Goal: Task Accomplishment & Management: Manage account settings

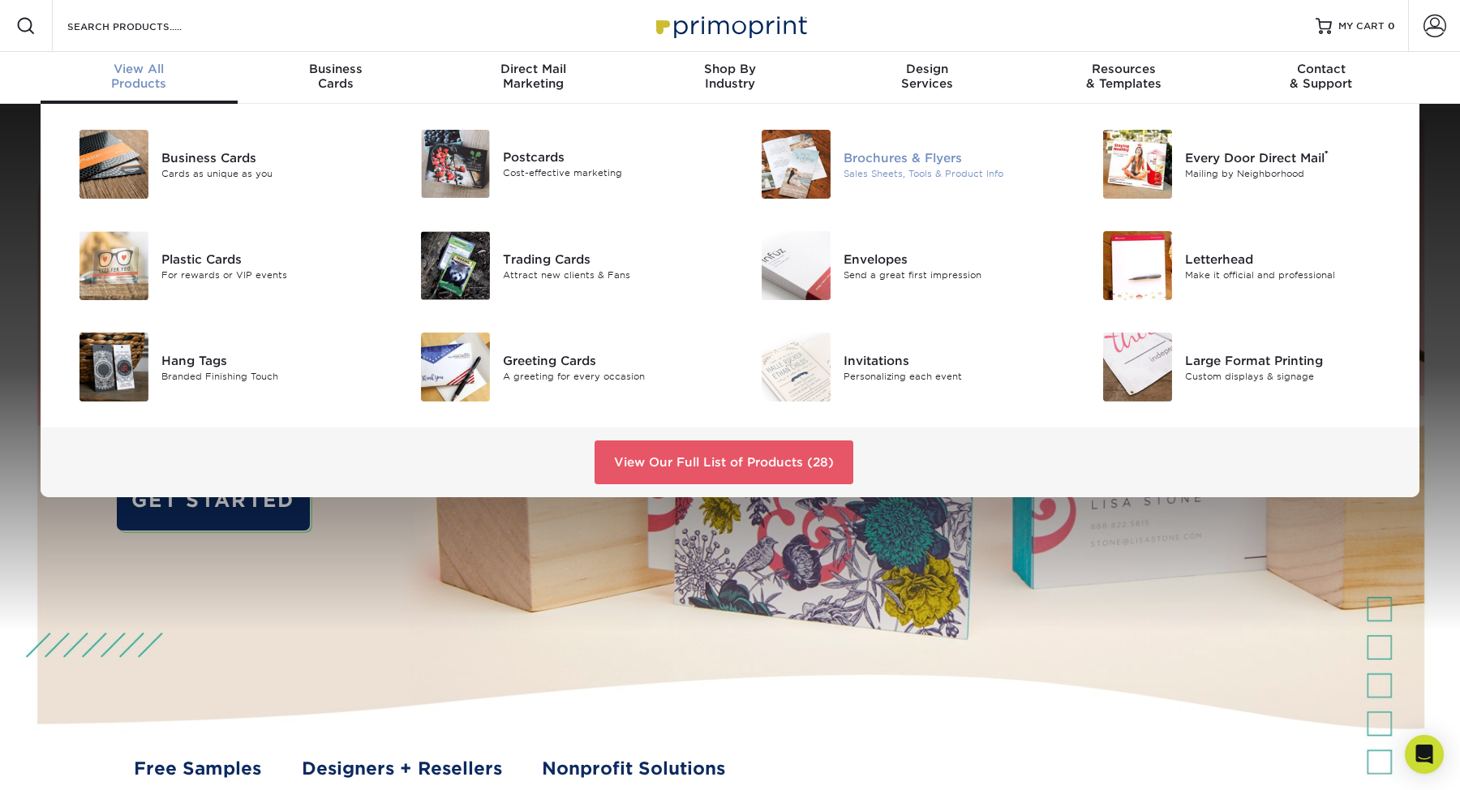
click at [812, 170] on img at bounding box center [796, 164] width 69 height 69
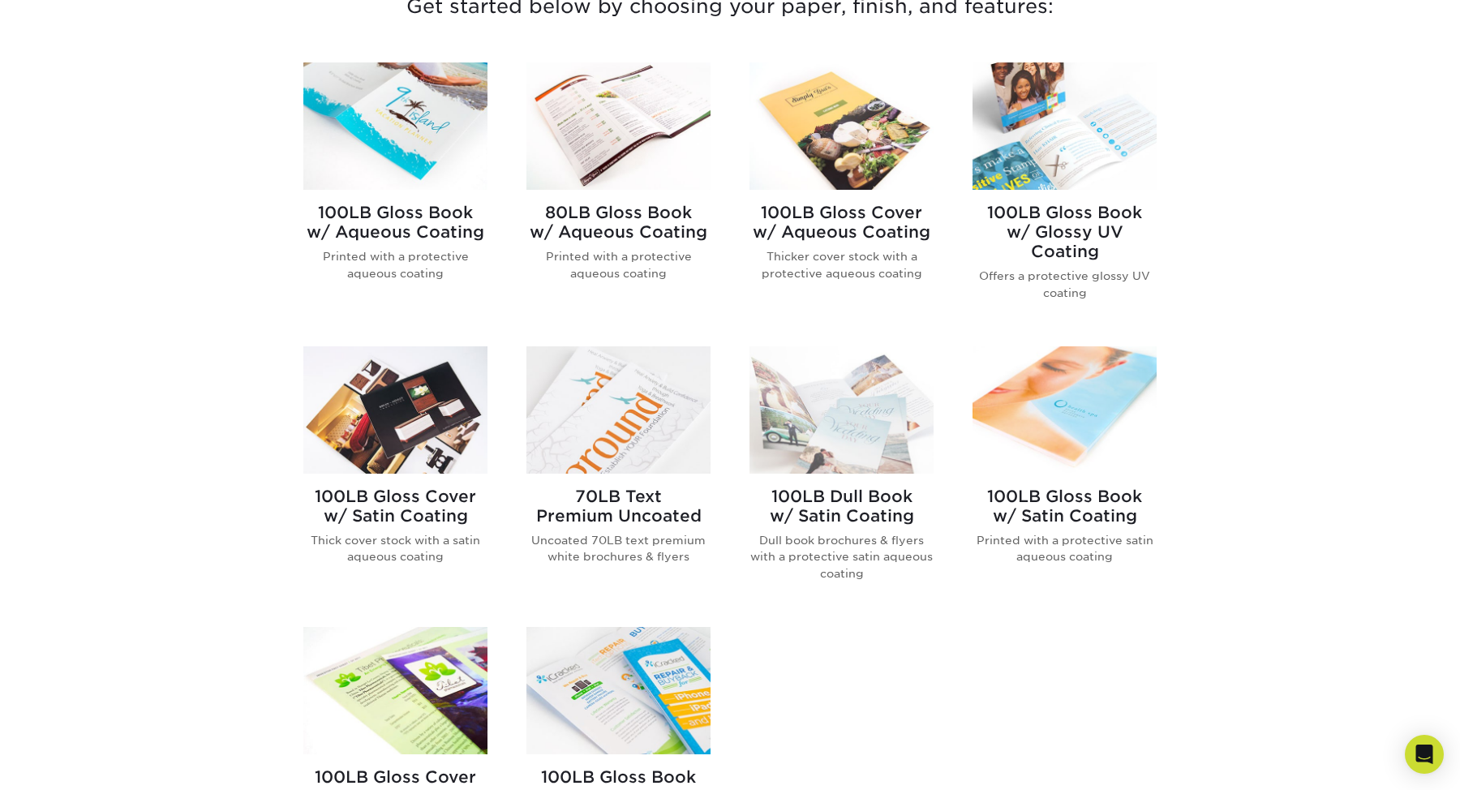
scroll to position [628, 0]
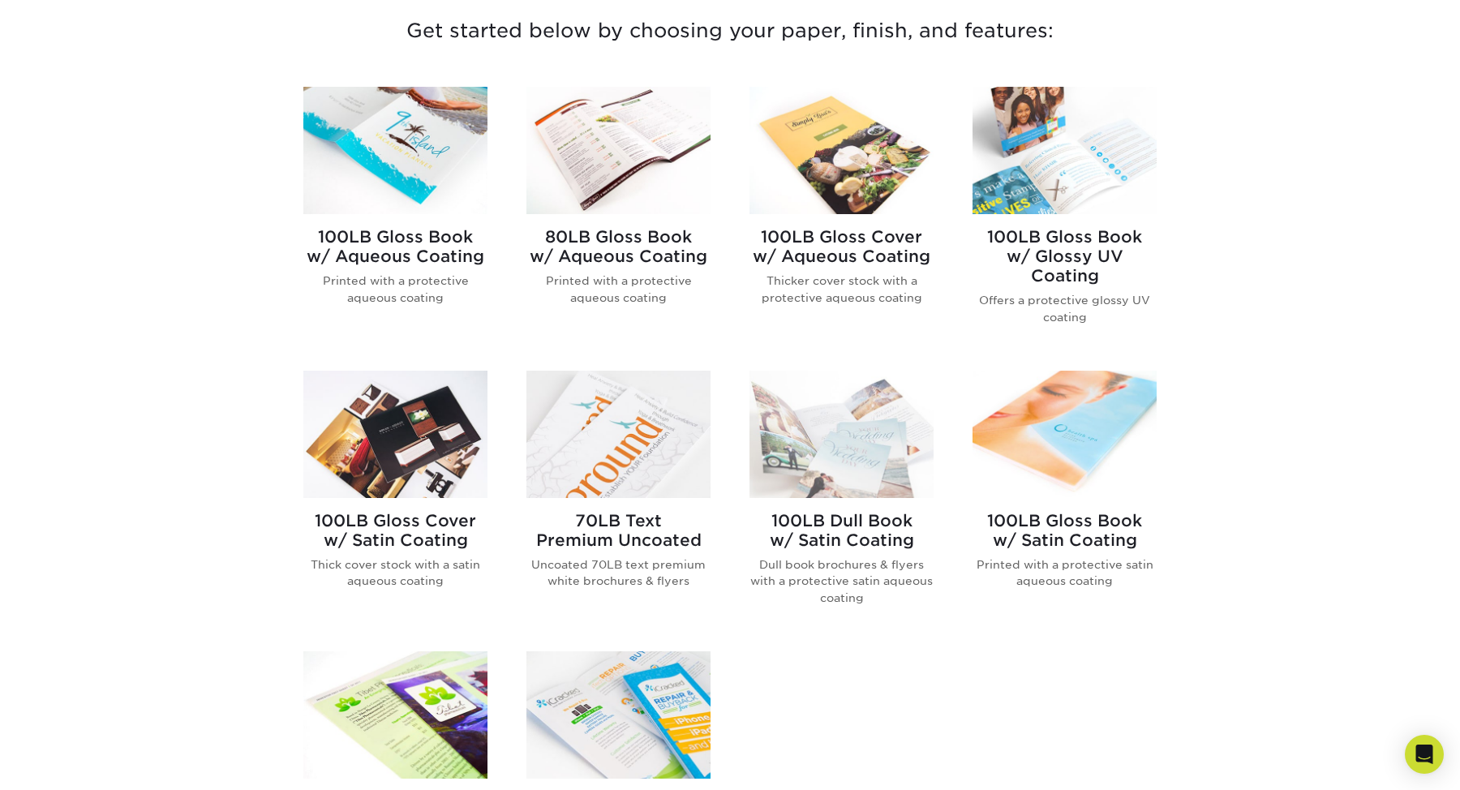
click at [415, 441] on img at bounding box center [395, 434] width 184 height 127
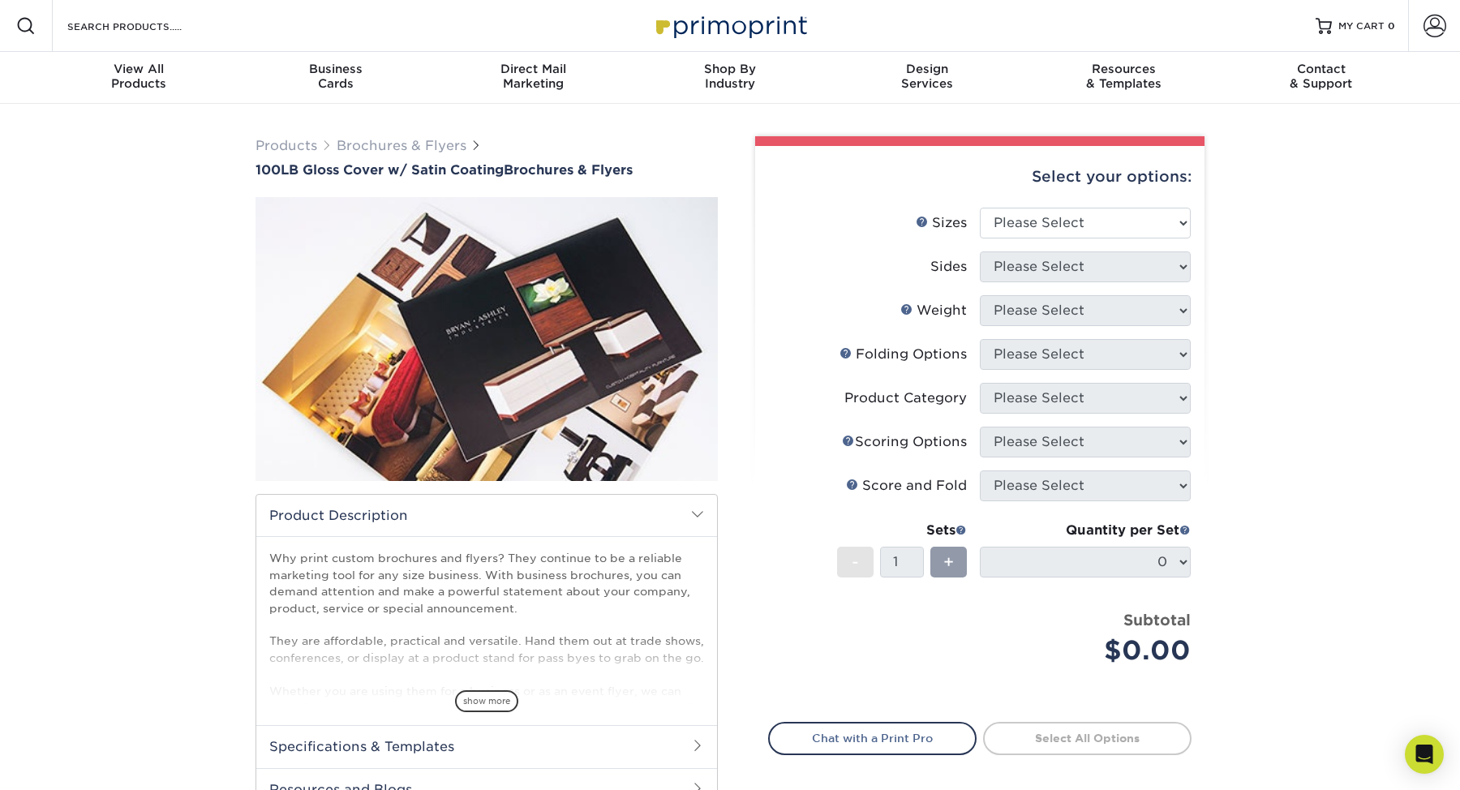
click at [1089, 239] on li "Sizes Help Sizes Please Select 3.67" x 8.5" 4" x 8.5" 4" x 11" 4" x 12" 4.25" x…" at bounding box center [980, 230] width 422 height 44
click at [1098, 223] on select "Please Select 3.67" x 8.5" 4" x 8.5" 4" x 11" 4" x 12" 4.25" x 11" 5.5" x 8.5" …" at bounding box center [1085, 223] width 211 height 31
click at [1085, 235] on select "Please Select 3.67" x 8.5" 4" x 8.5" 4" x 11" 4" x 12" 4.25" x 11" 5.5" x 8.5" …" at bounding box center [1085, 223] width 211 height 31
select select "11.00x17.00"
click at [980, 208] on select "Please Select 3.67" x 8.5" 4" x 8.5" 4" x 11" 4" x 12" 4.25" x 11" 5.5" x 8.5" …" at bounding box center [1085, 223] width 211 height 31
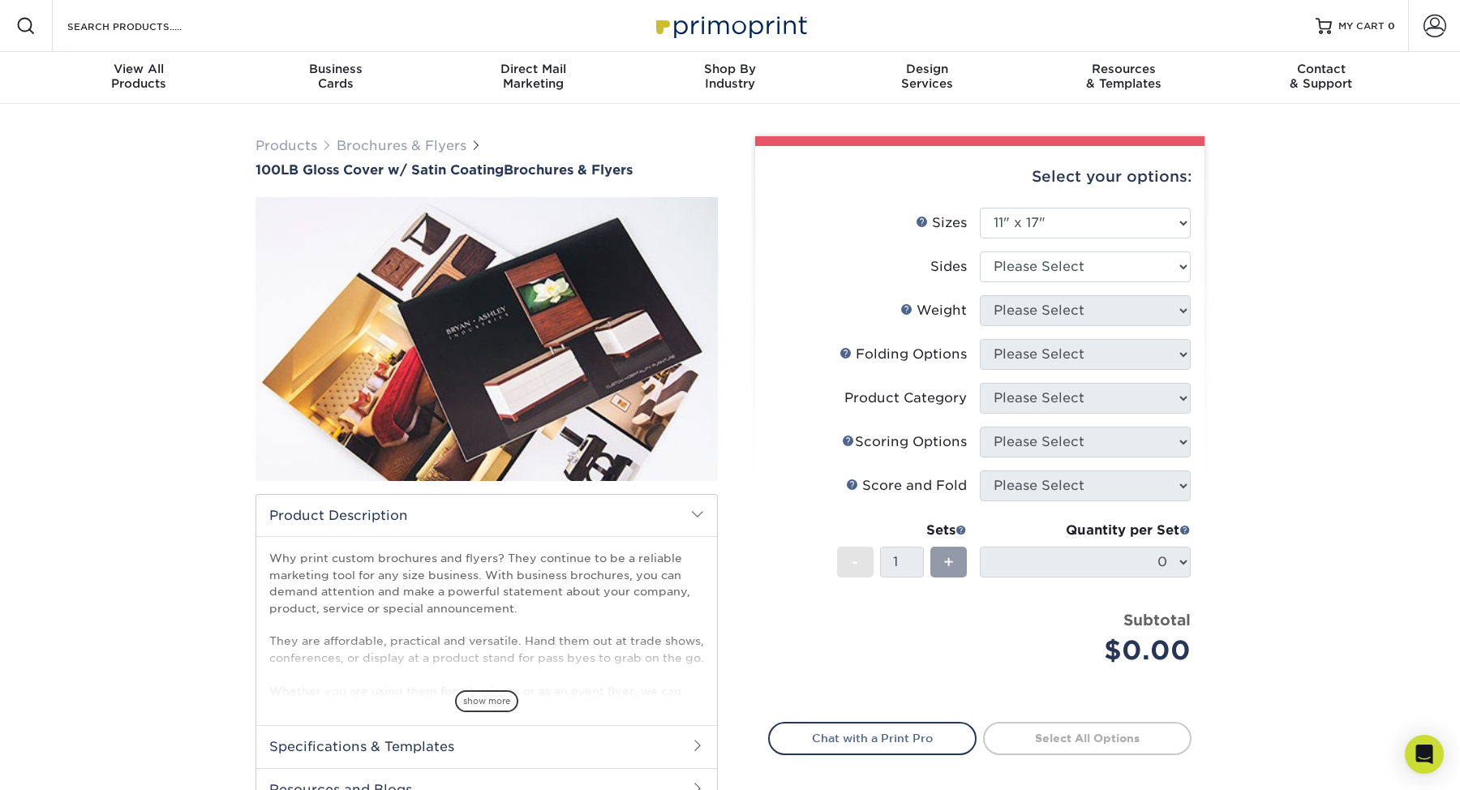
click at [1090, 282] on li "Sides Please Select Print Both Sides Print Front Only" at bounding box center [980, 273] width 422 height 44
click at [1090, 286] on li "Sides Please Select Print Both Sides Print Front Only" at bounding box center [980, 273] width 422 height 44
click at [1097, 269] on select "Please Select Print Both Sides Print Front Only" at bounding box center [1085, 266] width 211 height 31
select select "13abbda7-1d64-4f25-8bb2-c179b224825d"
click at [980, 251] on select "Please Select Print Both Sides Print Front Only" at bounding box center [1085, 266] width 211 height 31
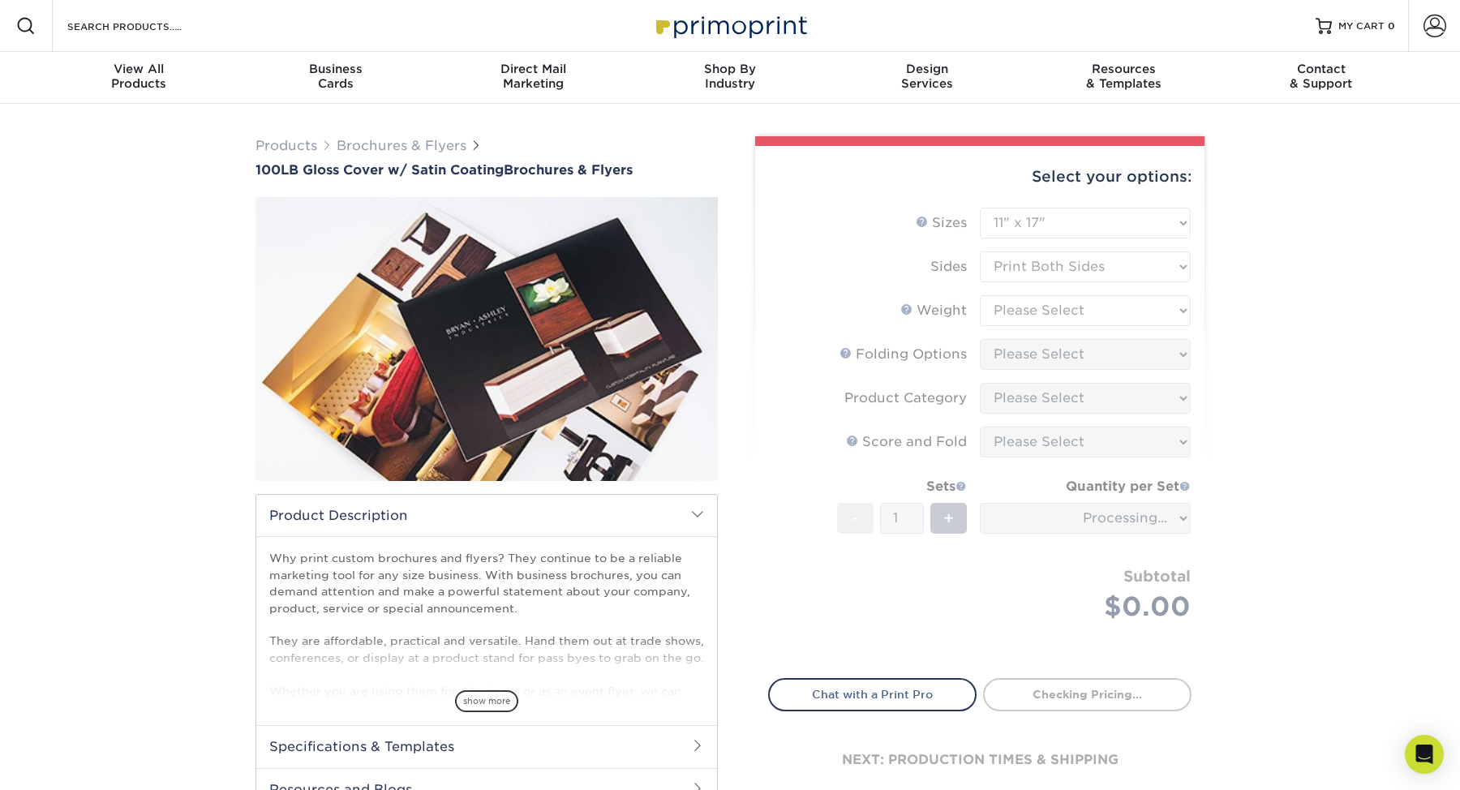
click at [1100, 305] on form "Sizes Help Sizes Please Select 3.67" x 8.5" 4" x 8.5" 4" x 11" 4" x 12" 4.25" x…" at bounding box center [979, 434] width 423 height 452
click at [1100, 307] on form "Sizes Help Sizes Please Select 3.67" x 8.5" 4" x 8.5" 4" x 11" 4" x 12" 4.25" x…" at bounding box center [979, 434] width 423 height 452
click at [1104, 314] on form "Sizes Help Sizes Please Select 3.67" x 8.5" 4" x 8.5" 4" x 11" 4" x 12" 4.25" x…" at bounding box center [979, 434] width 423 height 452
click at [1155, 316] on form "Sizes Help Sizes Please Select 3.67" x 8.5" 4" x 8.5" 4" x 11" 4" x 12" 4.25" x…" at bounding box center [979, 434] width 423 height 452
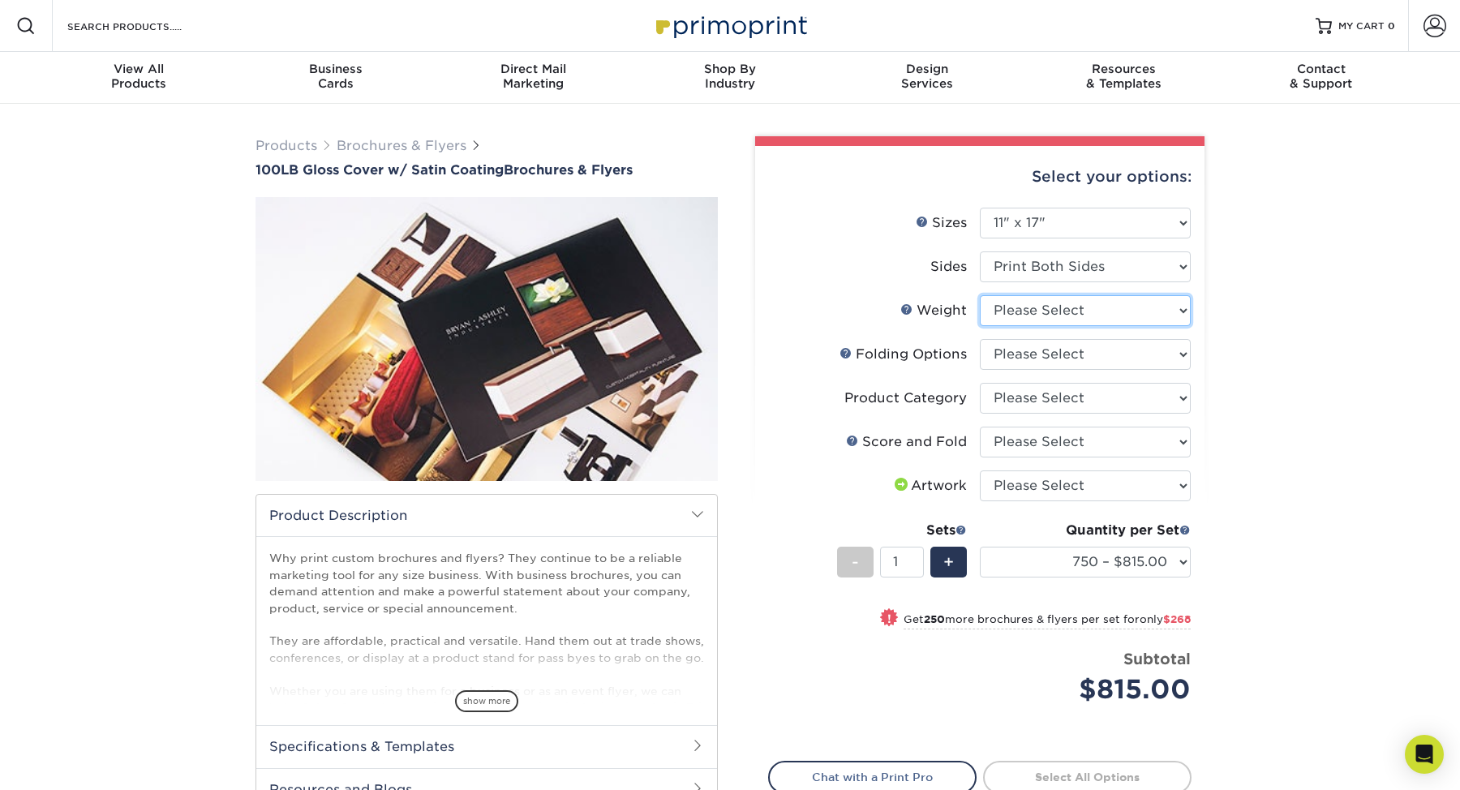
click at [1155, 316] on select "Please Select 100LB" at bounding box center [1085, 310] width 211 height 31
select select "100LB"
click at [980, 295] on select "Please Select 100LB" at bounding box center [1085, 310] width 211 height 31
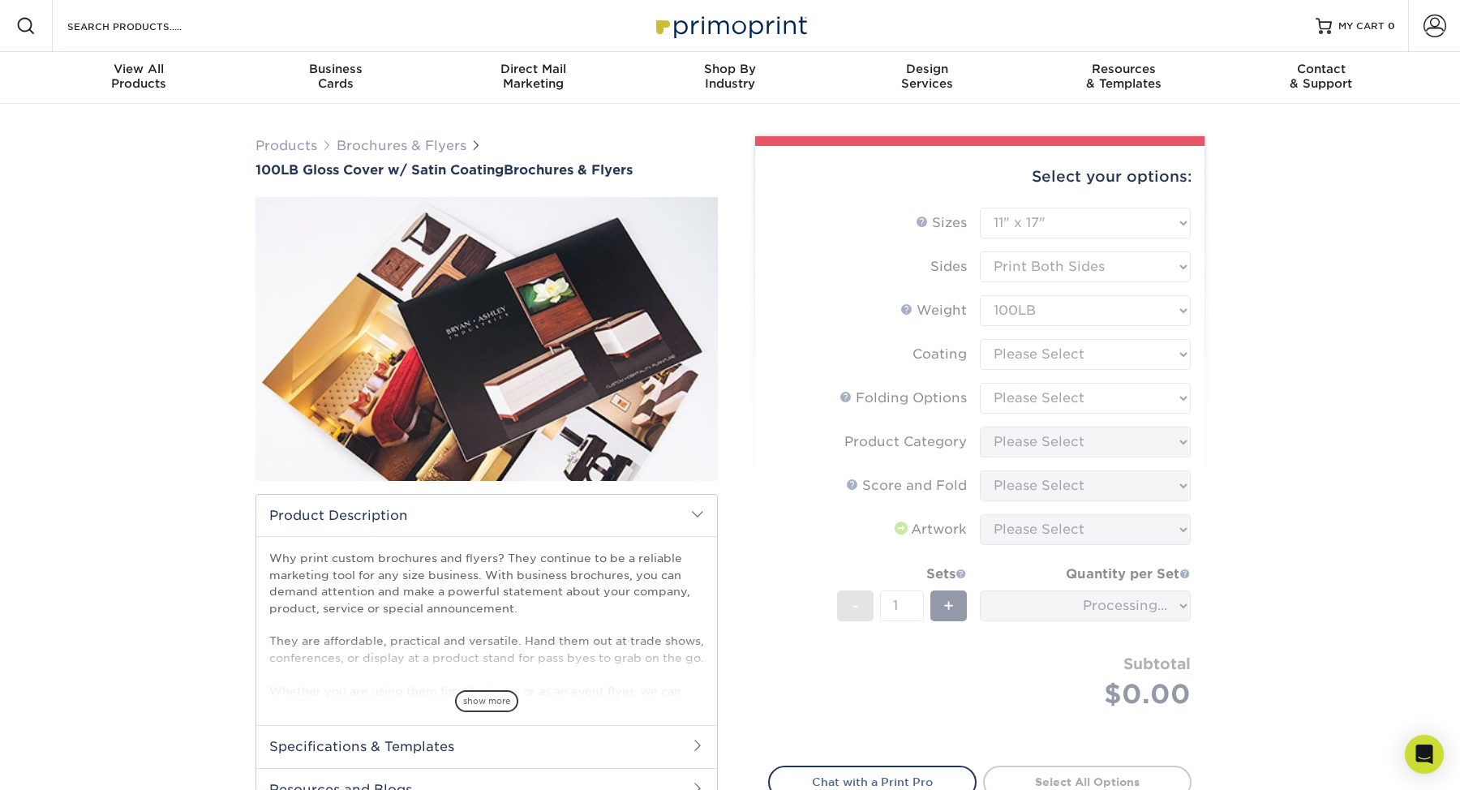
click at [1138, 348] on form "Sizes Help Sizes Please Select 3.67" x 8.5" 4" x 8.5" 4" x 11" 4" x 12" 4.25" x…" at bounding box center [979, 477] width 423 height 539
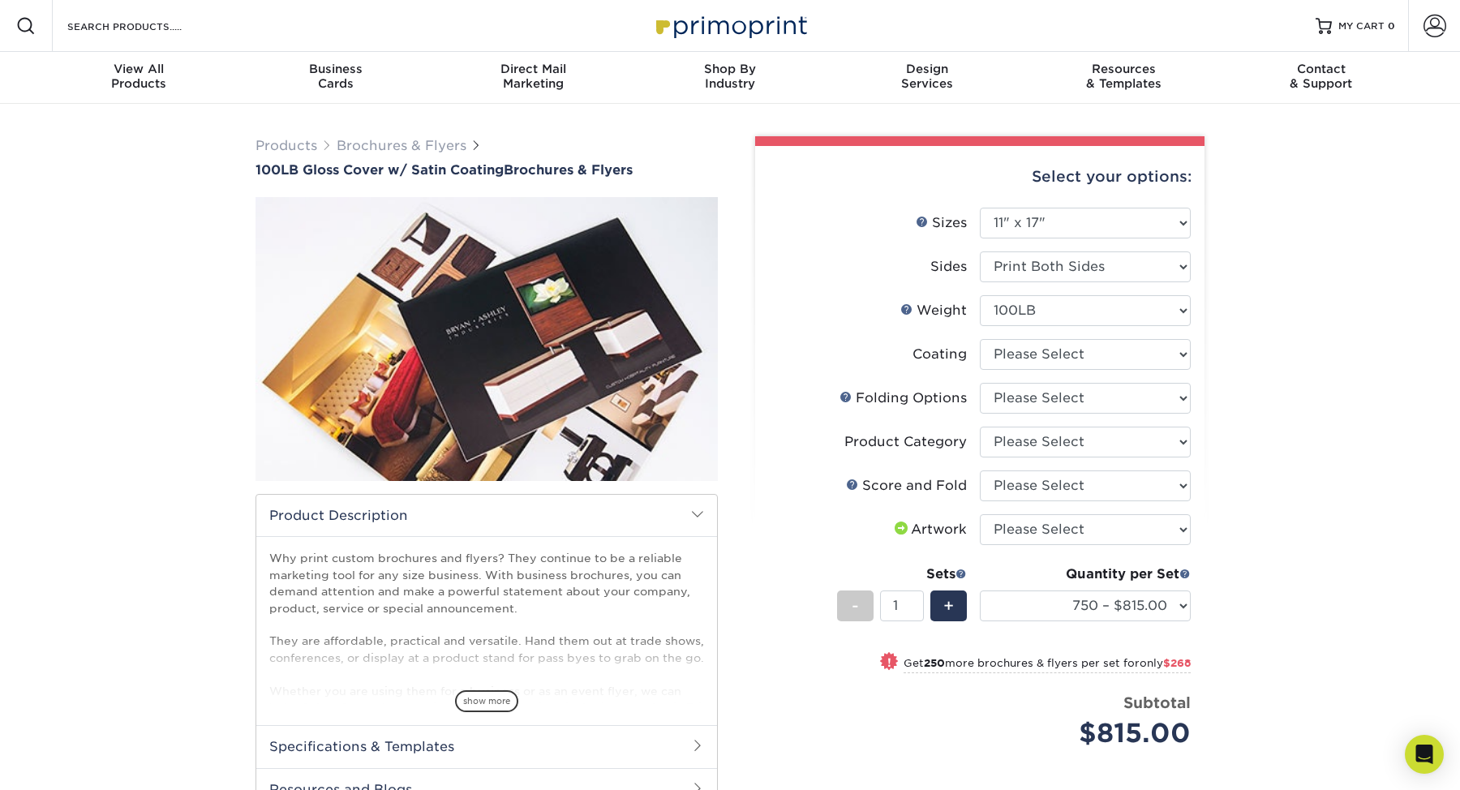
click at [1136, 379] on li "Coating" at bounding box center [980, 361] width 422 height 44
click at [1132, 396] on select "Please Select FLAT - No Folding" at bounding box center [1085, 398] width 211 height 31
click at [1014, 218] on select "Please Select 3.67" x 8.5" 4" x 8.5" 4" x 11" 4" x 12" 4.25" x 11" 5.5" x 8.5" …" at bounding box center [1085, 223] width 211 height 31
select select "17.00x22.00"
click at [980, 208] on select "Please Select 3.67" x 8.5" 4" x 8.5" 4" x 11" 4" x 12" 4.25" x 11" 5.5" x 8.5" …" at bounding box center [1085, 223] width 211 height 31
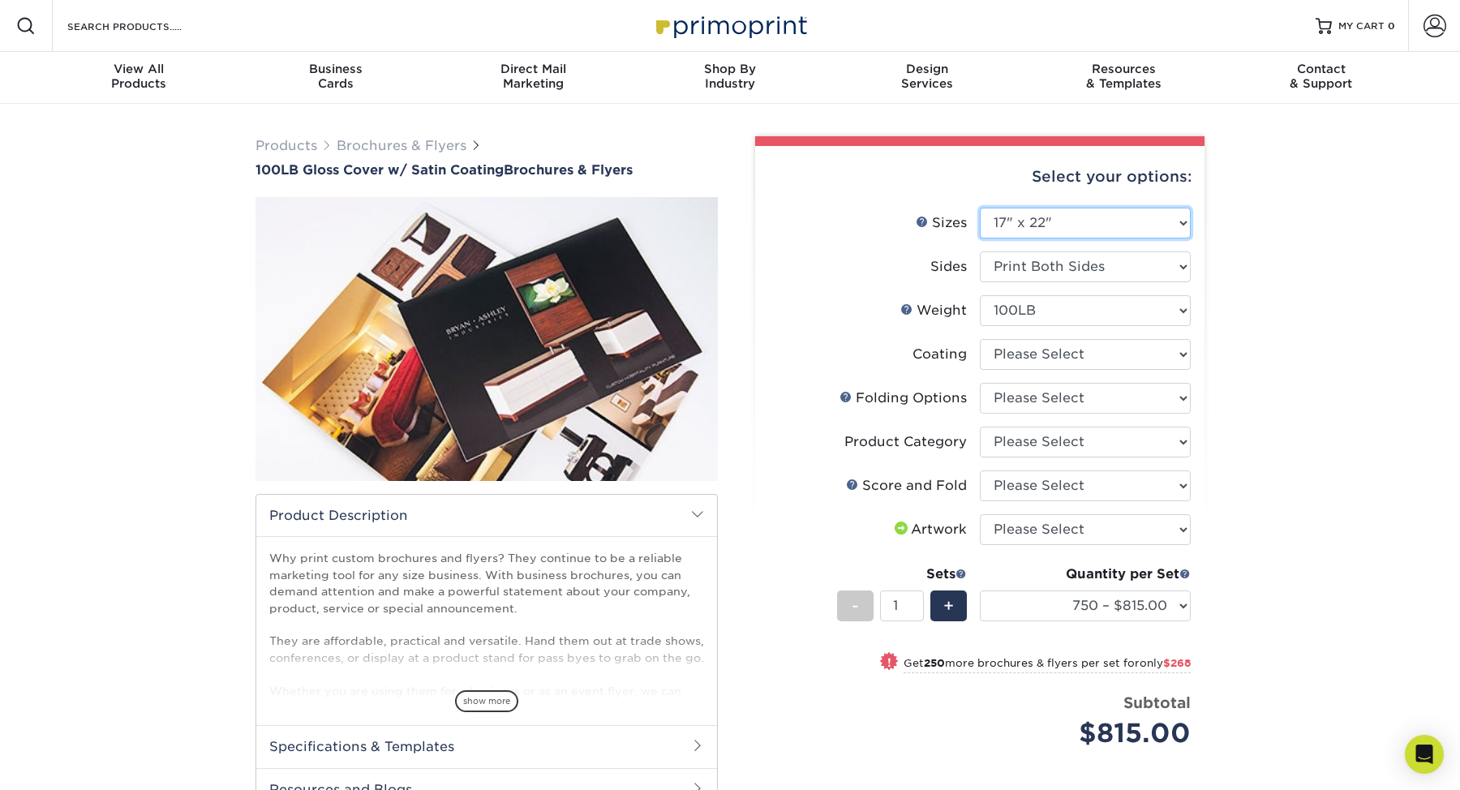
select select "-1"
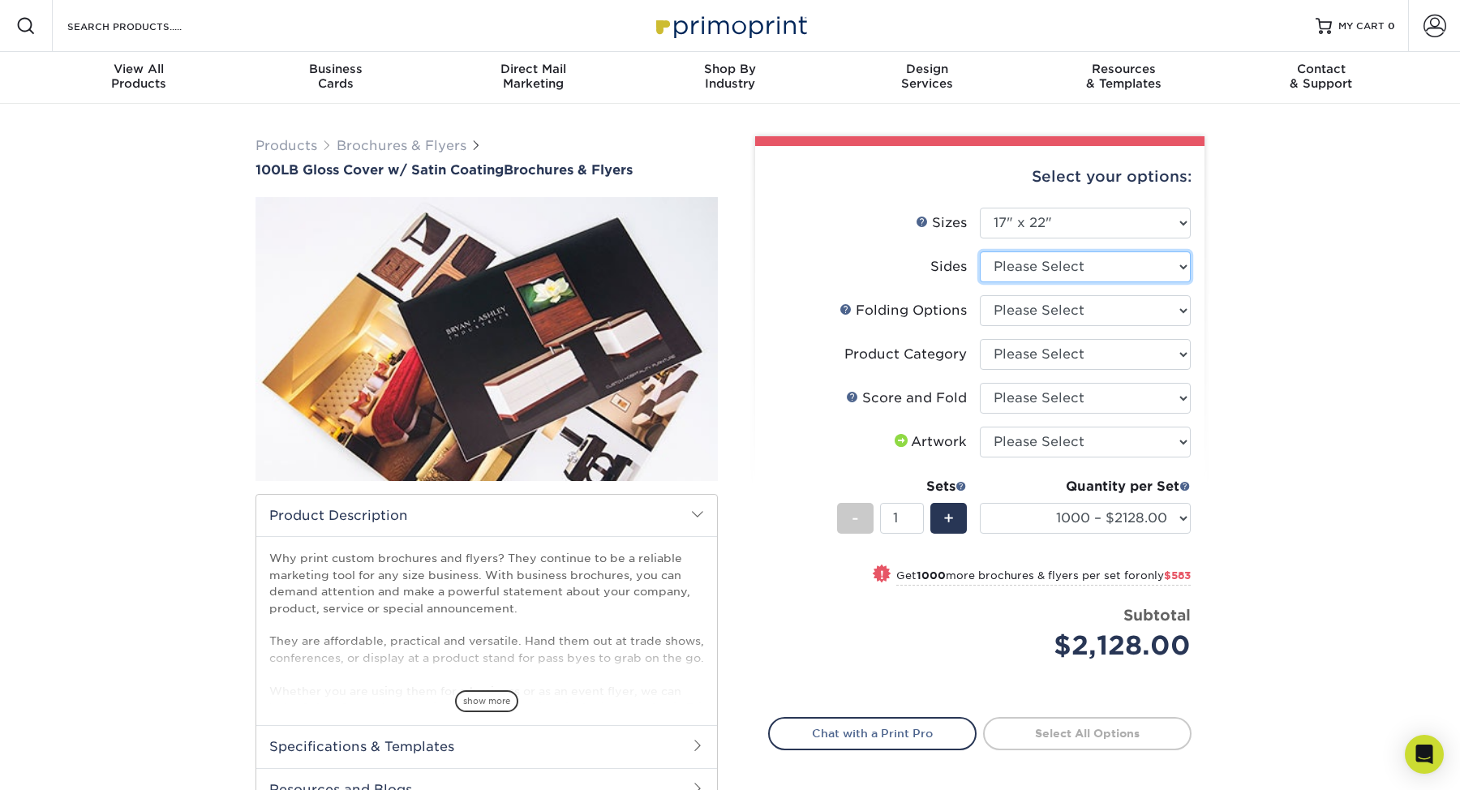
click at [1044, 279] on select "Please Select Print Both Sides Print Front Only" at bounding box center [1085, 266] width 211 height 31
click at [1027, 275] on select "Please Select Print Both Sides Print Front Only" at bounding box center [1085, 266] width 211 height 31
select select "13abbda7-1d64-4f25-8bb2-c179b224825d"
click at [980, 251] on select "Please Select Print Both Sides Print Front Only" at bounding box center [1085, 266] width 211 height 31
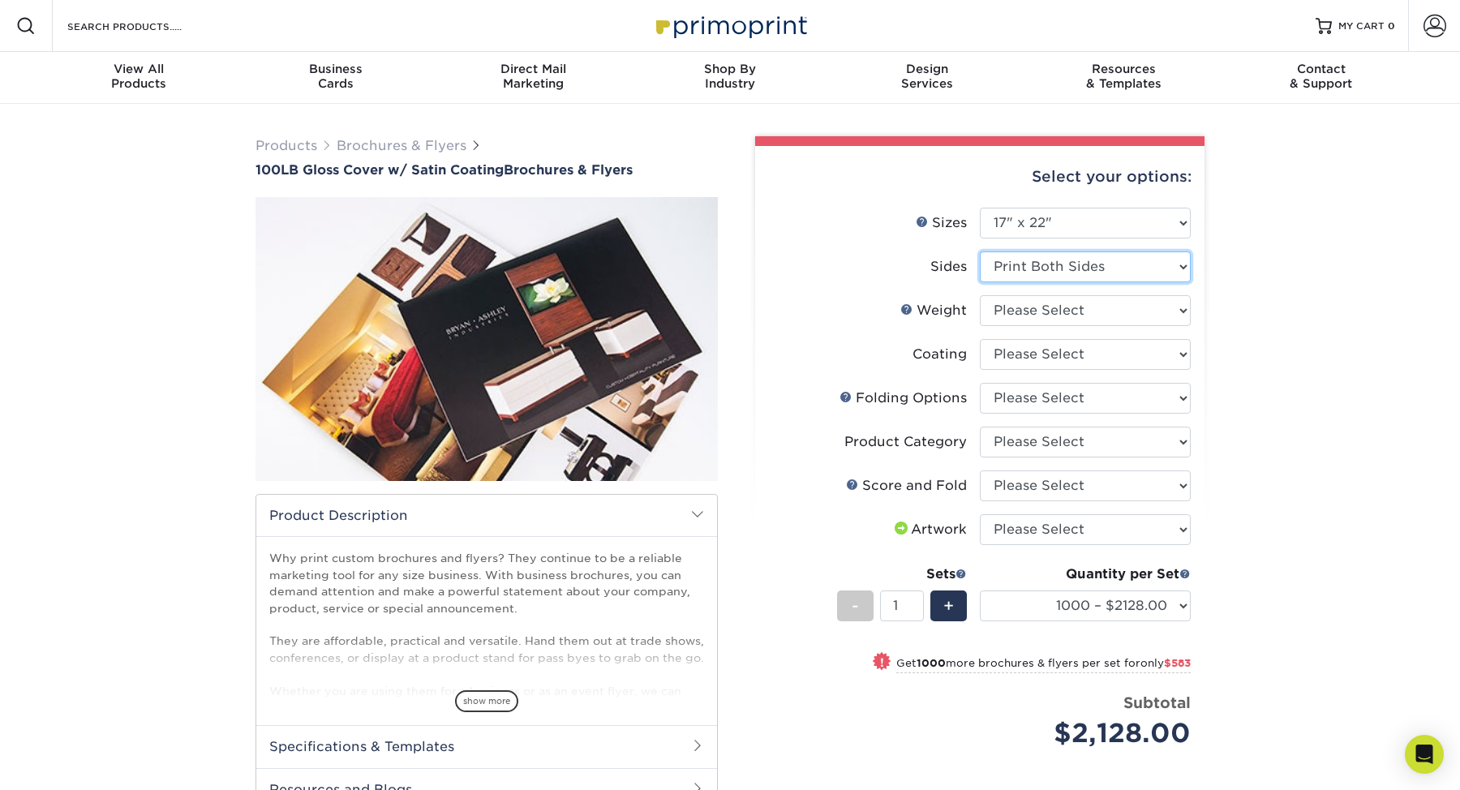
click at [1037, 258] on select "Please Select Print Both Sides Print Front Only" at bounding box center [1085, 266] width 211 height 31
click at [1012, 311] on select "Please Select 100LB" at bounding box center [1085, 310] width 211 height 31
click at [1022, 254] on select "Please Select Print Both Sides Print Front Only" at bounding box center [1085, 266] width 211 height 31
click at [1001, 307] on select "Please Select 100LB" at bounding box center [1085, 310] width 211 height 31
select select "100LB"
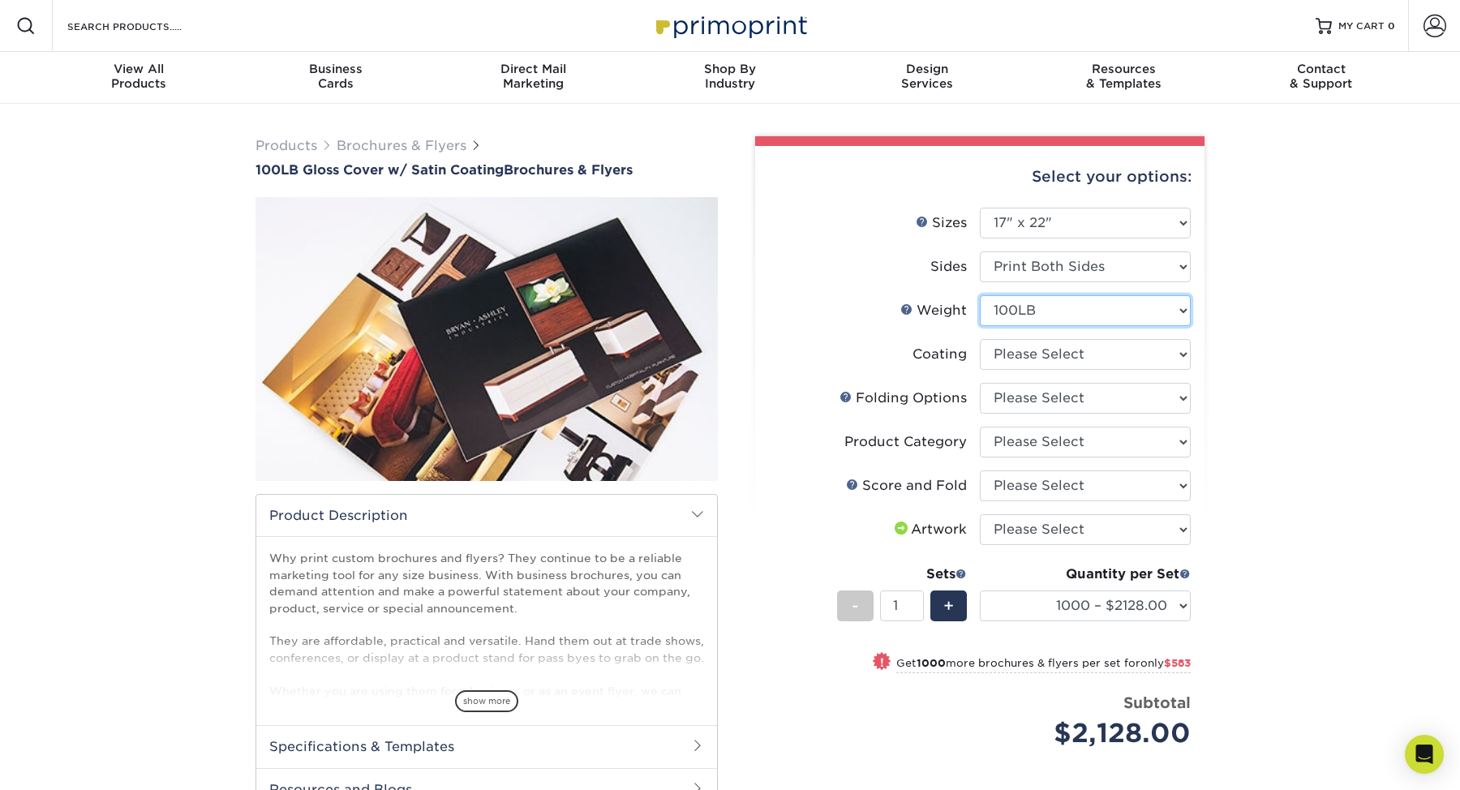
click at [980, 295] on select "Please Select 100LB" at bounding box center [1085, 310] width 211 height 31
click at [1021, 401] on select "Please Select FLAT - No Folding" at bounding box center [1085, 398] width 211 height 31
click at [1120, 478] on select "Please Select No Scoring and Folding Score & fold in half Score and Tri-Fold" at bounding box center [1085, 486] width 211 height 31
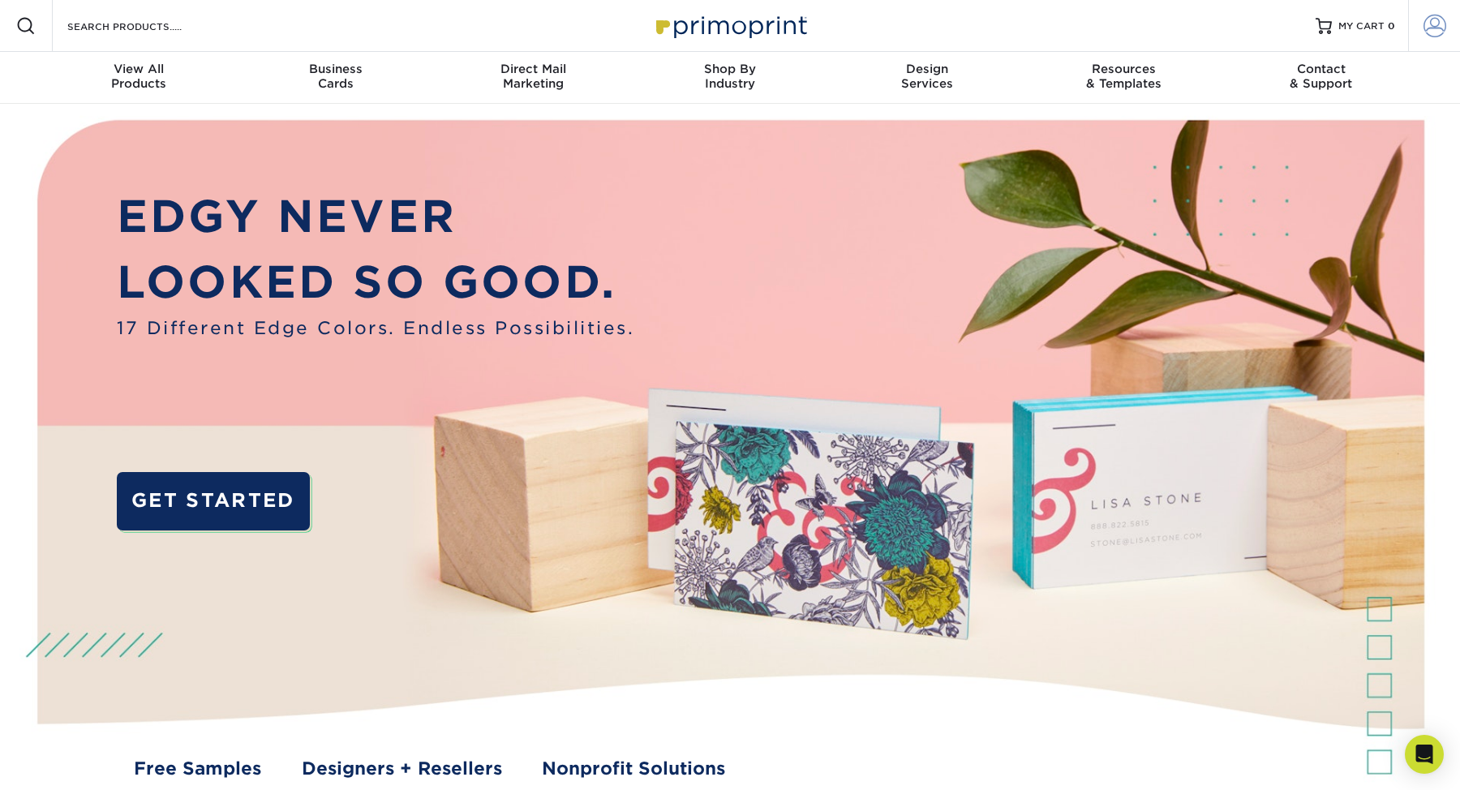
click at [1442, 32] on span at bounding box center [1435, 26] width 23 height 23
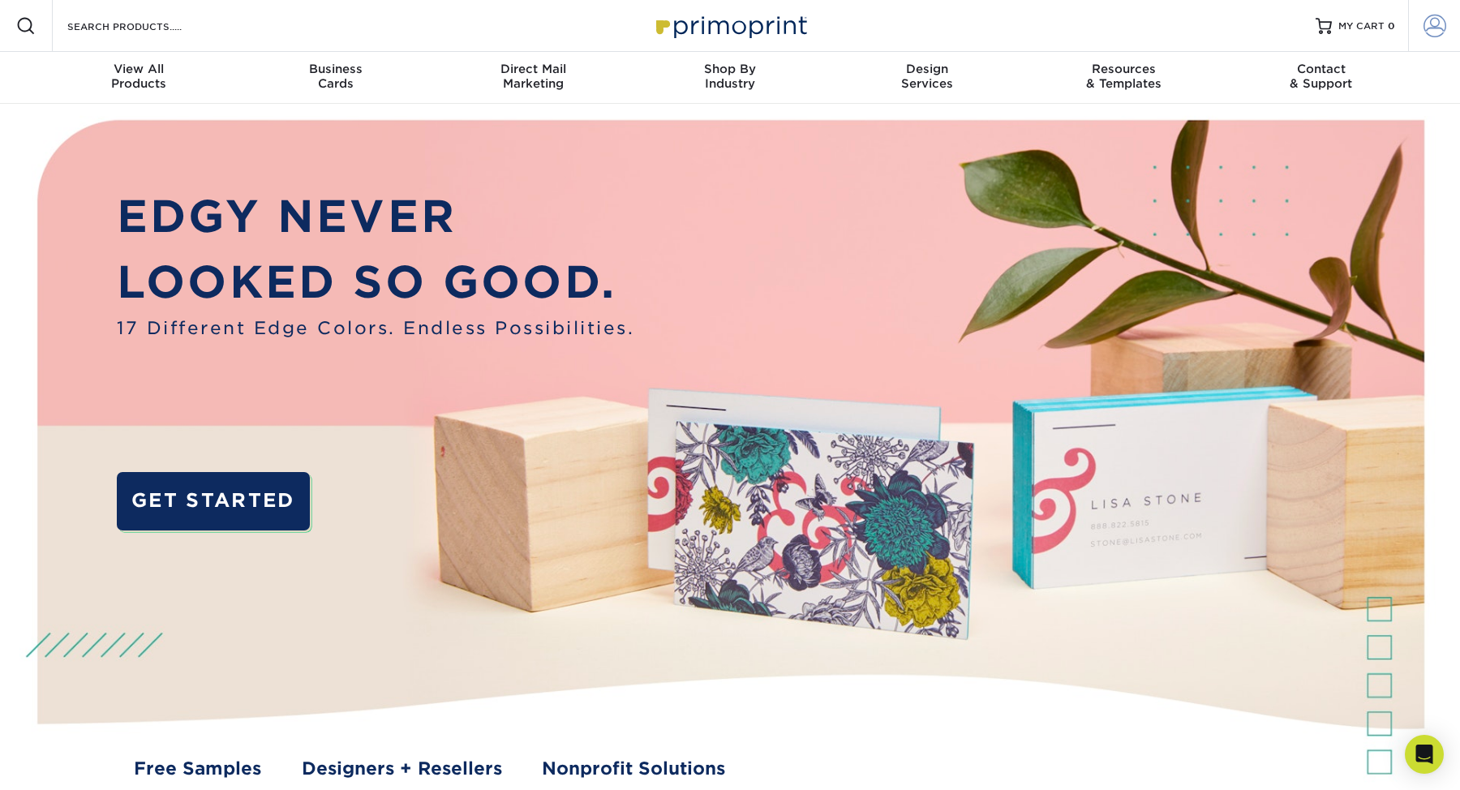
click at [1434, 25] on span at bounding box center [1435, 26] width 23 height 23
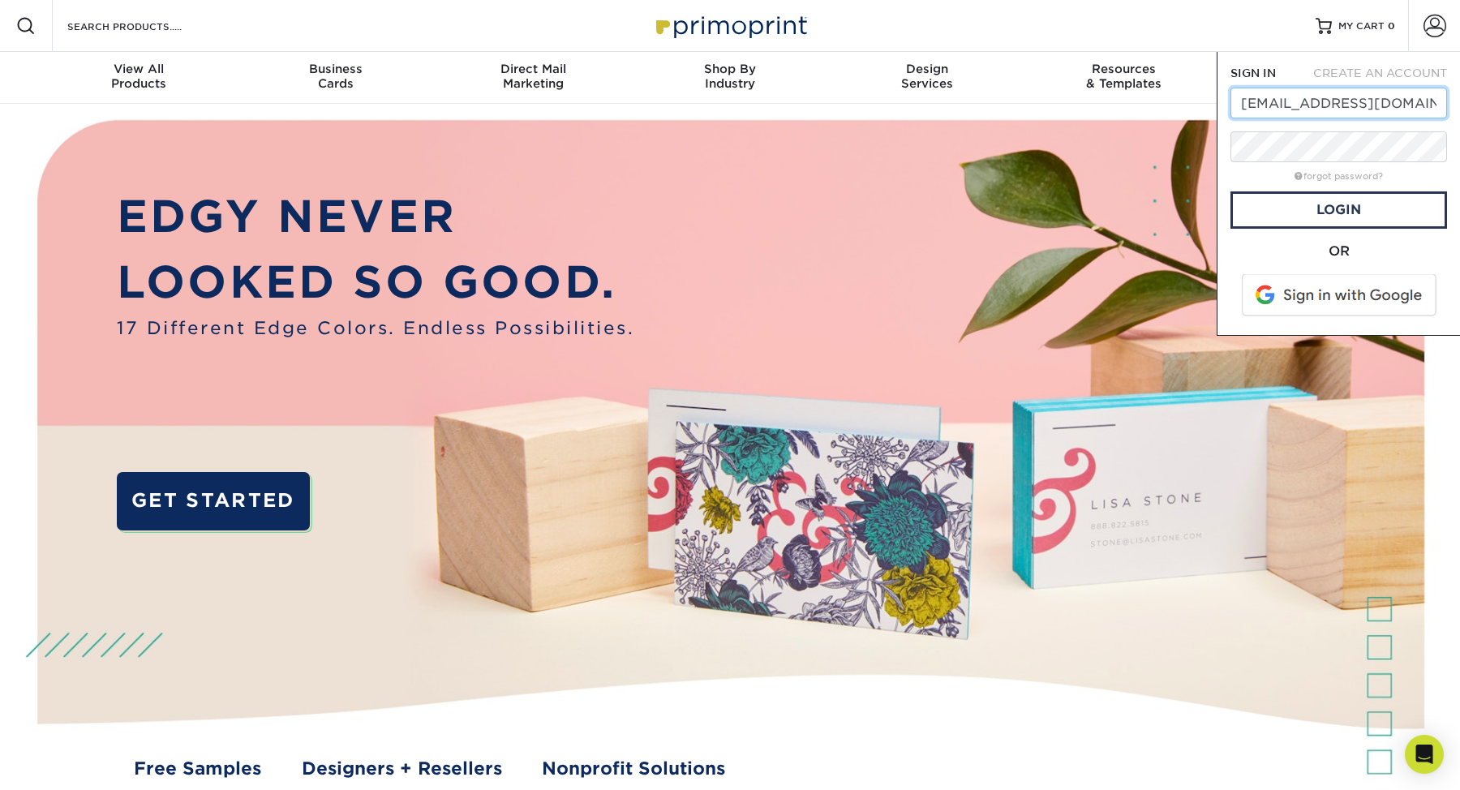
type input "ros@premiersoft.net"
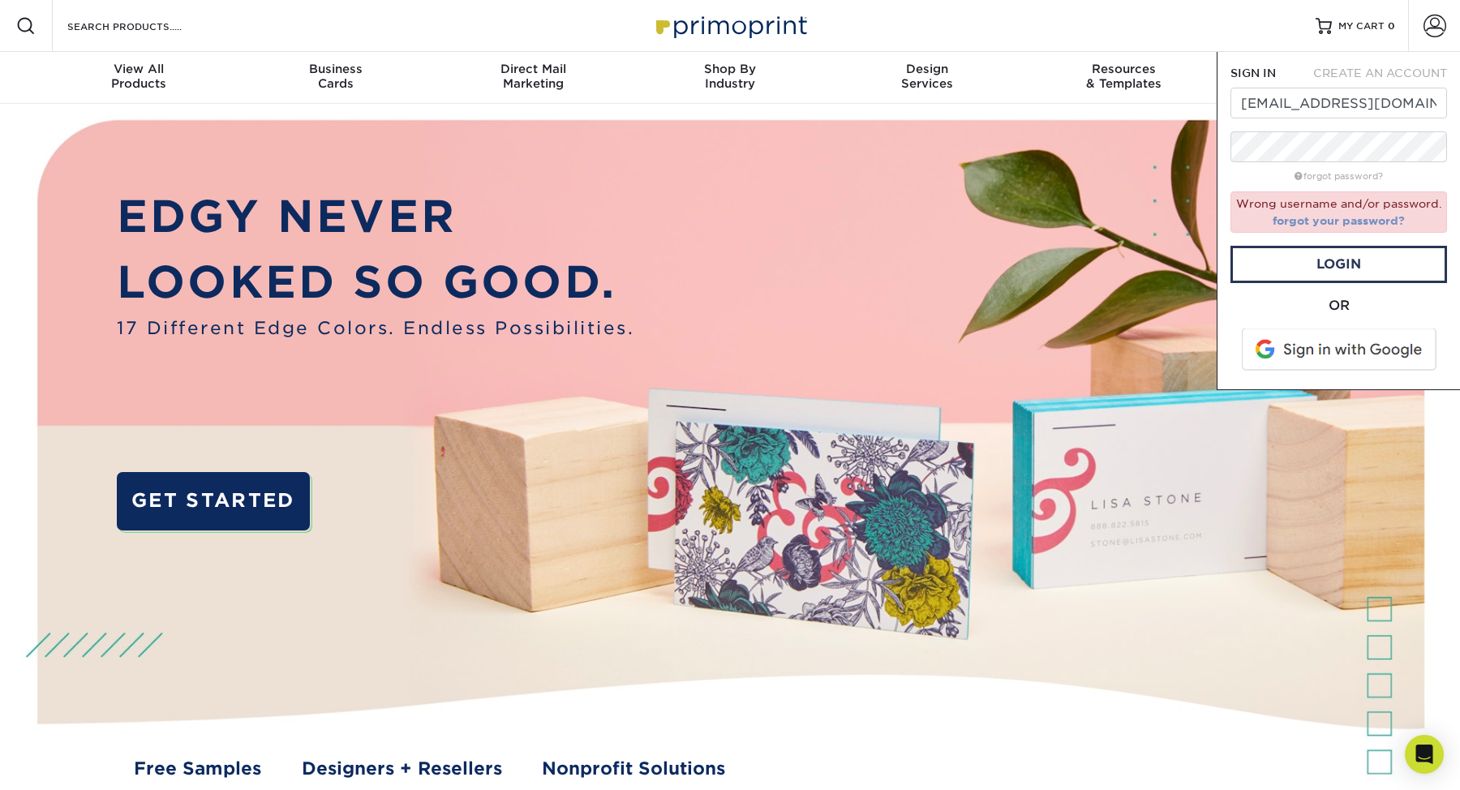
click at [1355, 220] on link "forgot your password?" at bounding box center [1339, 220] width 132 height 13
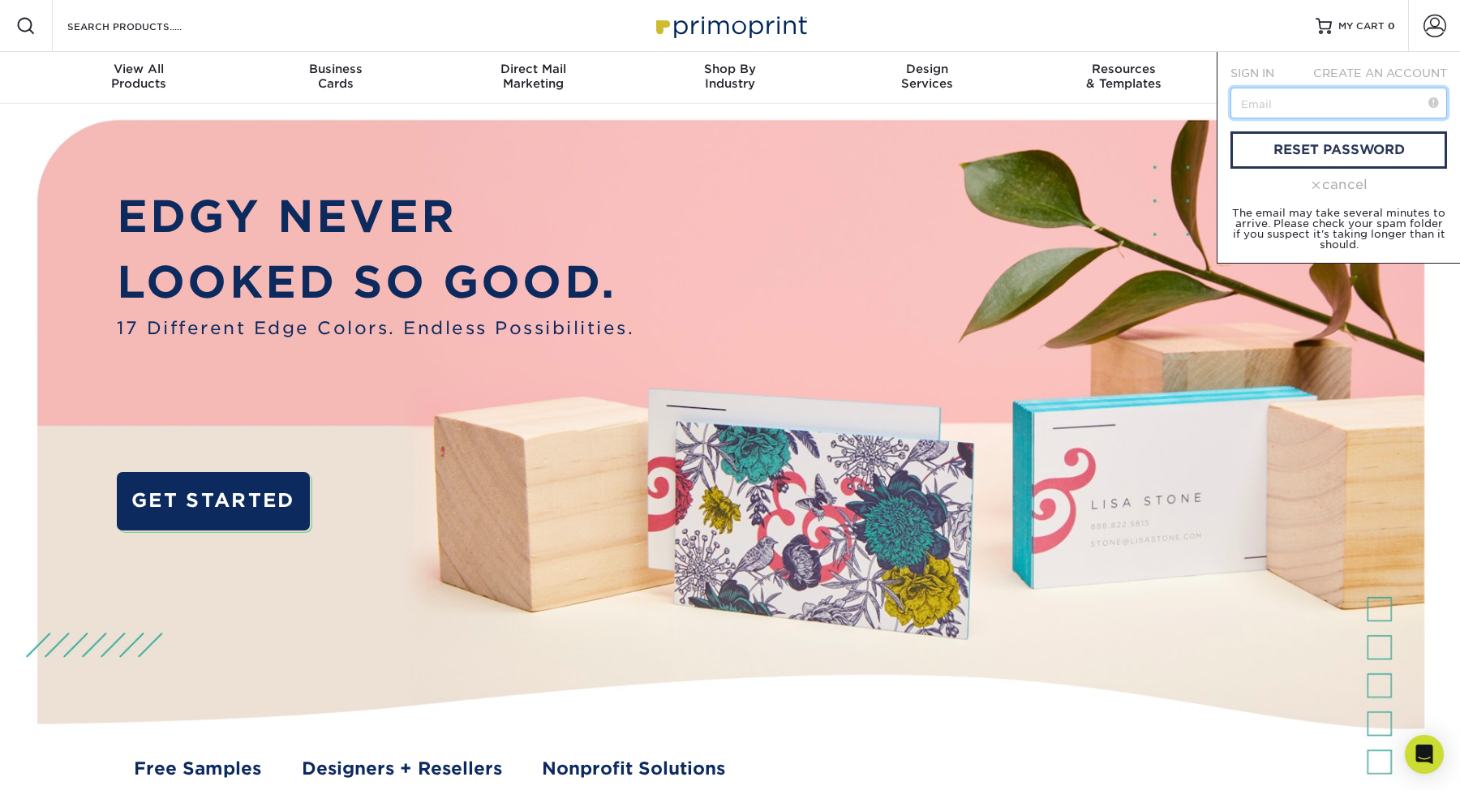
click at [1331, 108] on input "text" at bounding box center [1339, 103] width 217 height 31
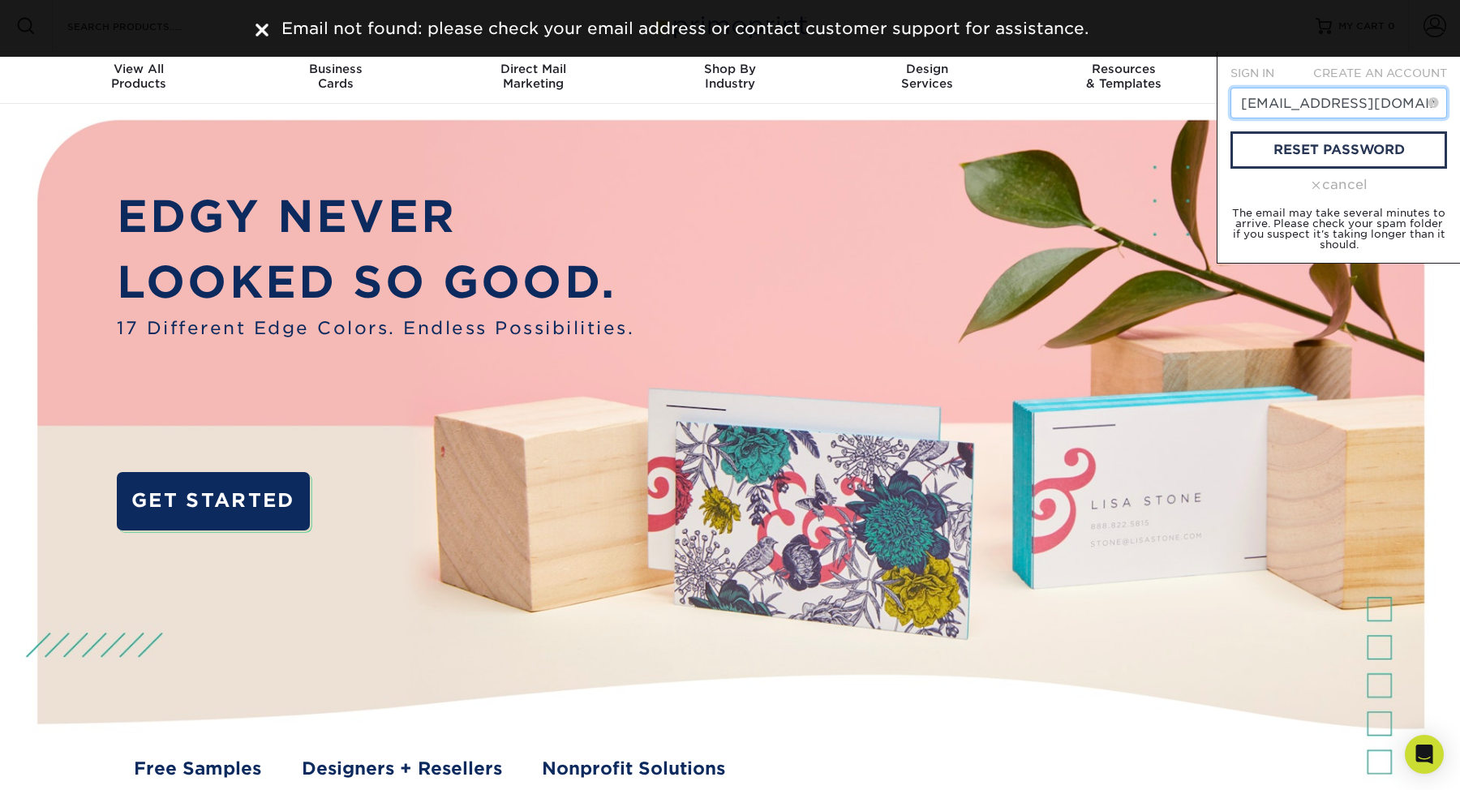
click at [1249, 103] on input "ros@premiersoft.net" at bounding box center [1339, 103] width 217 height 31
type input "joaopaulo@premiersoft.net"
click at [1412, 173] on form "SIGN IN CREATE AN ACCOUNT joaopaulo@premiersoft.net email not found cancel The …" at bounding box center [1339, 157] width 217 height 185
click at [1412, 153] on link "email not found" at bounding box center [1339, 149] width 217 height 37
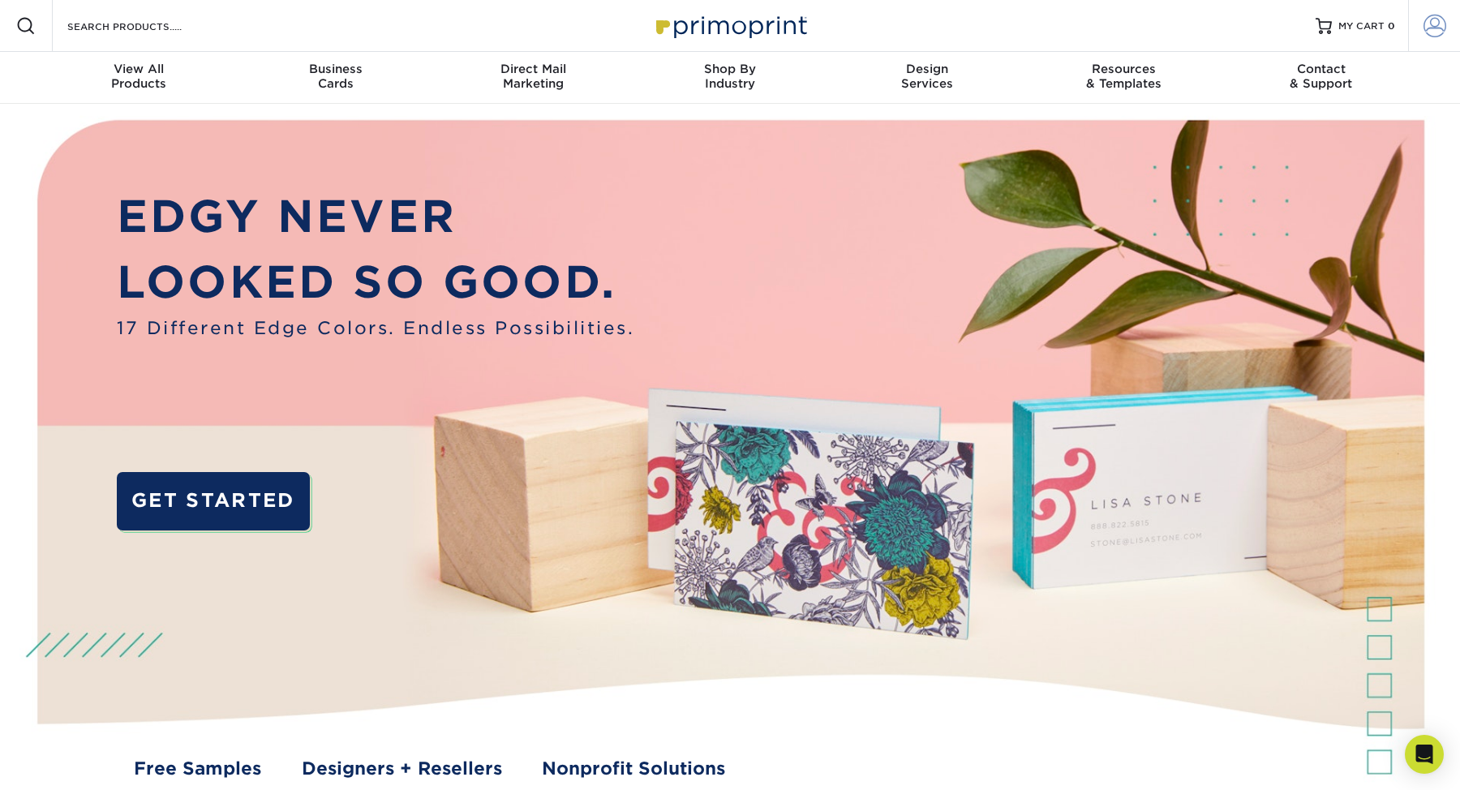
click at [1438, 28] on span at bounding box center [1435, 26] width 23 height 23
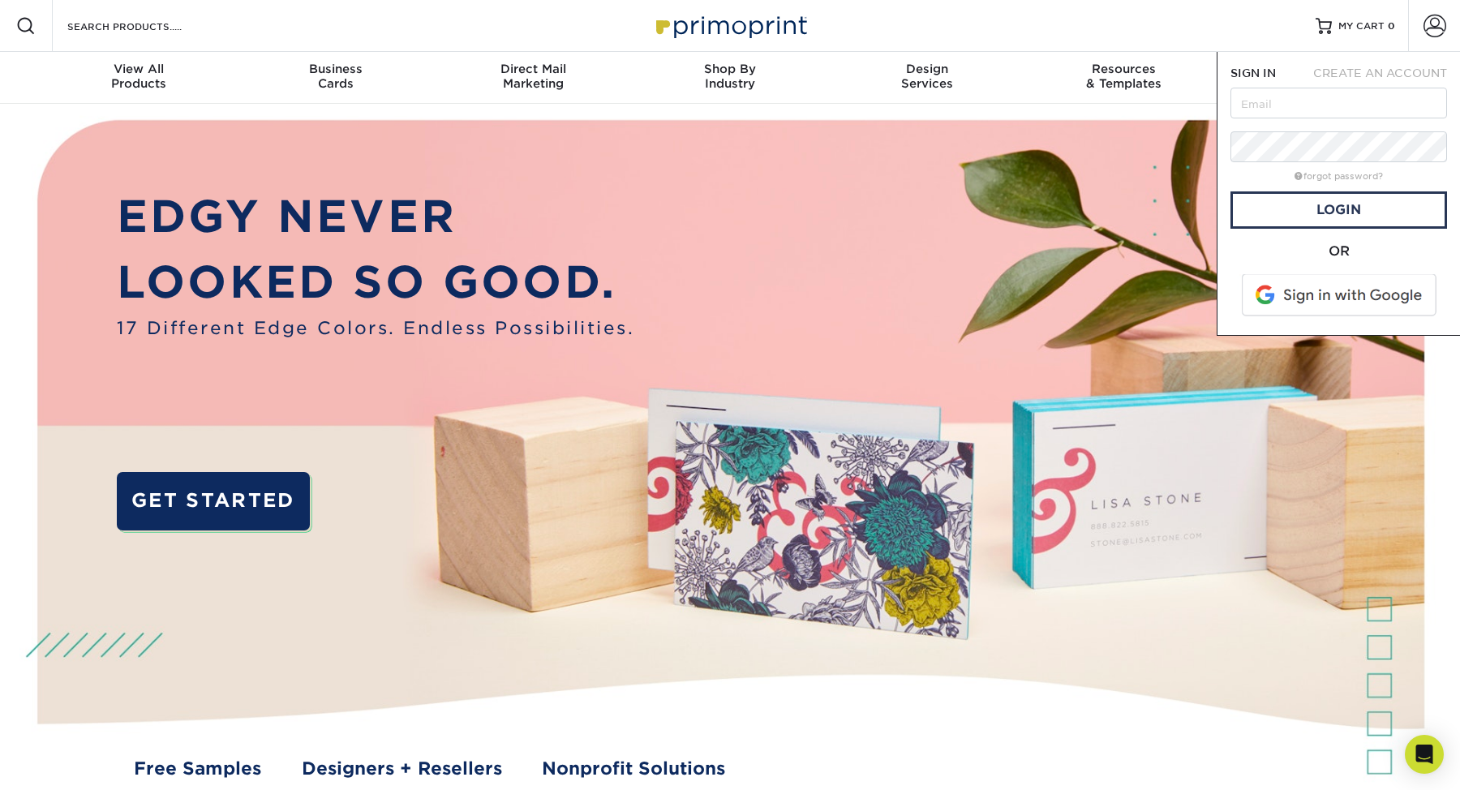
click at [1352, 182] on div "forgot password?" at bounding box center [1339, 174] width 217 height 19
click at [1353, 172] on link "forgot password?" at bounding box center [1339, 176] width 88 height 11
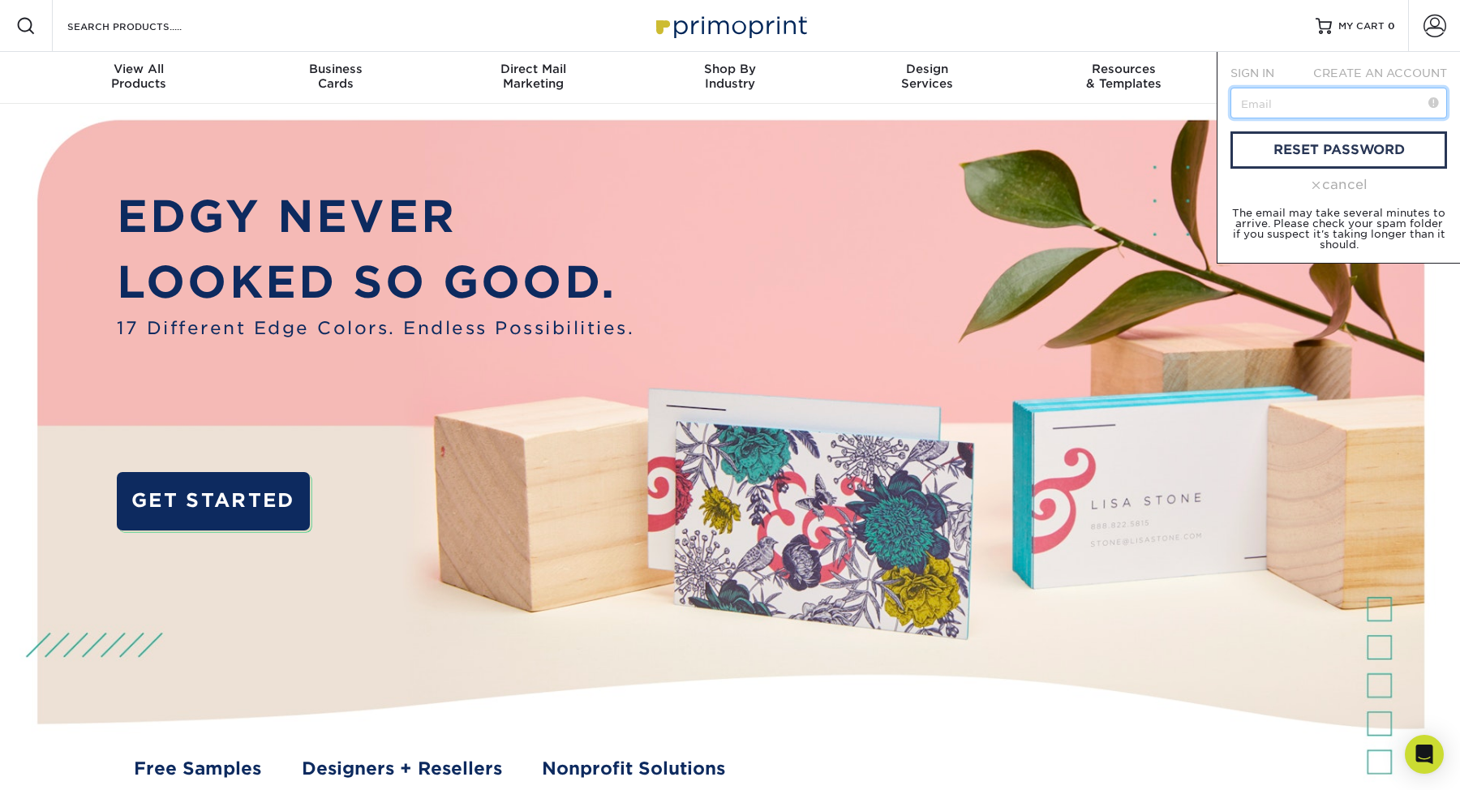
click at [1322, 102] on input "text" at bounding box center [1339, 103] width 217 height 31
paste input "[EMAIL_ADDRESS][DOMAIN_NAME]"
type input "[EMAIL_ADDRESS][DOMAIN_NAME]"
click at [1402, 165] on link "reset password" at bounding box center [1339, 149] width 217 height 37
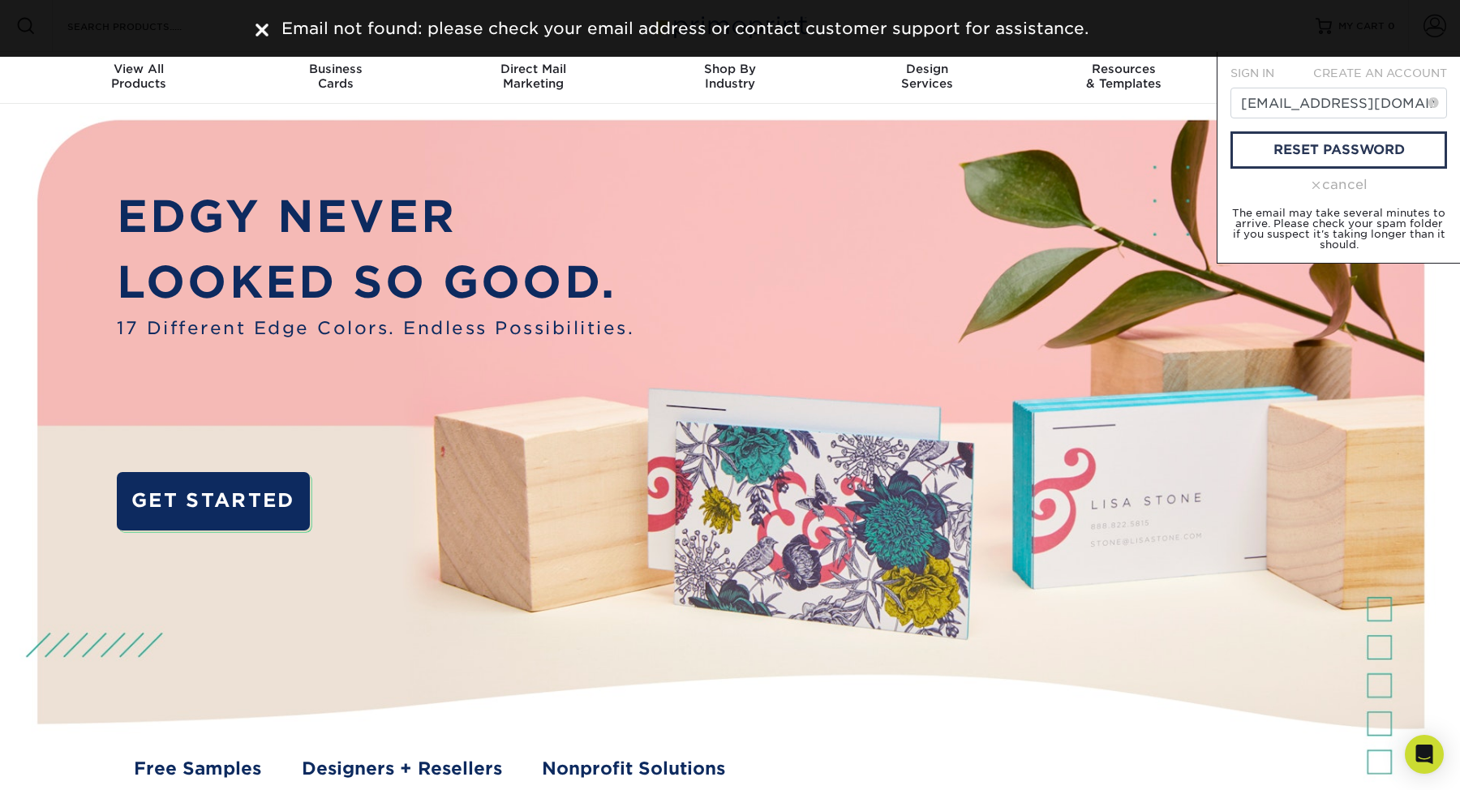
click at [1333, 184] on div "cancel" at bounding box center [1339, 184] width 217 height 19
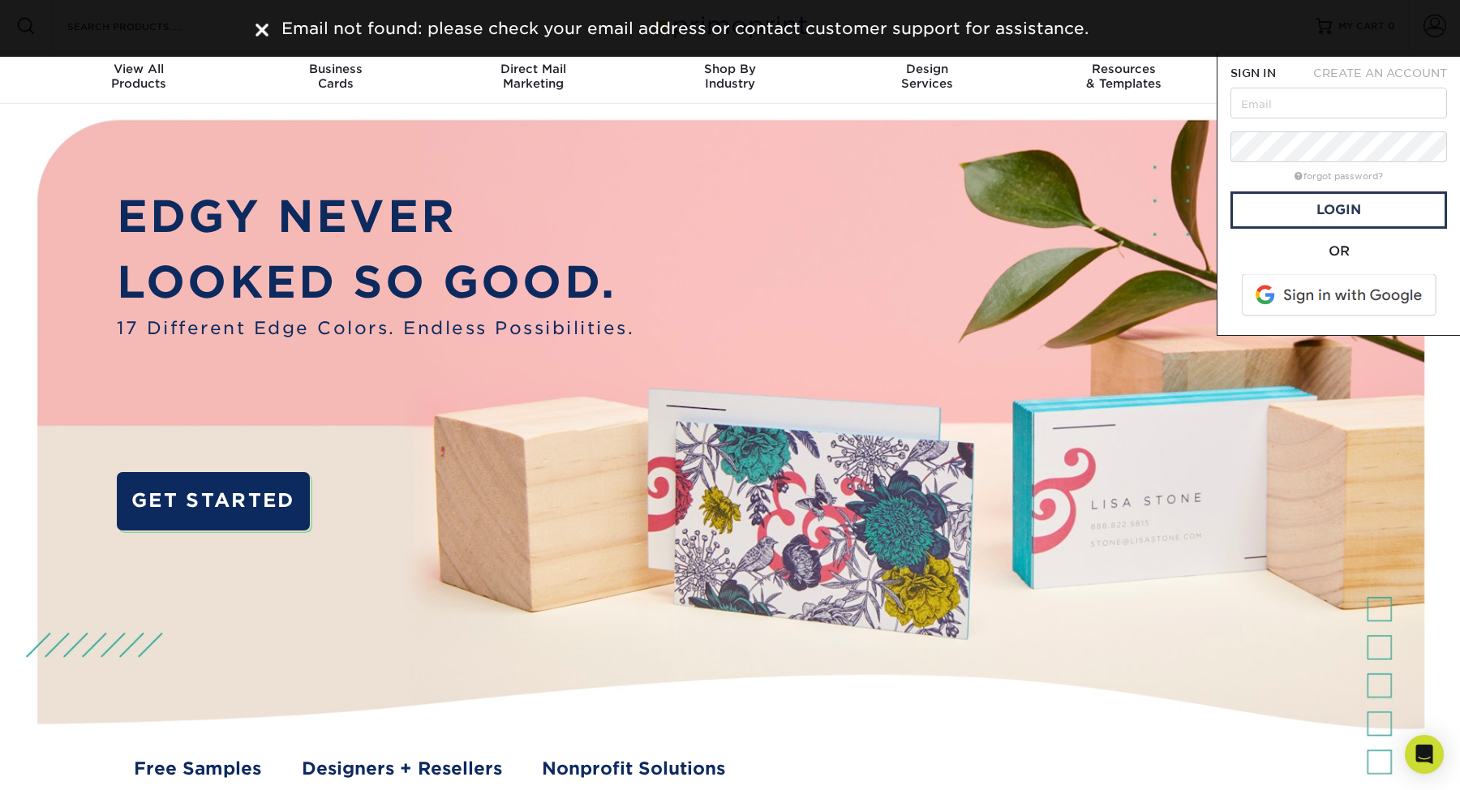
click at [1351, 288] on span at bounding box center [1340, 295] width 207 height 42
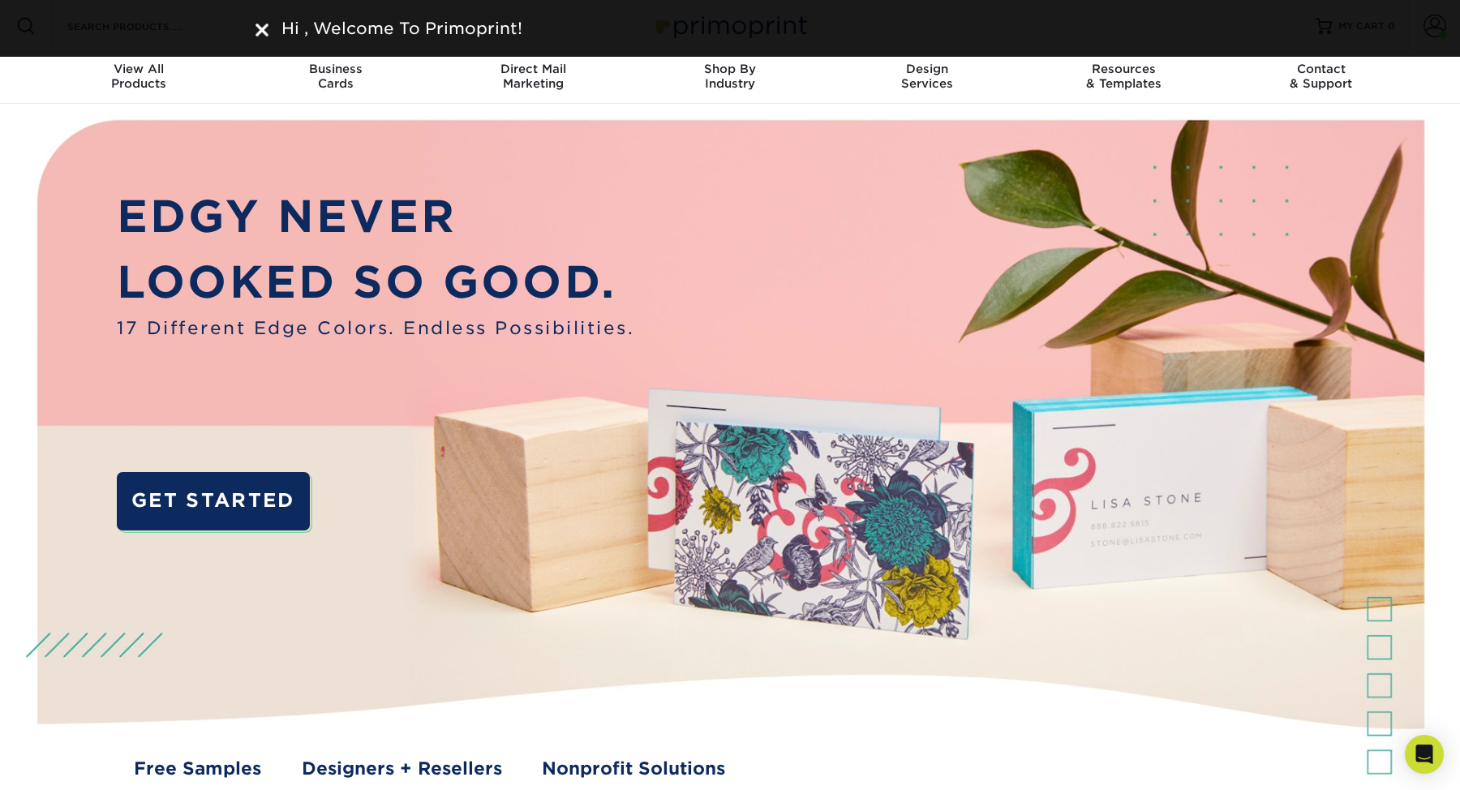
click at [1442, 96] on nav "Resources Menu Search Products Account Welcome, Account Dashboard Active Orders…" at bounding box center [730, 52] width 1460 height 104
click at [1438, 27] on div "Hi , Welcome To Primoprint!" at bounding box center [730, 28] width 1460 height 57
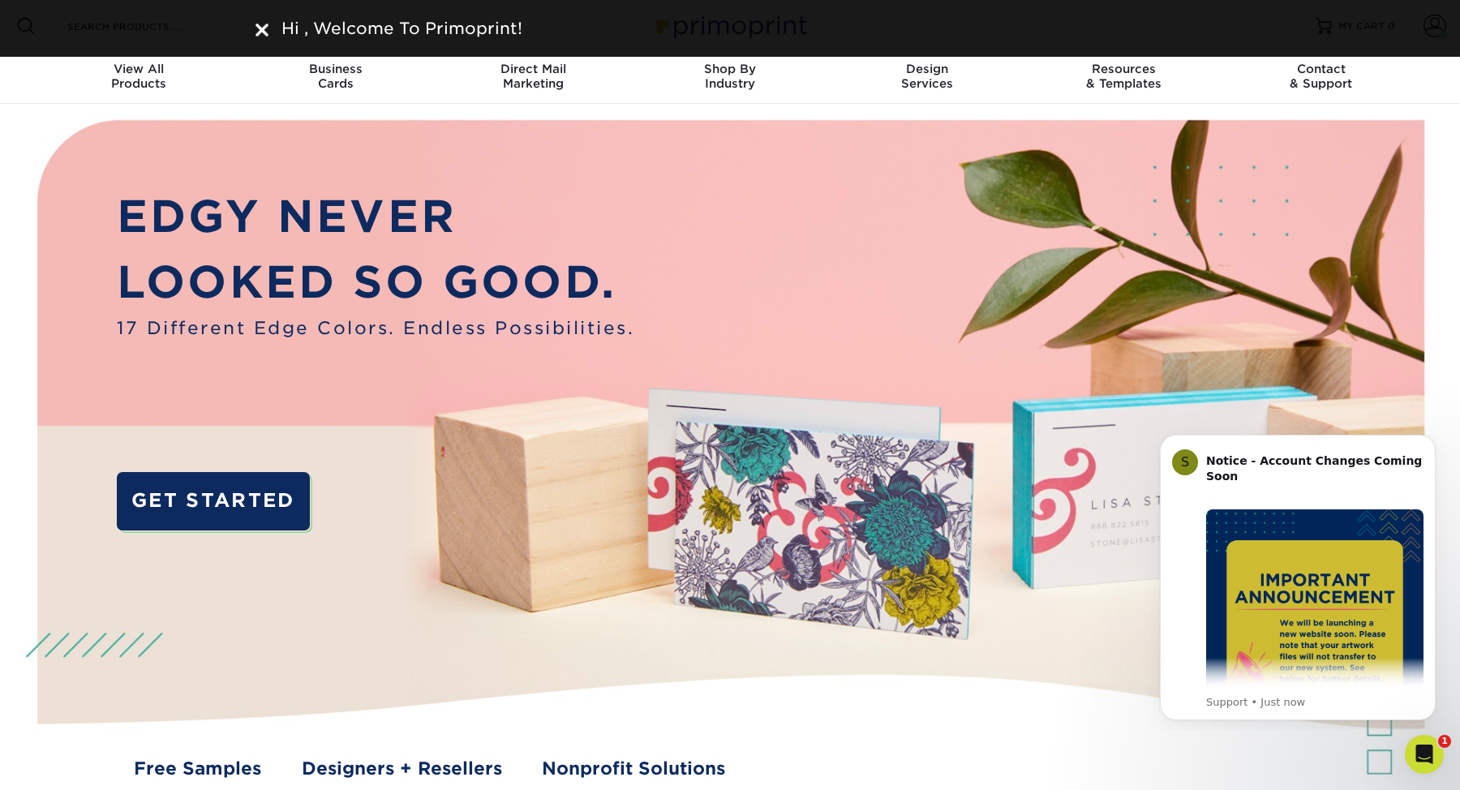
click at [265, 24] on img at bounding box center [262, 30] width 13 height 13
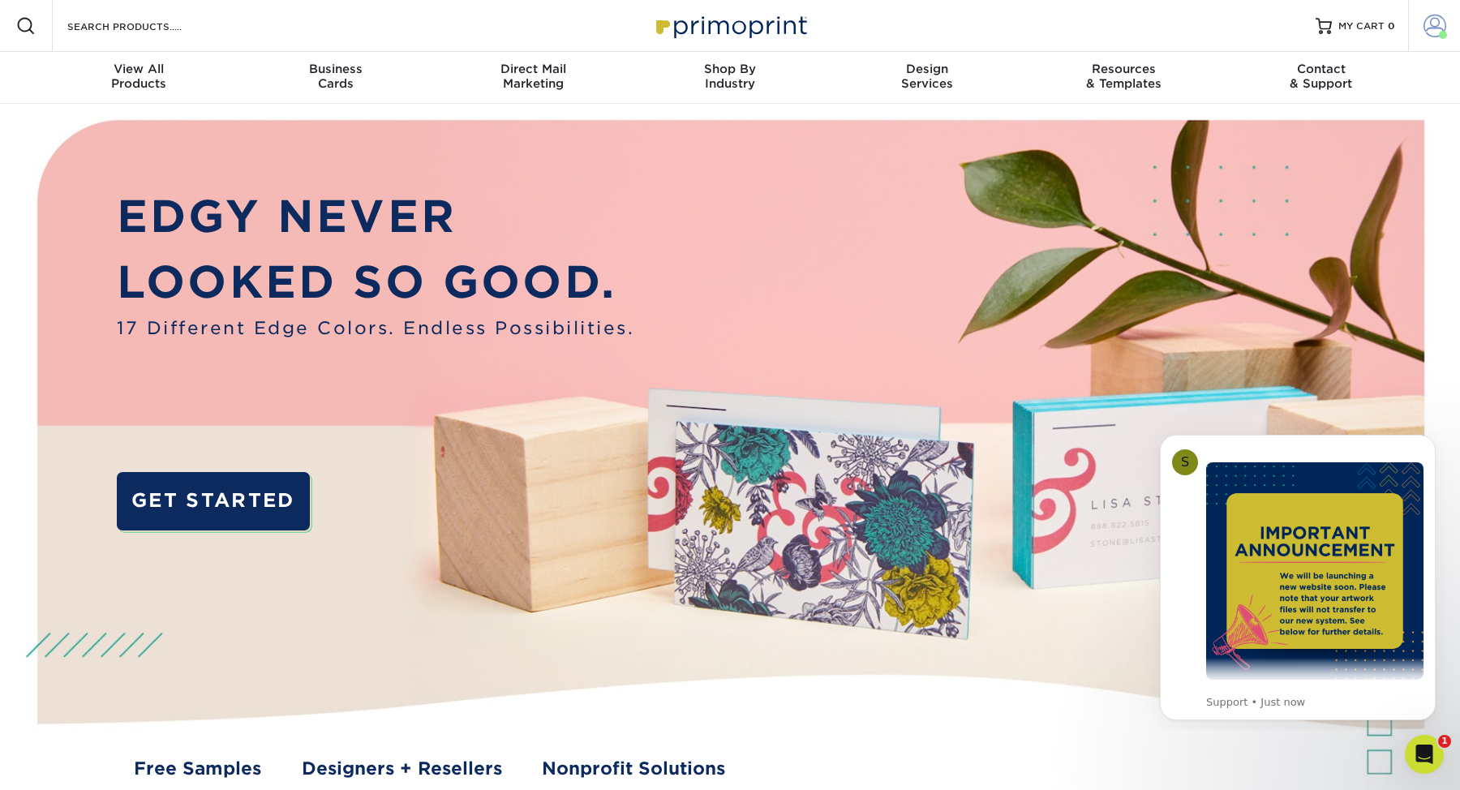
click at [1420, 21] on link "Account" at bounding box center [1434, 26] width 52 height 52
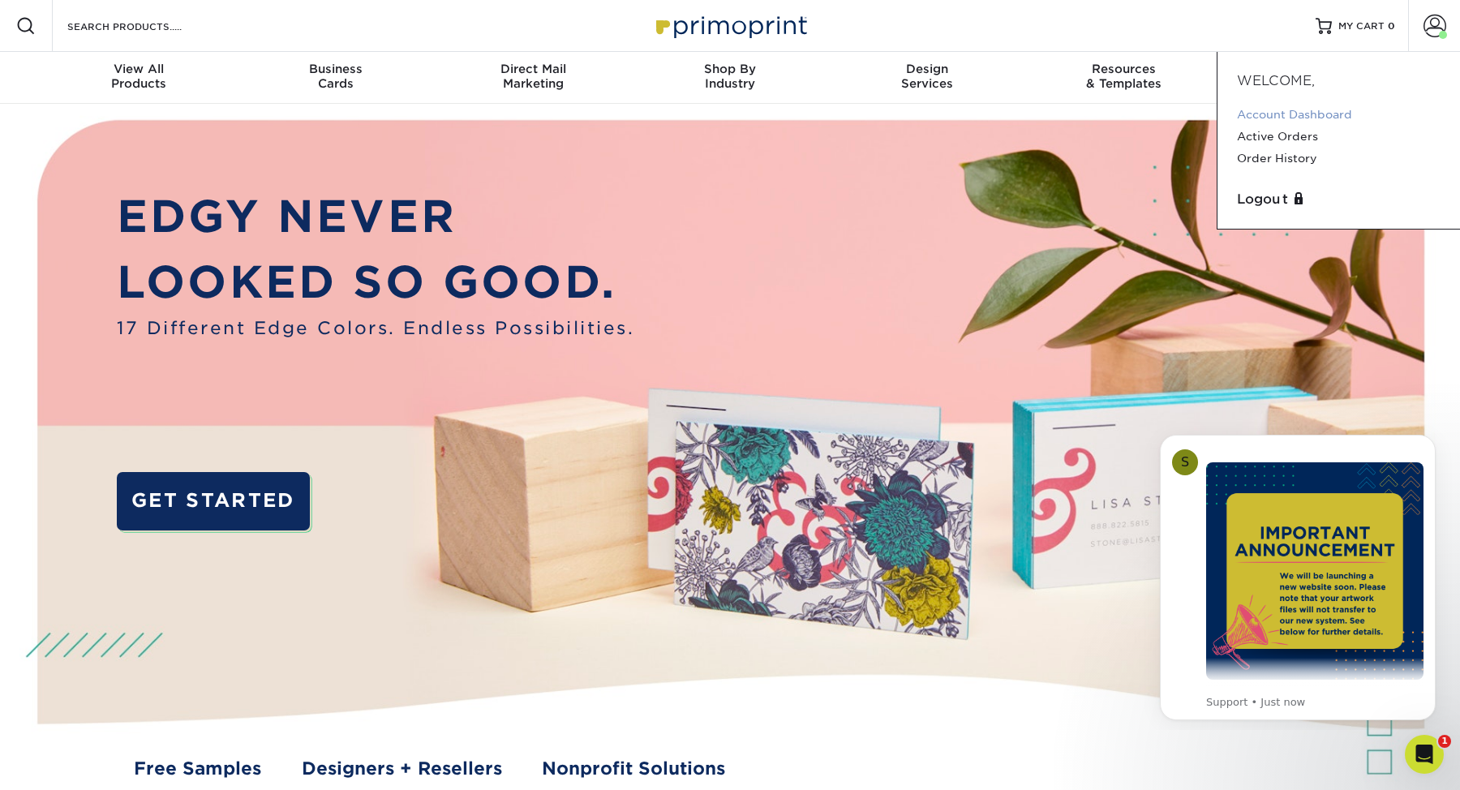
click at [1303, 114] on link "Account Dashboard" at bounding box center [1339, 115] width 204 height 22
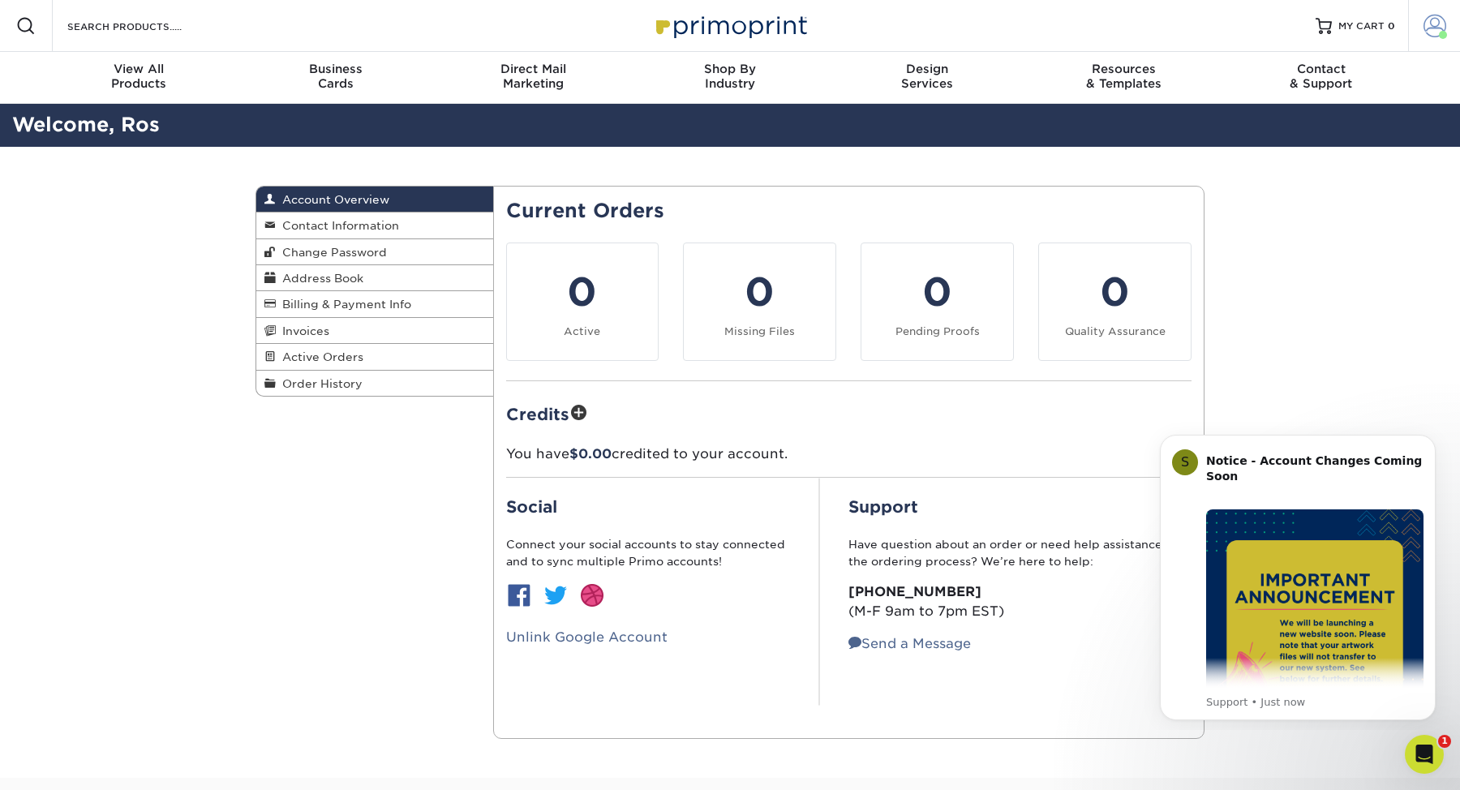
click at [1431, 23] on span at bounding box center [1435, 26] width 23 height 23
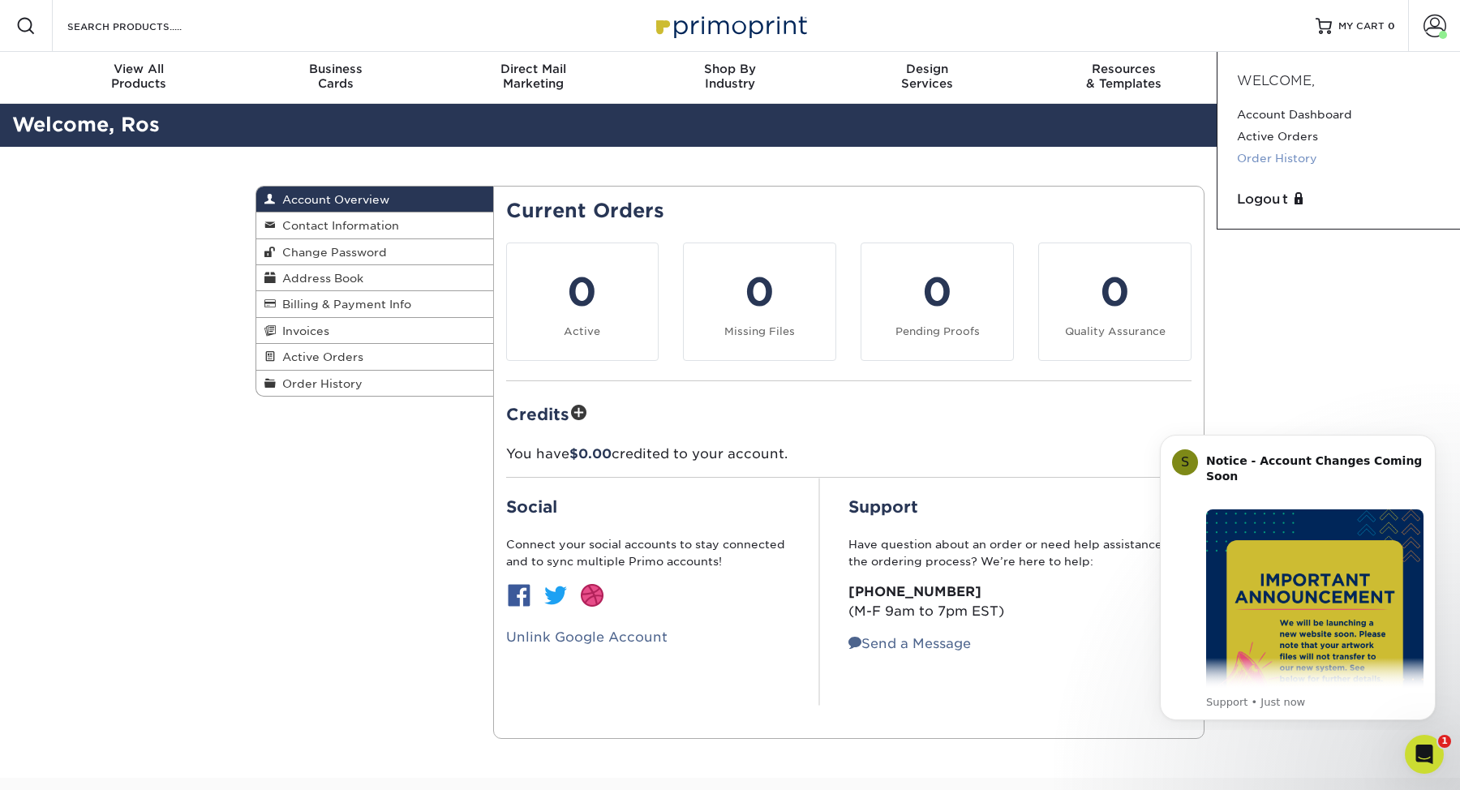
click at [1297, 164] on link "Order History" at bounding box center [1339, 159] width 204 height 22
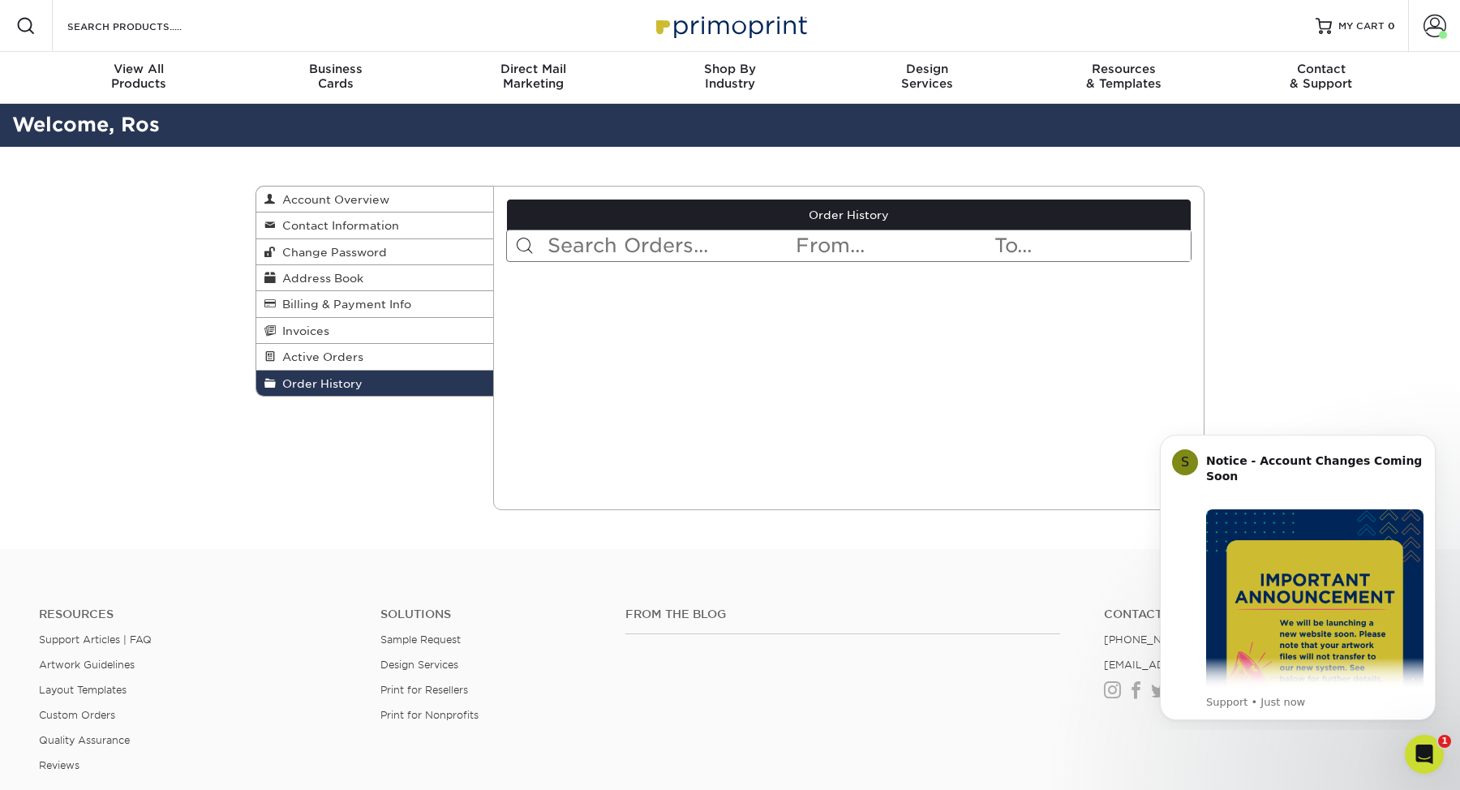
click at [843, 244] on input "text" at bounding box center [893, 245] width 198 height 31
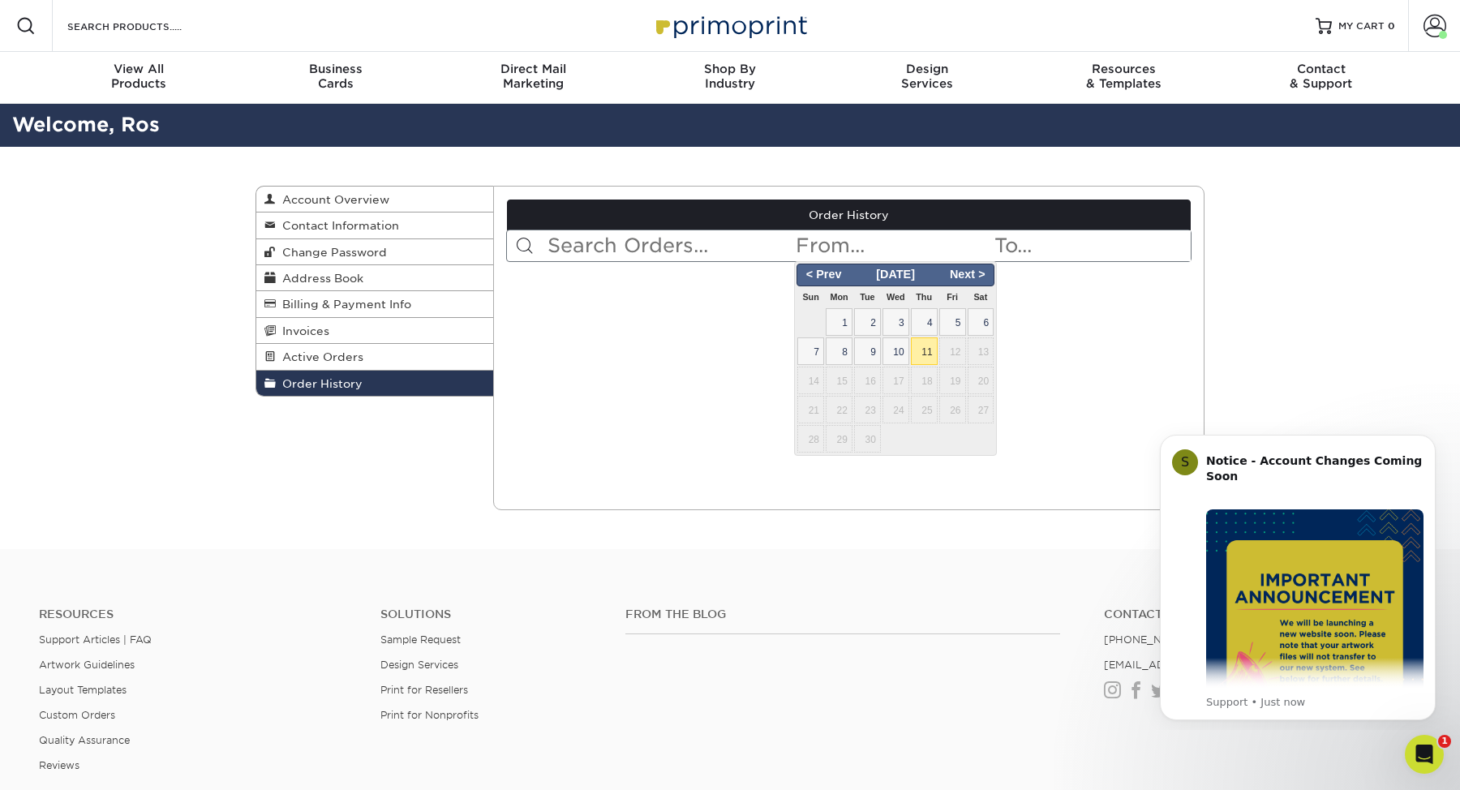
click at [711, 259] on input "text" at bounding box center [670, 245] width 249 height 31
click at [832, 249] on input "text" at bounding box center [893, 245] width 198 height 31
click at [825, 277] on span "< Prev" at bounding box center [823, 275] width 49 height 18
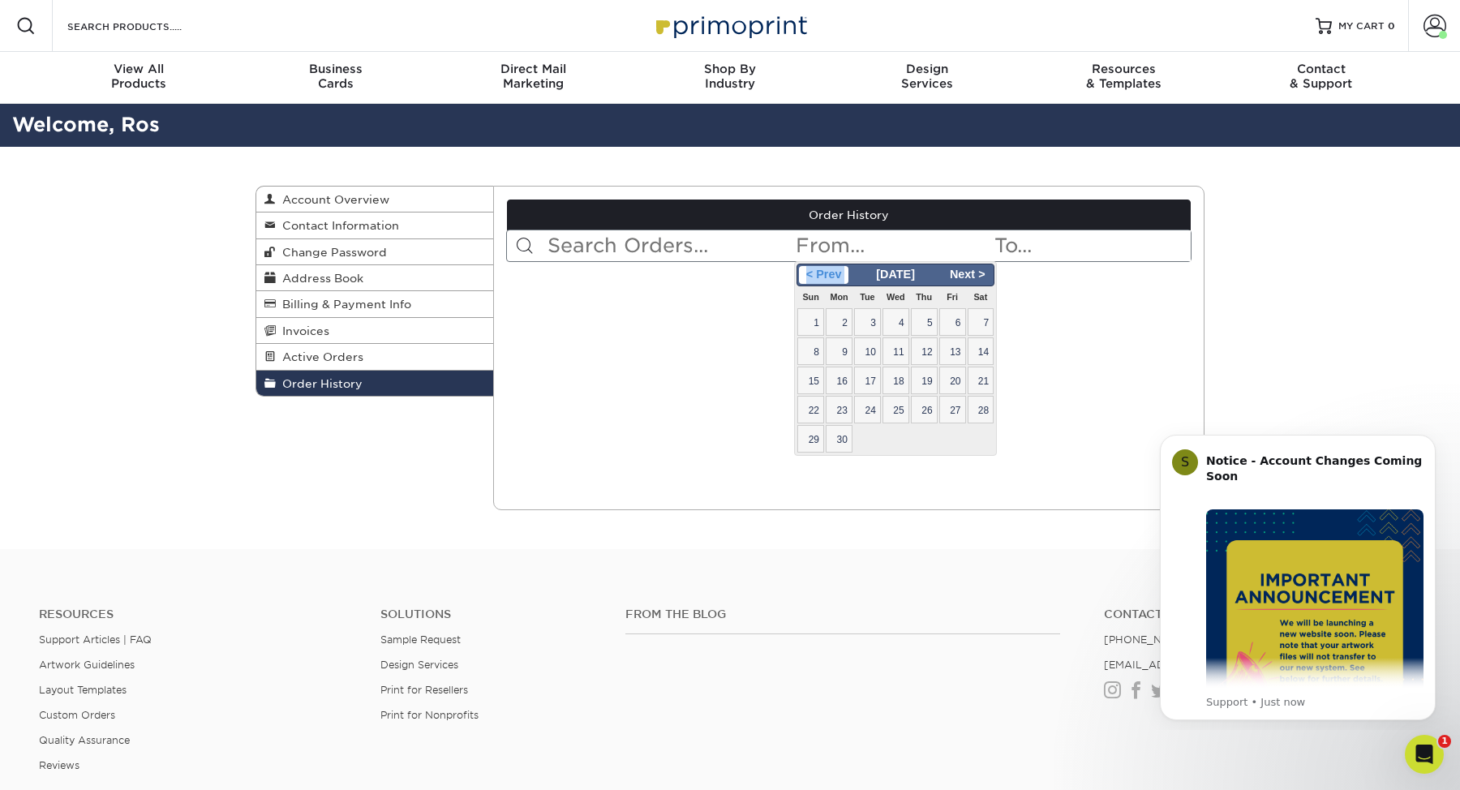
click at [825, 277] on span "< Prev" at bounding box center [823, 275] width 49 height 18
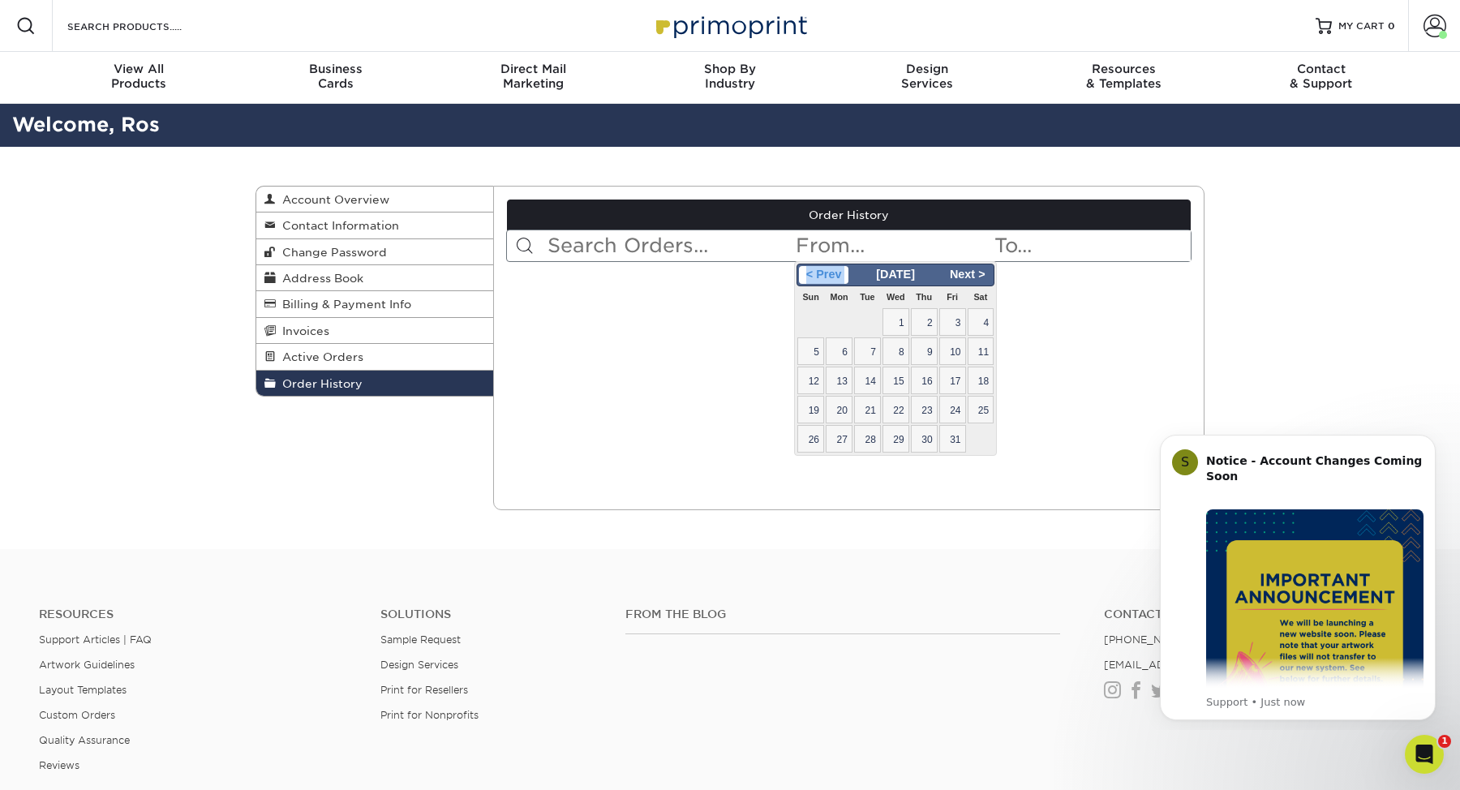
click at [825, 277] on span "< Prev" at bounding box center [823, 275] width 49 height 18
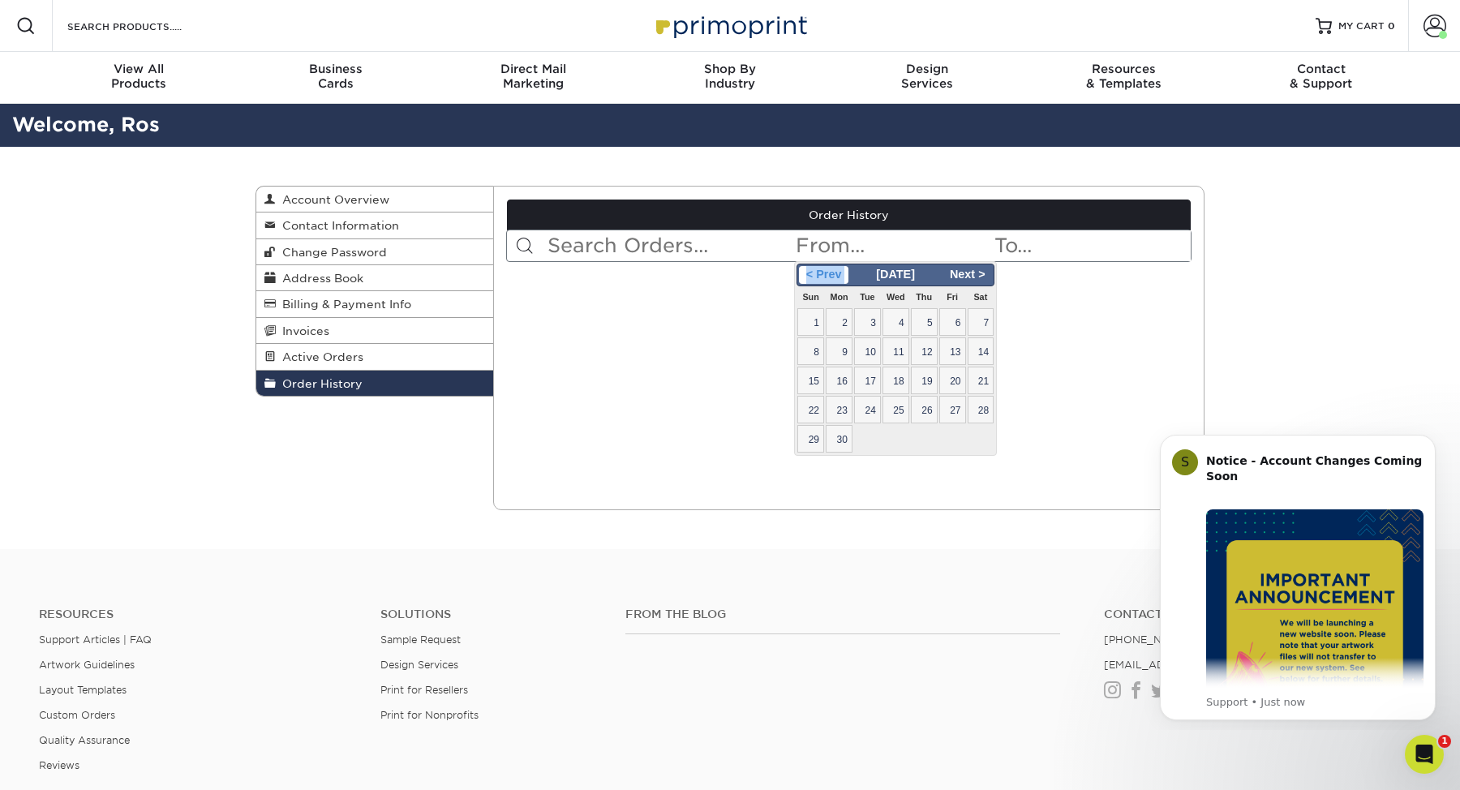
click at [825, 277] on span "< Prev" at bounding box center [823, 275] width 49 height 18
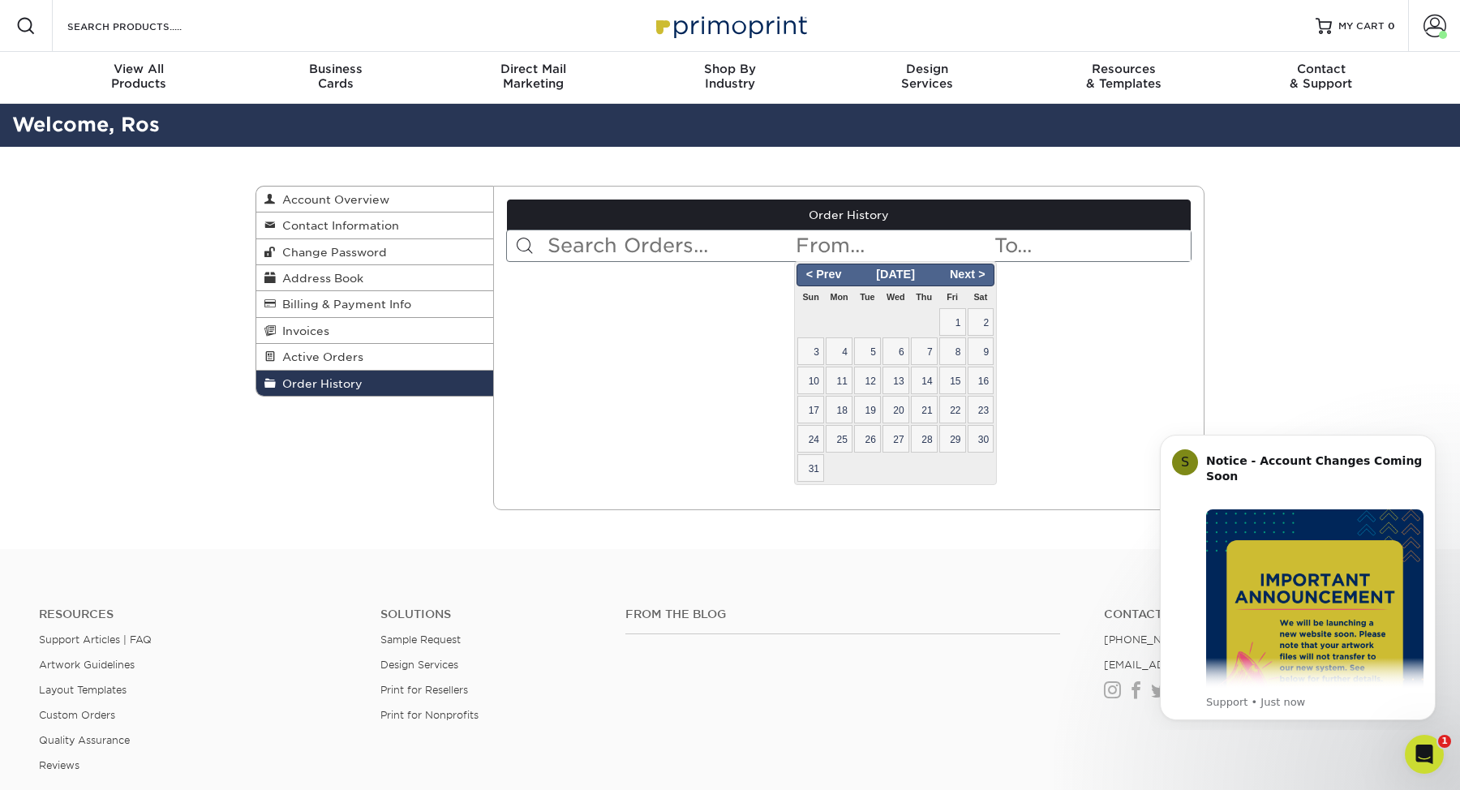
click at [913, 279] on span "[DATE]" at bounding box center [895, 274] width 50 height 13
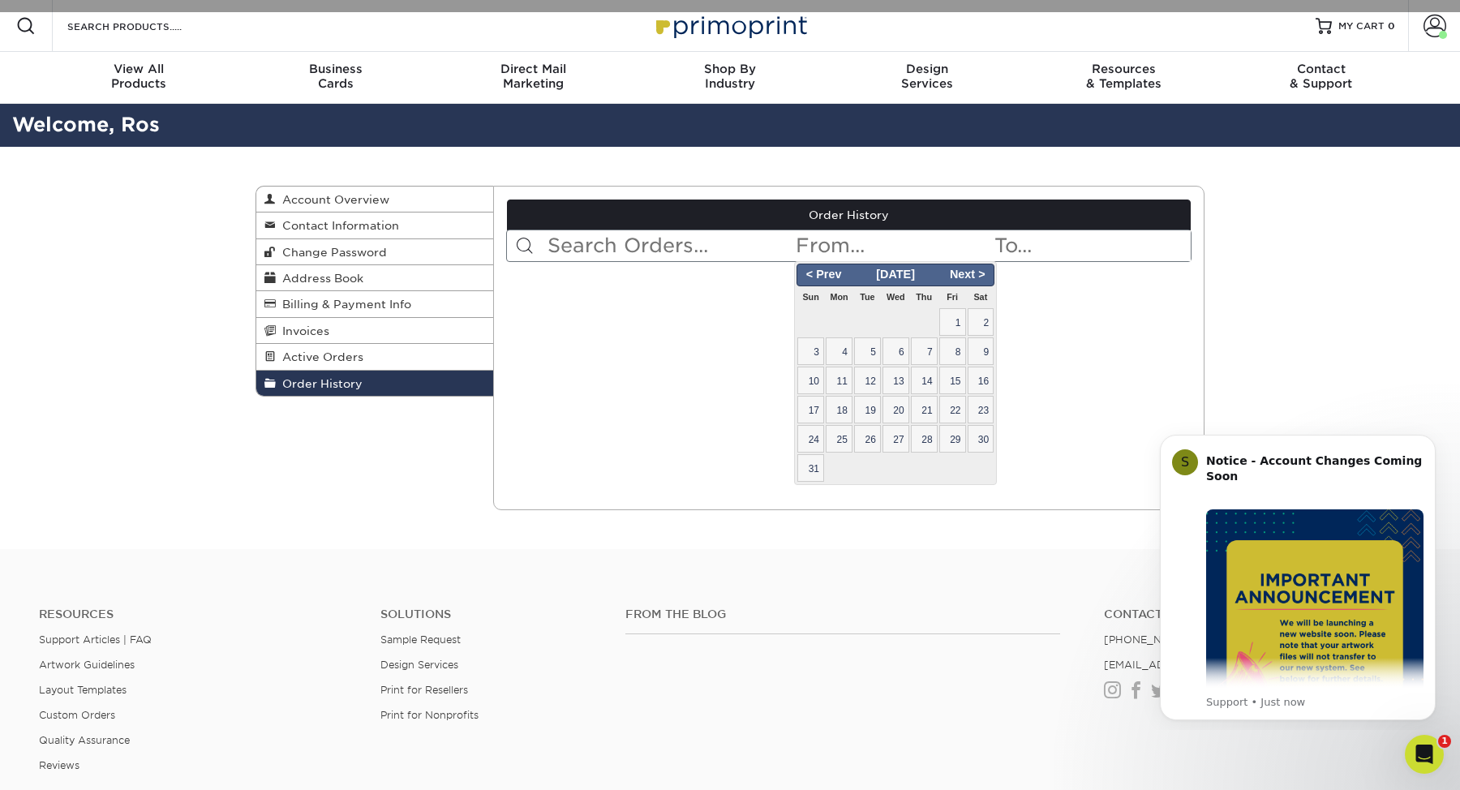
click at [832, 284] on div "< Prev Next > [DATE]" at bounding box center [896, 275] width 198 height 23
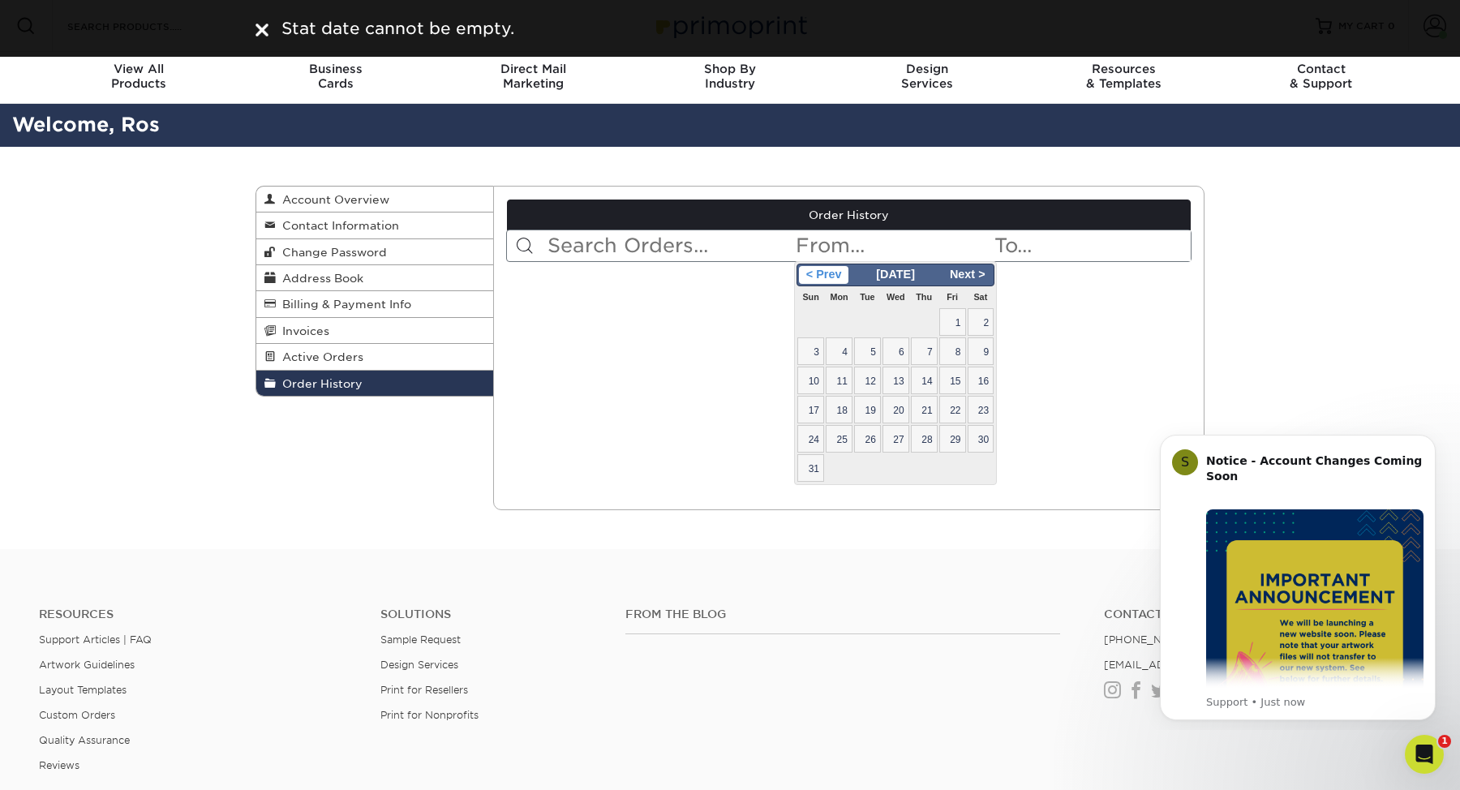
click at [832, 278] on span "< Prev" at bounding box center [823, 275] width 49 height 18
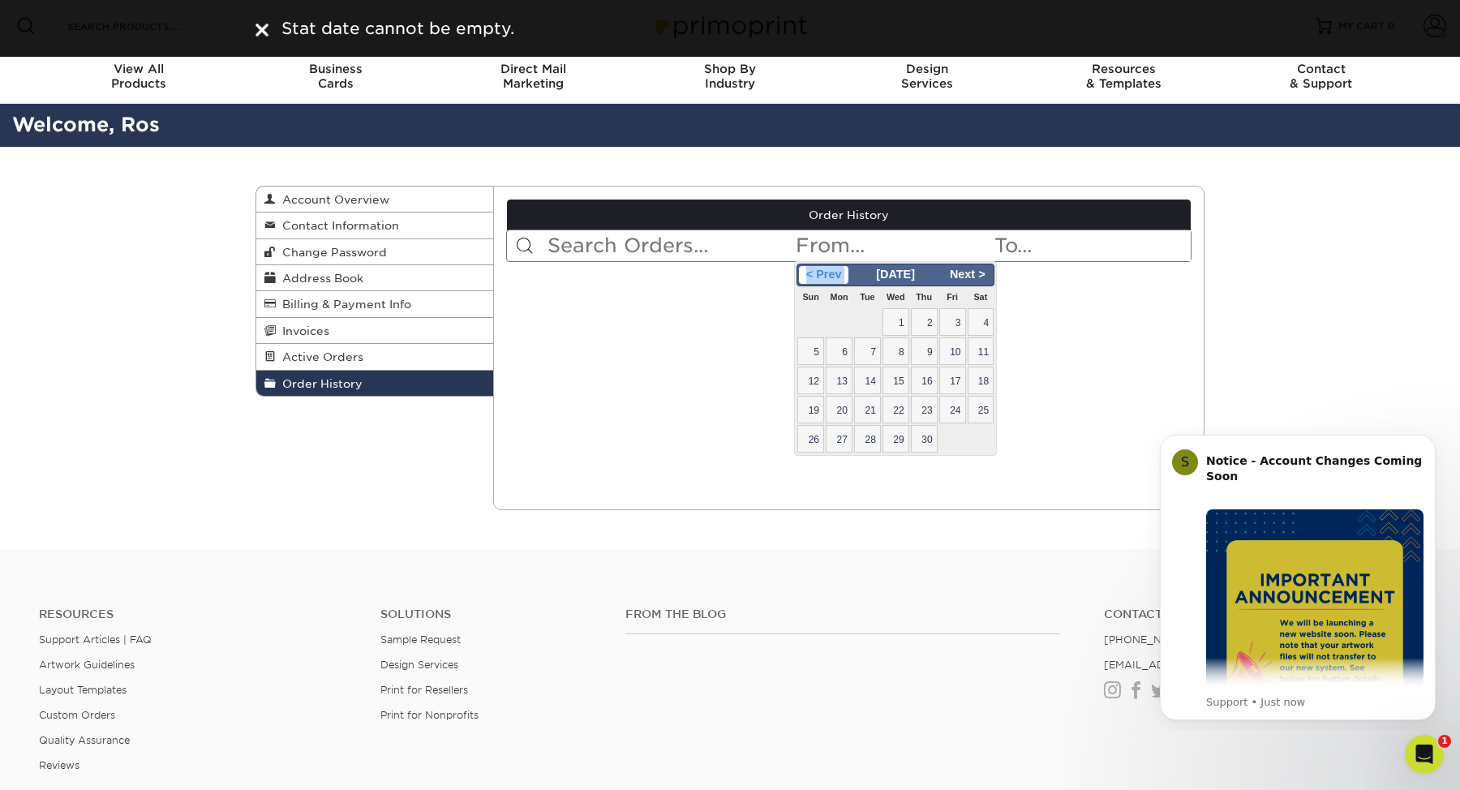
click at [832, 278] on span "< Prev" at bounding box center [823, 275] width 49 height 18
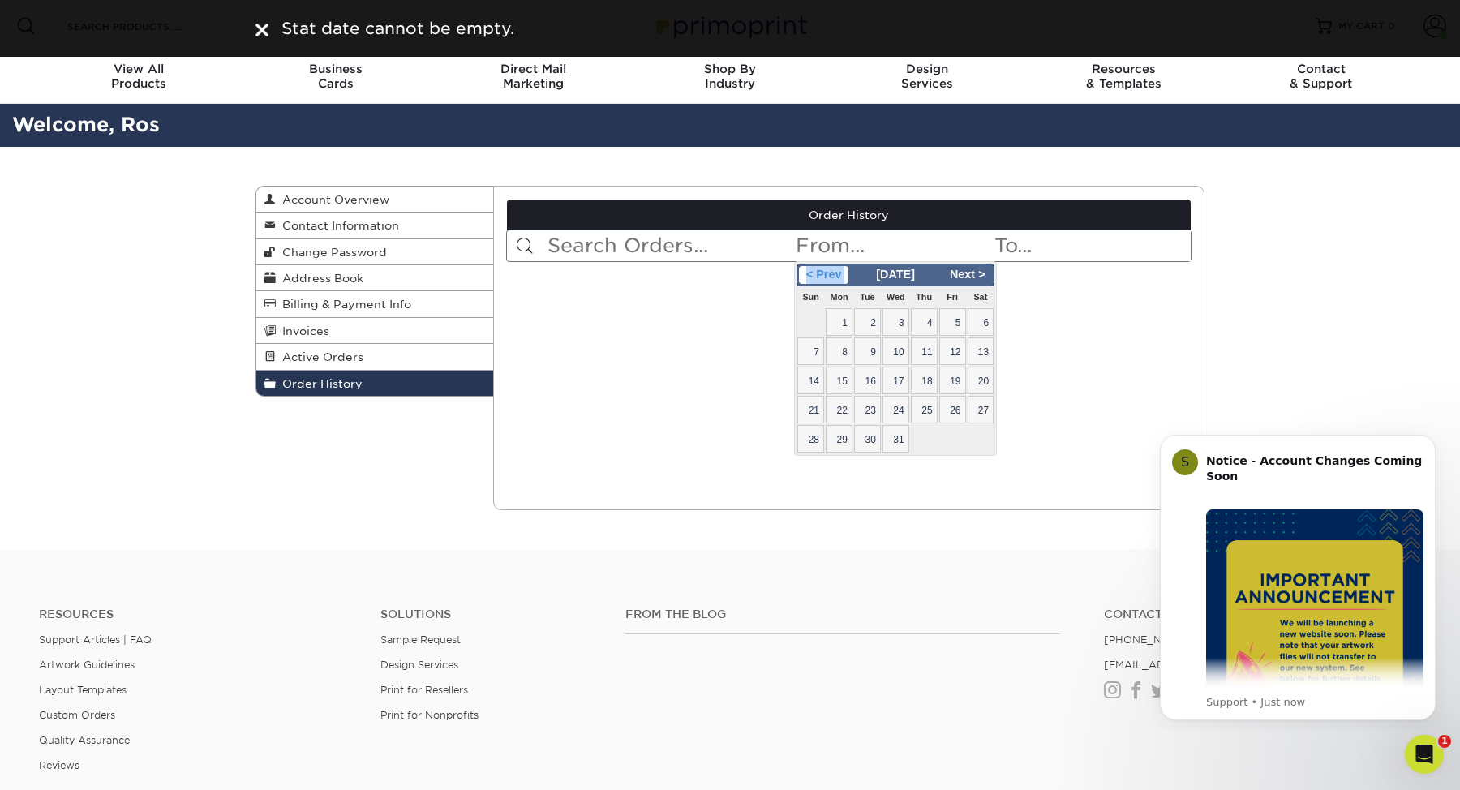
click at [832, 278] on span "< Prev" at bounding box center [823, 275] width 49 height 18
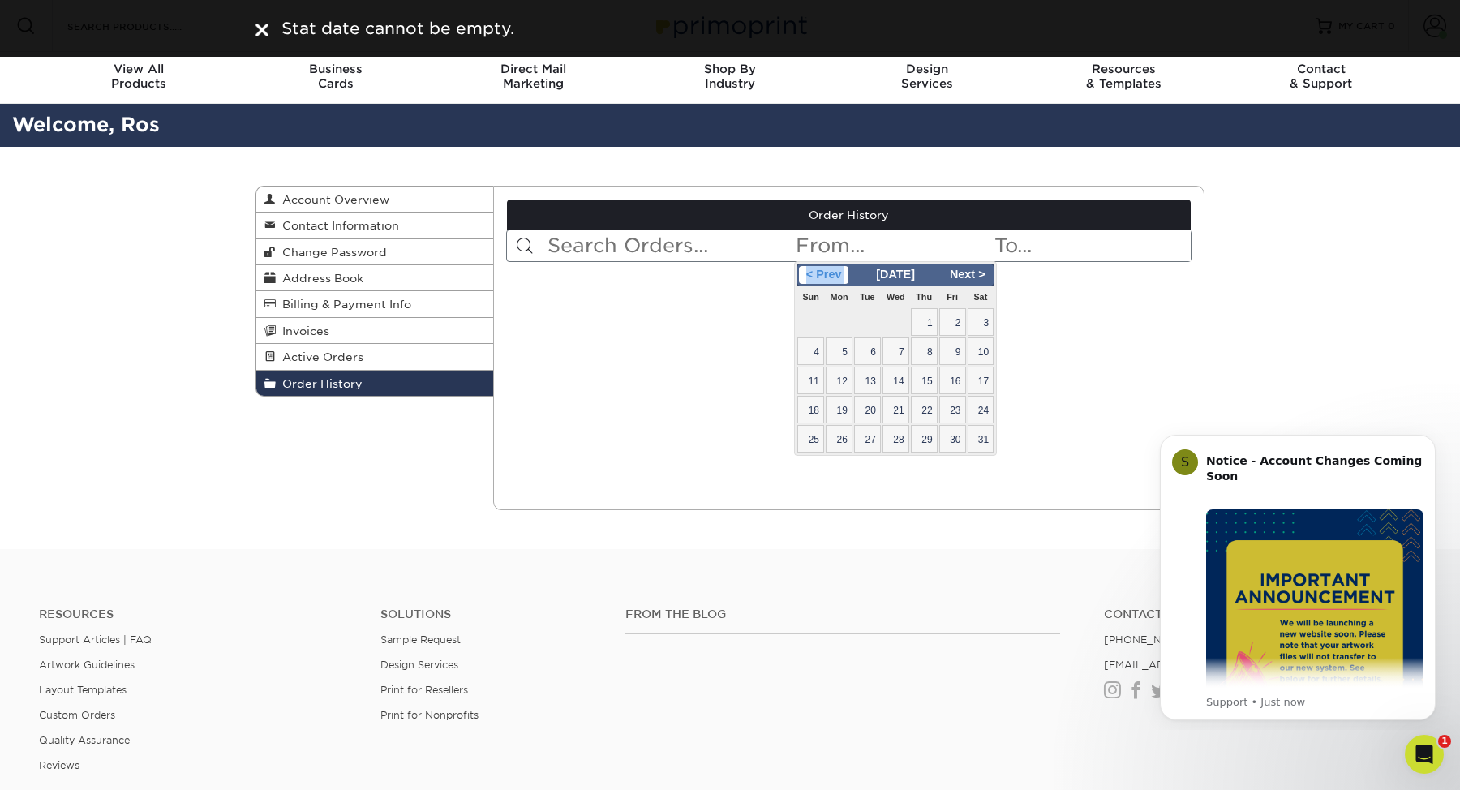
click at [832, 278] on span "< Prev" at bounding box center [823, 275] width 49 height 18
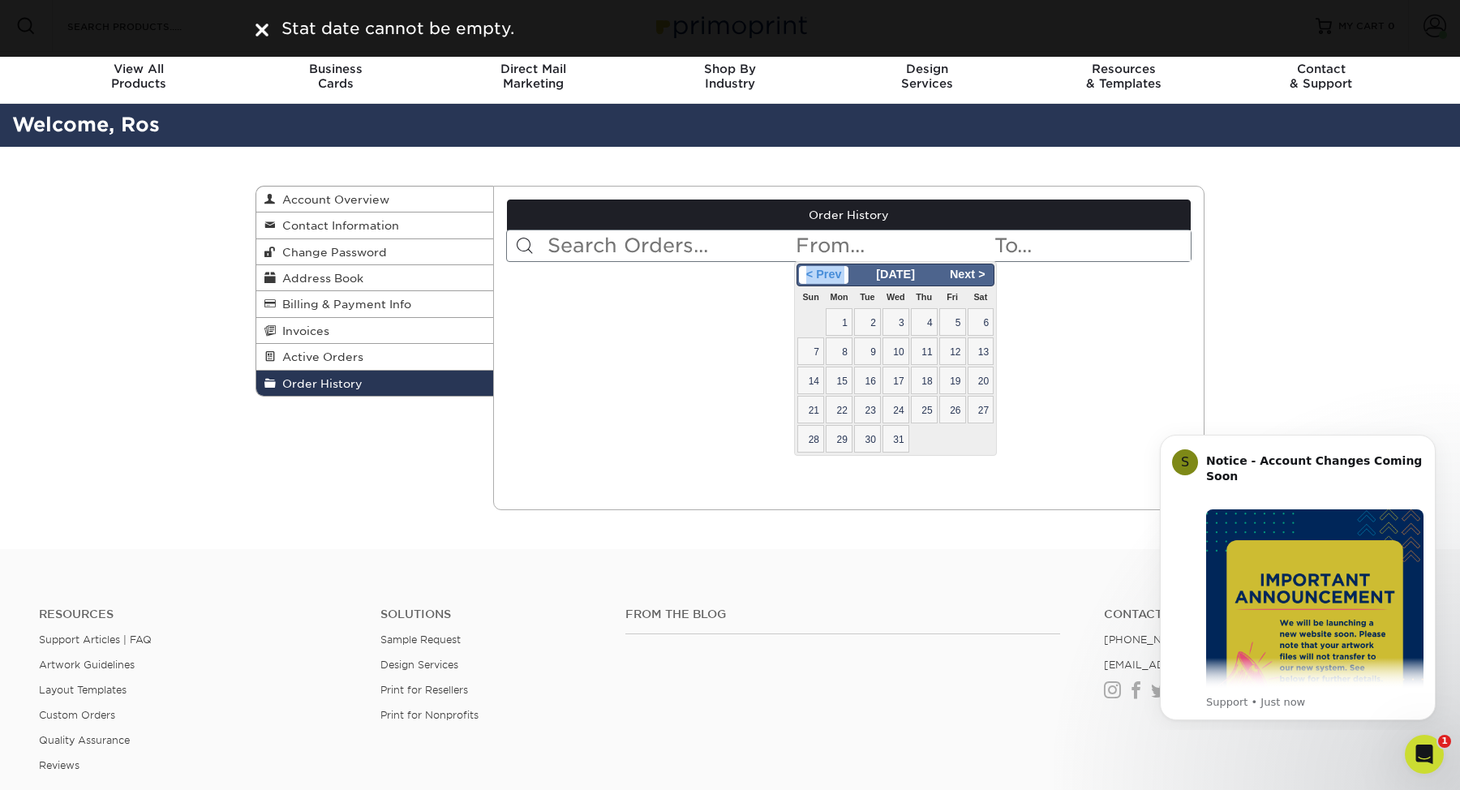
click at [832, 278] on span "< Prev" at bounding box center [823, 275] width 49 height 18
click at [909, 314] on span "1" at bounding box center [896, 322] width 27 height 28
type input "[DATE]"
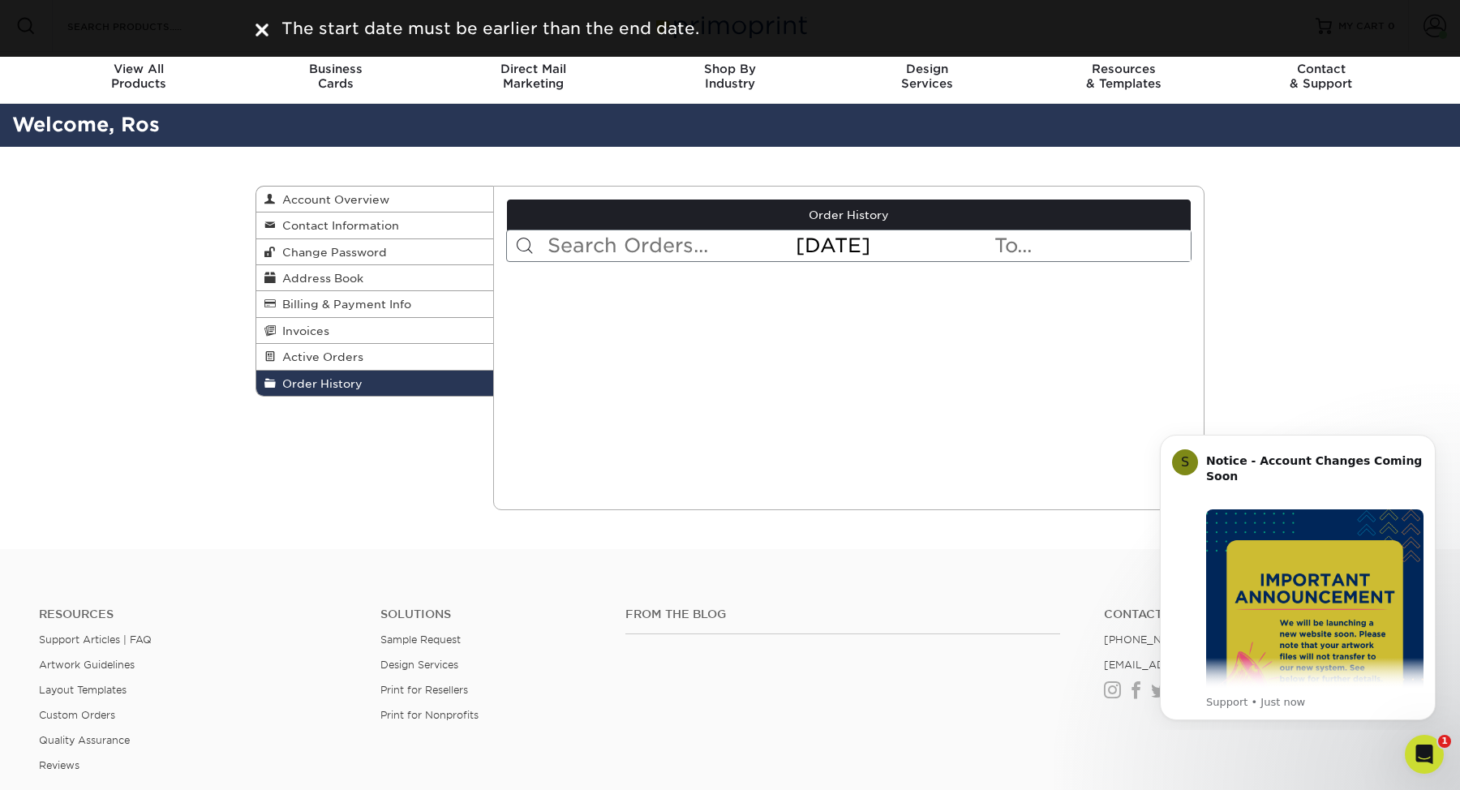
click at [1032, 254] on input "text" at bounding box center [1092, 245] width 198 height 31
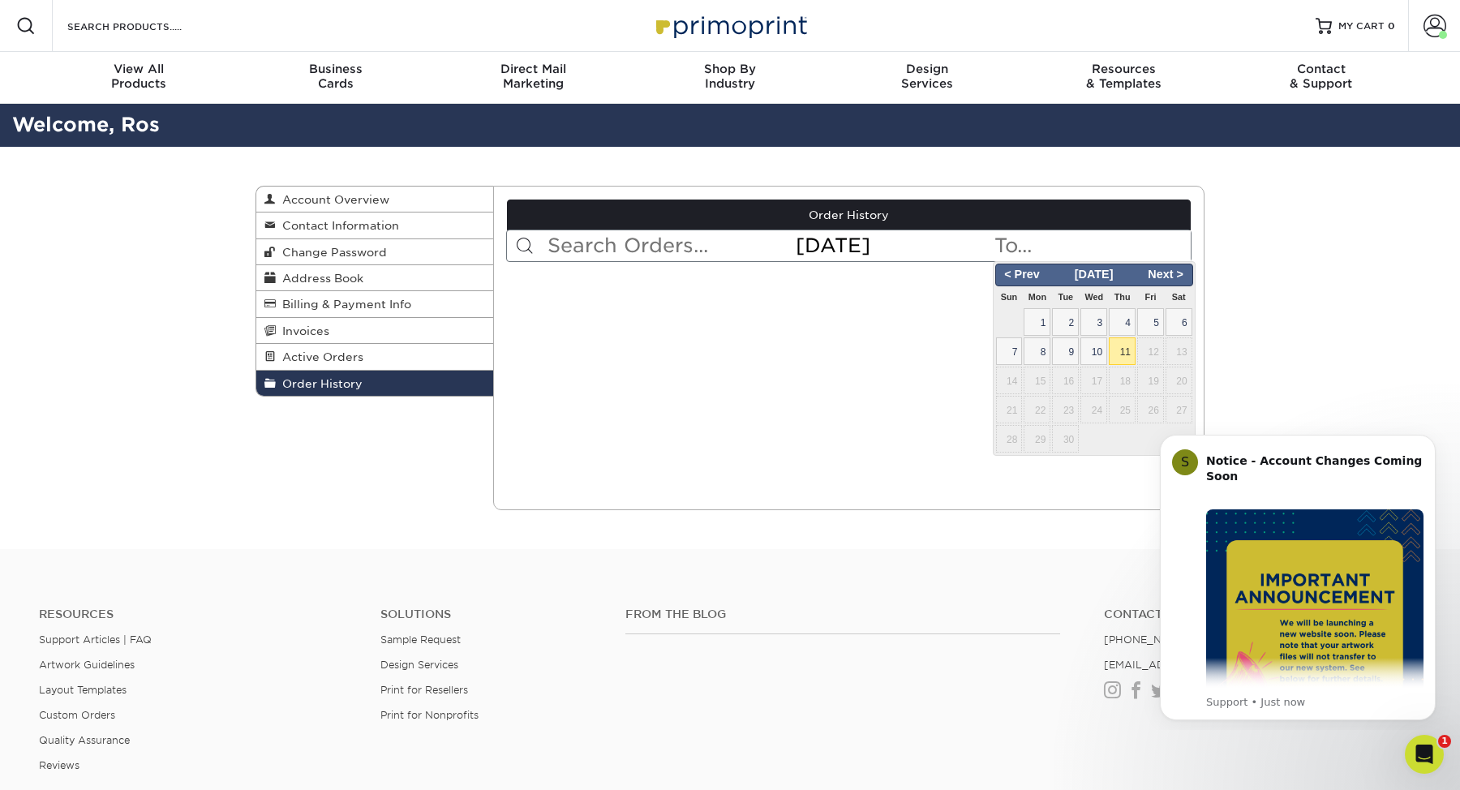
click at [1125, 351] on span "11" at bounding box center [1122, 351] width 27 height 28
type input "[DATE]"
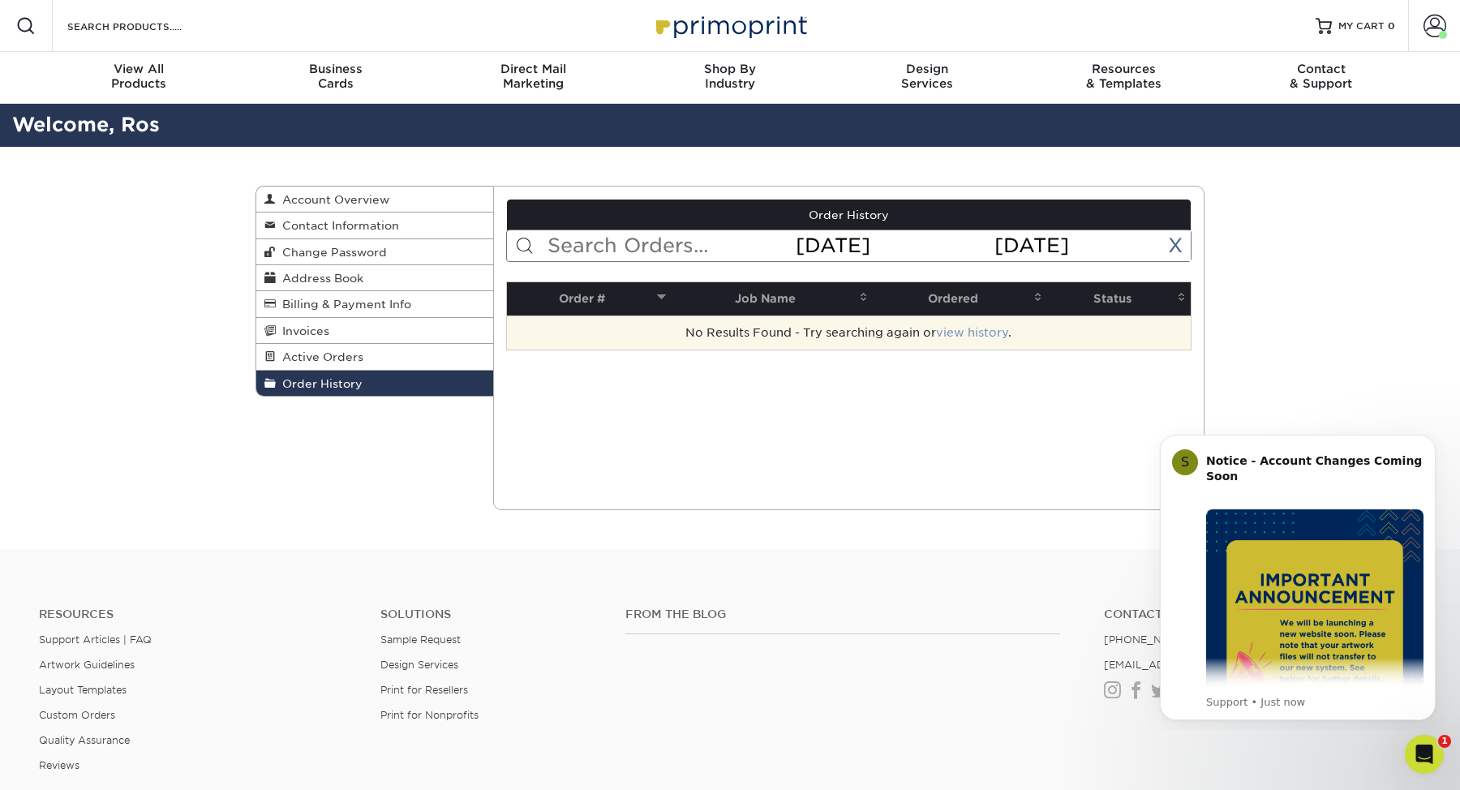
click at [965, 334] on link "view history" at bounding box center [972, 332] width 72 height 13
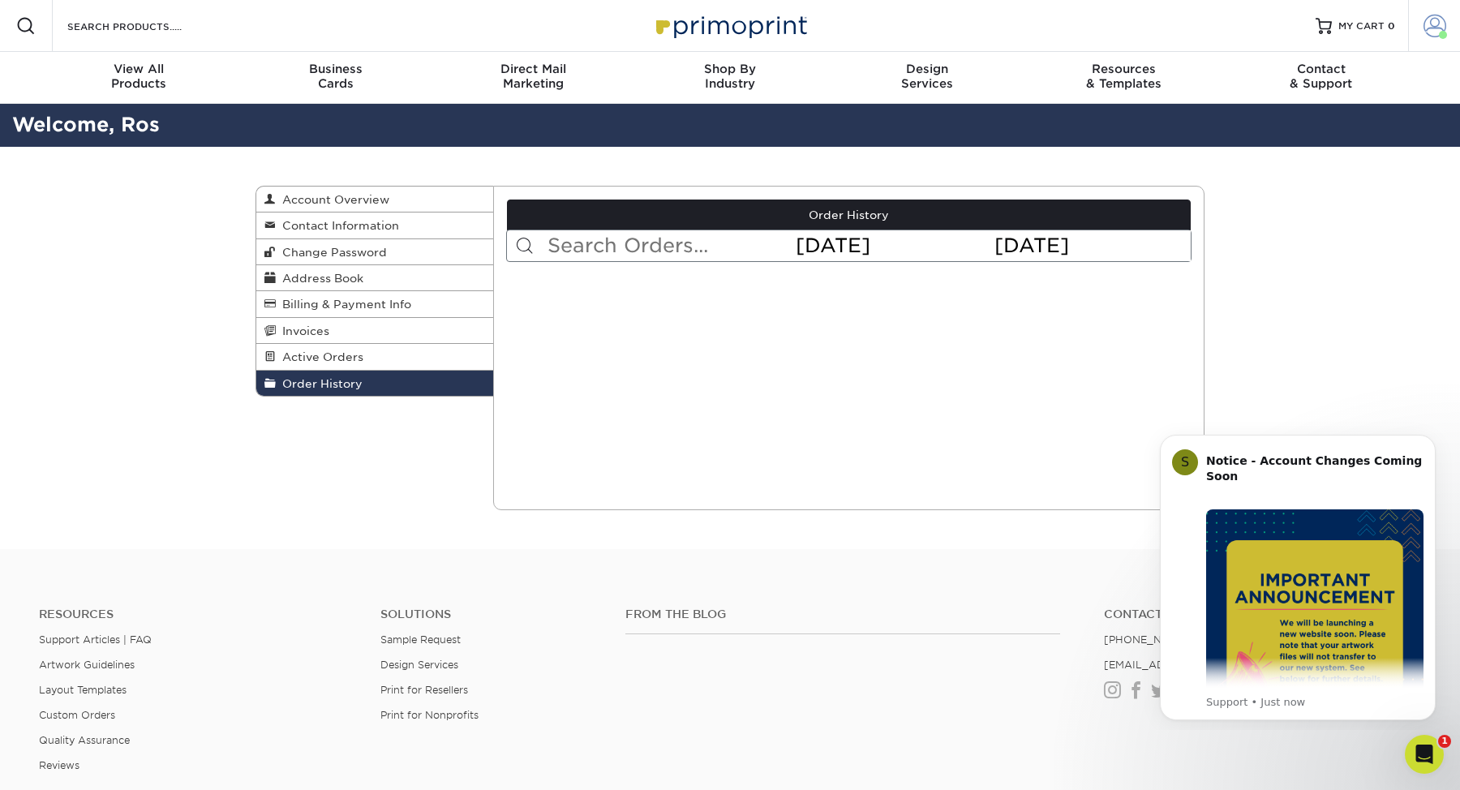
click at [1448, 32] on link "Account" at bounding box center [1434, 26] width 52 height 52
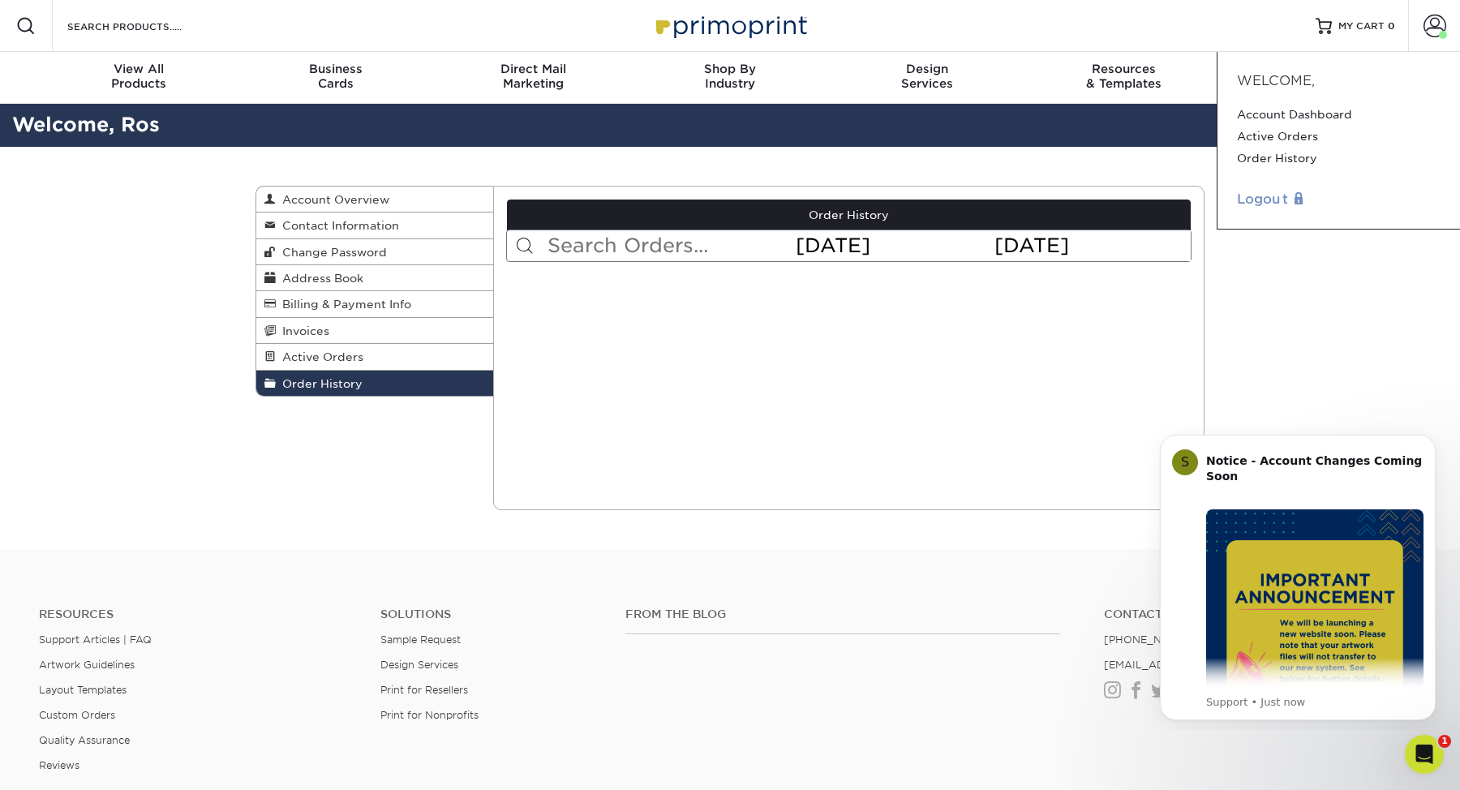
click at [1276, 199] on link "Logout" at bounding box center [1339, 199] width 204 height 19
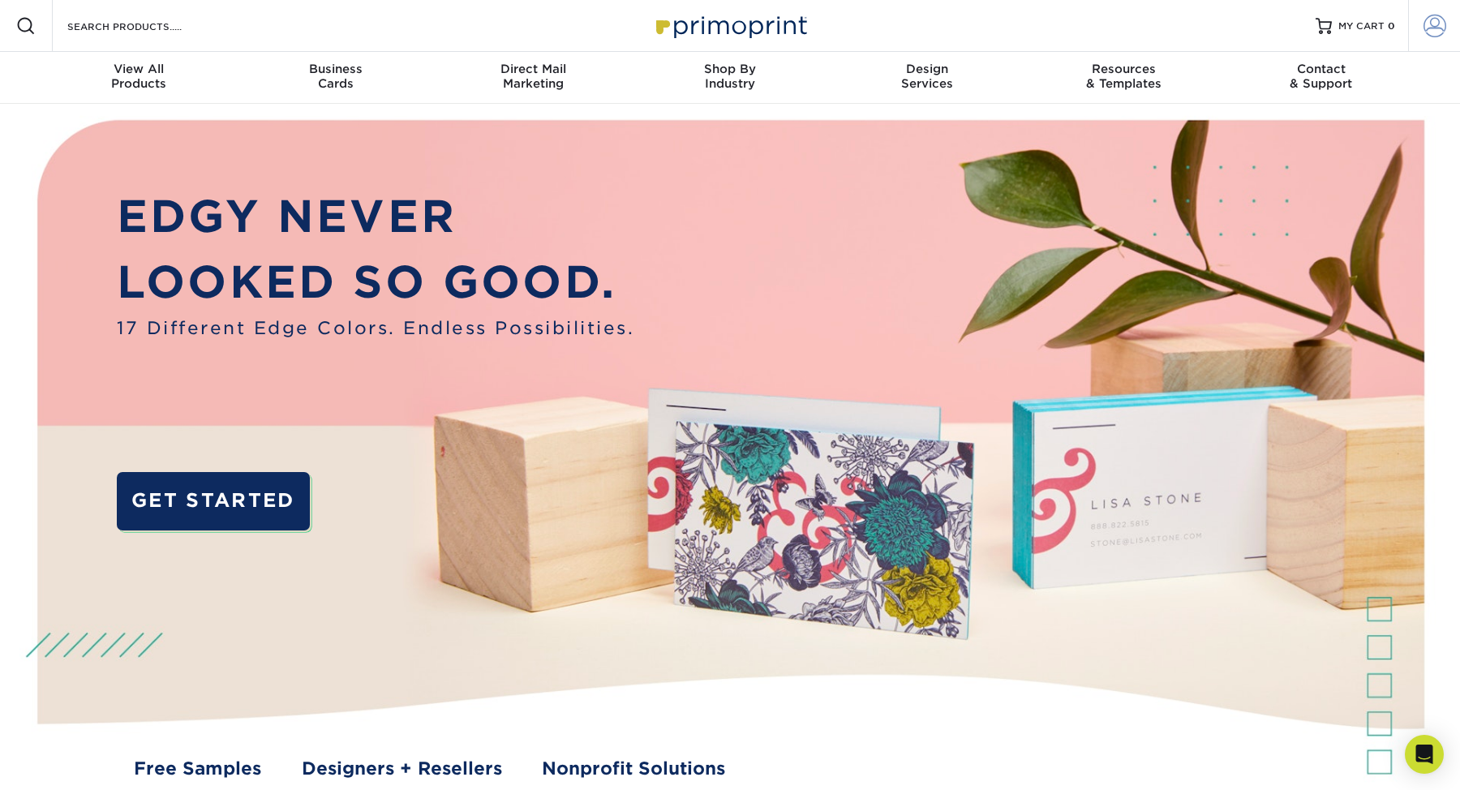
click at [1436, 27] on span at bounding box center [1435, 26] width 23 height 23
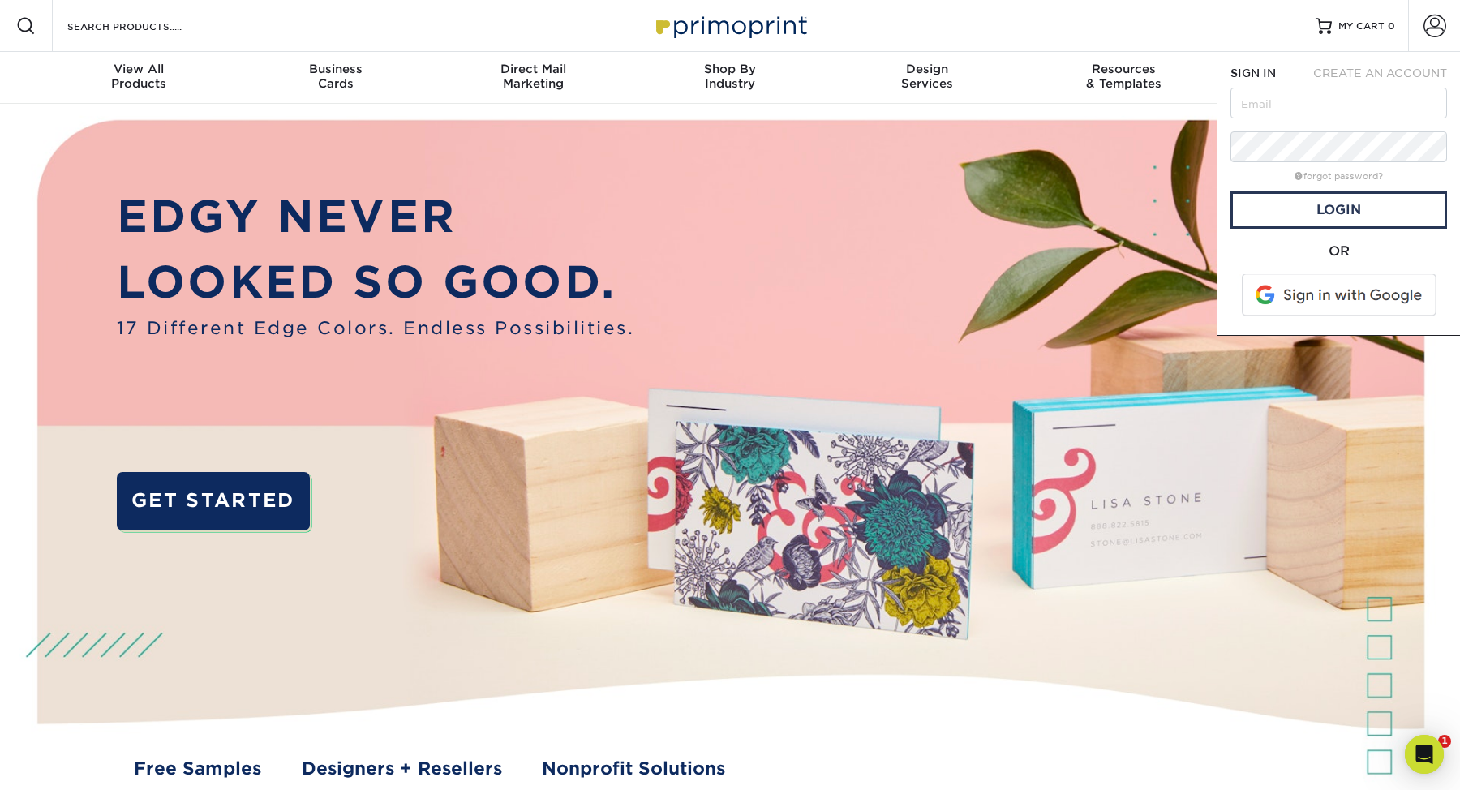
click at [1350, 303] on span at bounding box center [1340, 295] width 207 height 42
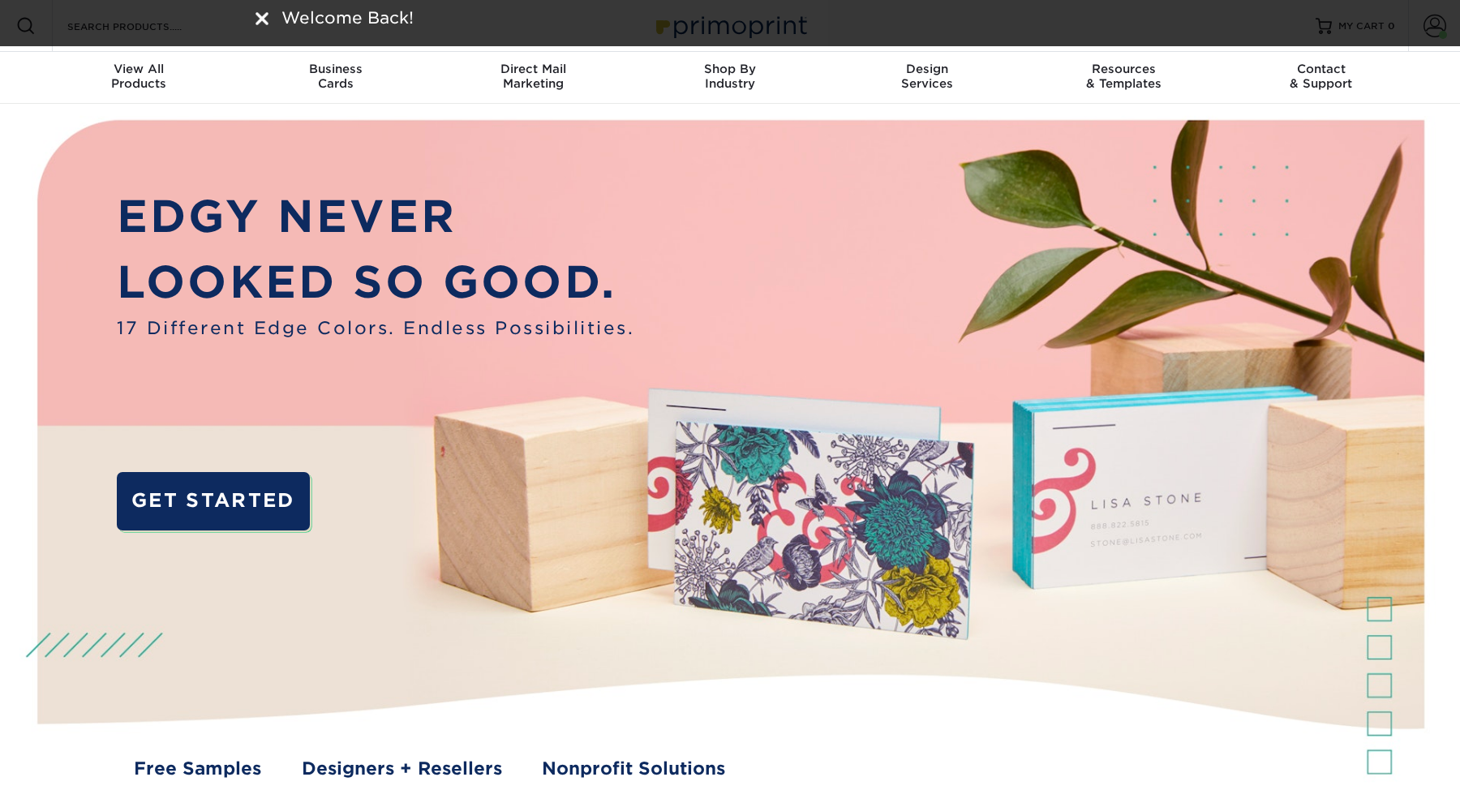
click at [871, 245] on img at bounding box center [730, 465] width 1446 height 723
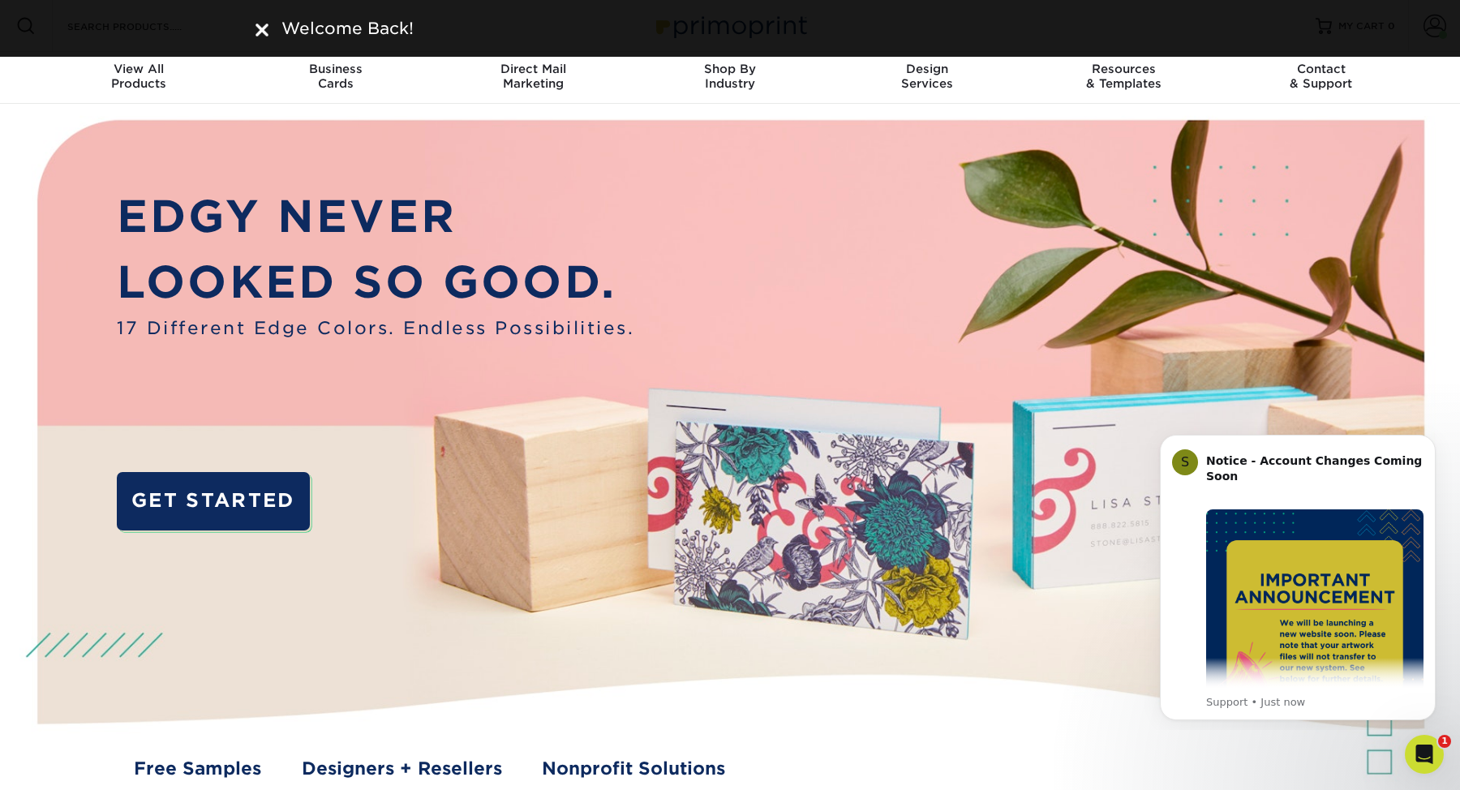
click at [1440, 38] on div "Welcome Back!" at bounding box center [730, 28] width 1460 height 57
click at [256, 31] on img at bounding box center [262, 30] width 13 height 13
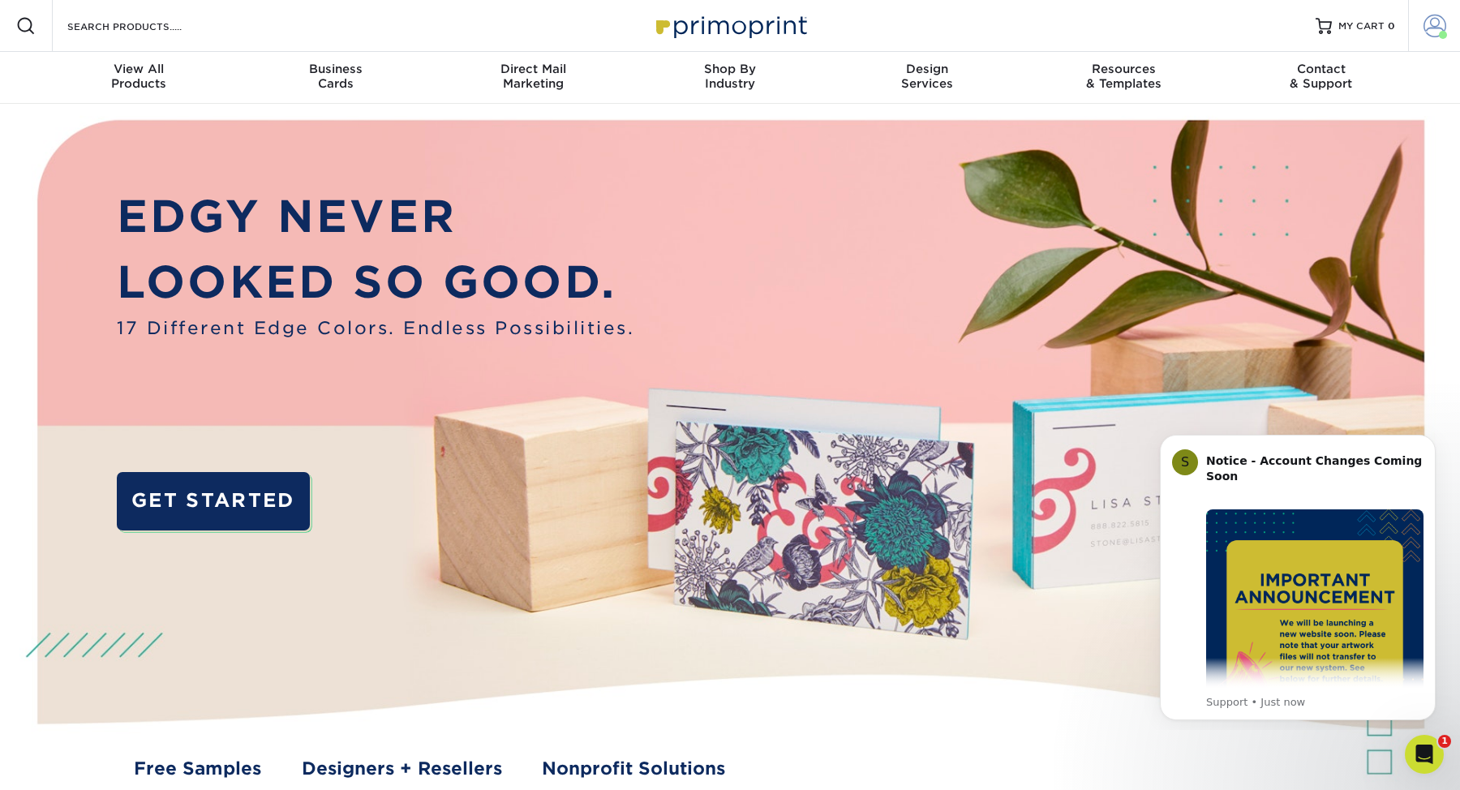
click at [1418, 19] on link "Account" at bounding box center [1434, 26] width 52 height 52
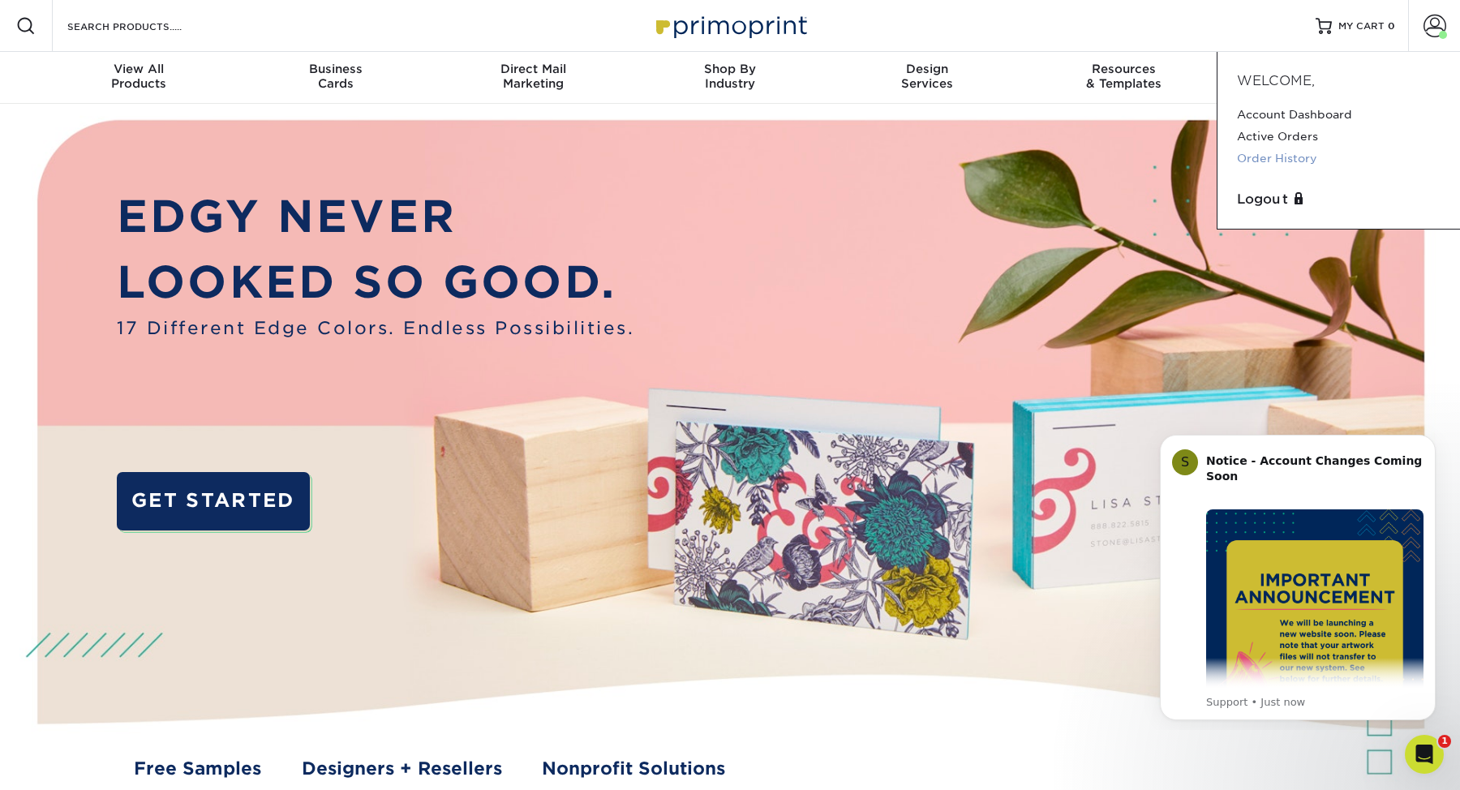
click at [1289, 159] on link "Order History" at bounding box center [1339, 159] width 204 height 22
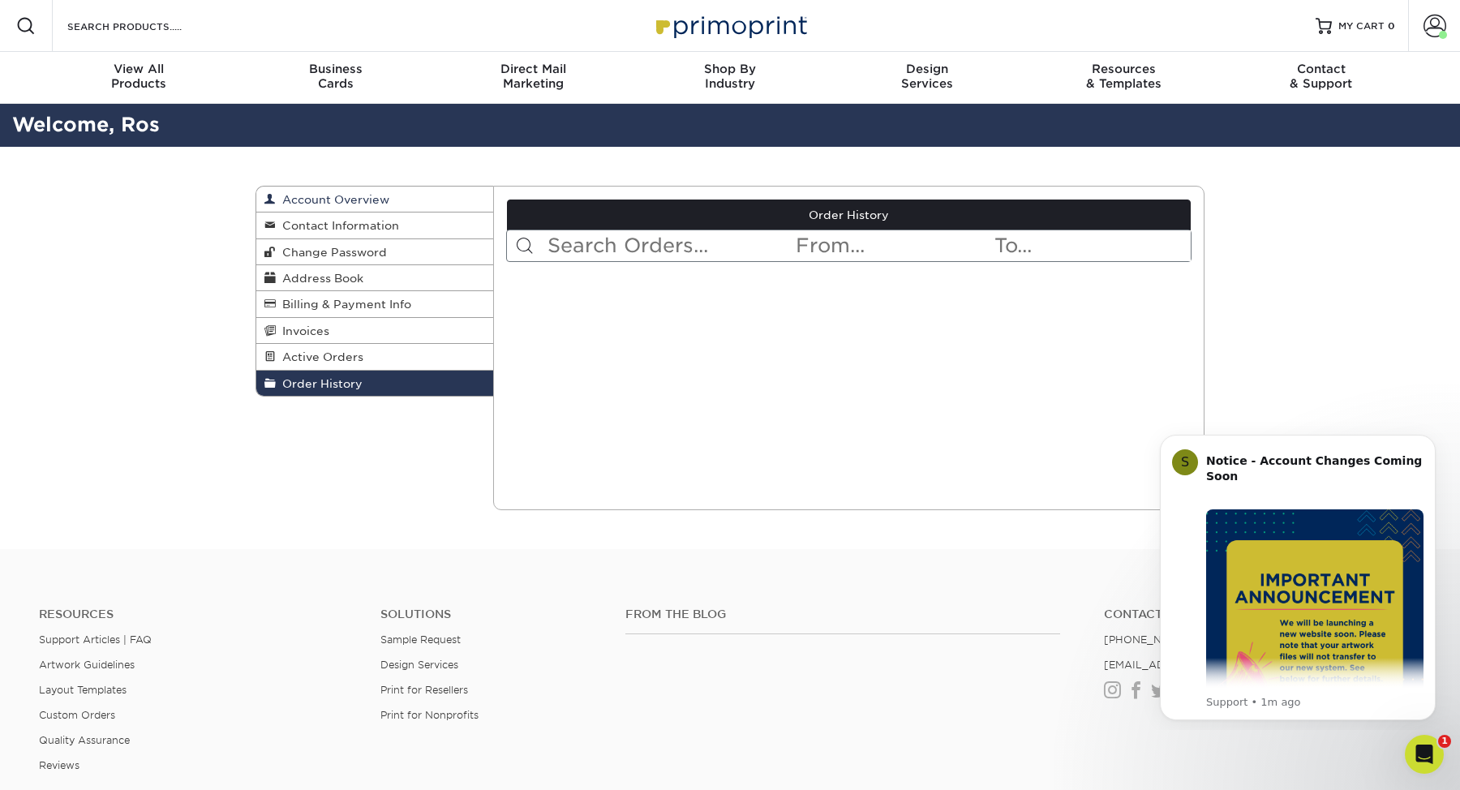
click at [373, 200] on span "Account Overview" at bounding box center [333, 199] width 114 height 13
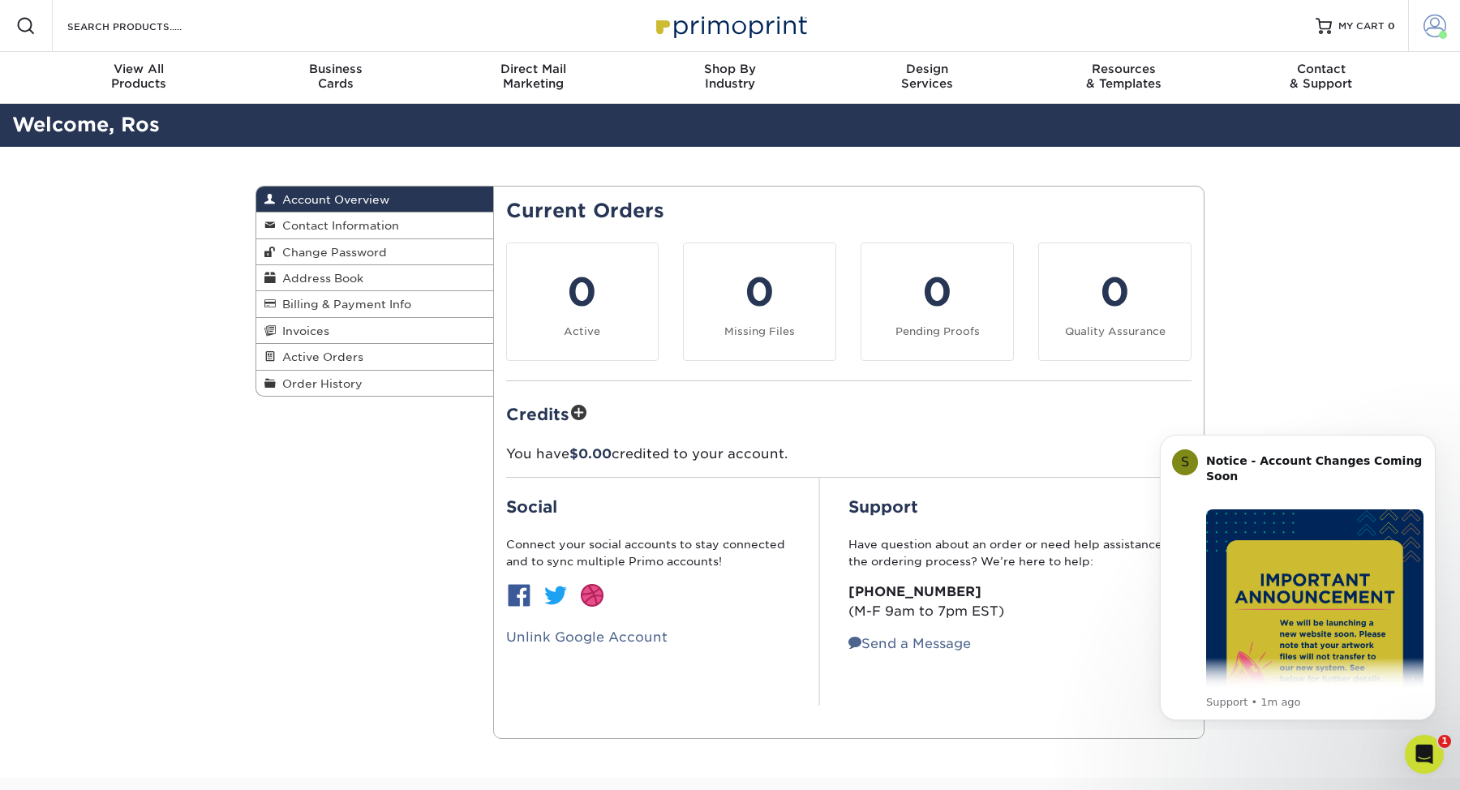
click at [1427, 30] on span at bounding box center [1435, 26] width 23 height 23
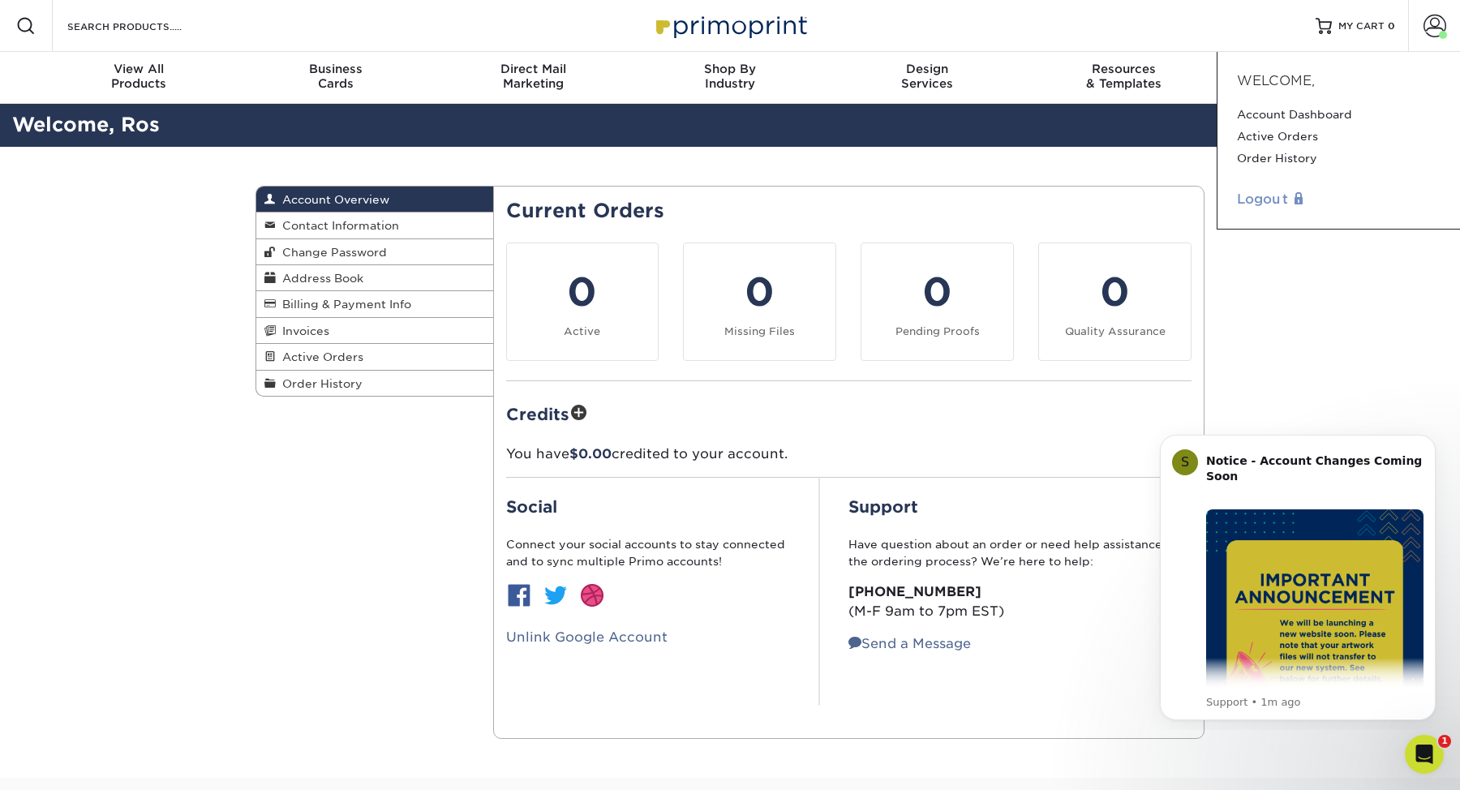
click at [1269, 194] on link "Logout" at bounding box center [1339, 199] width 204 height 19
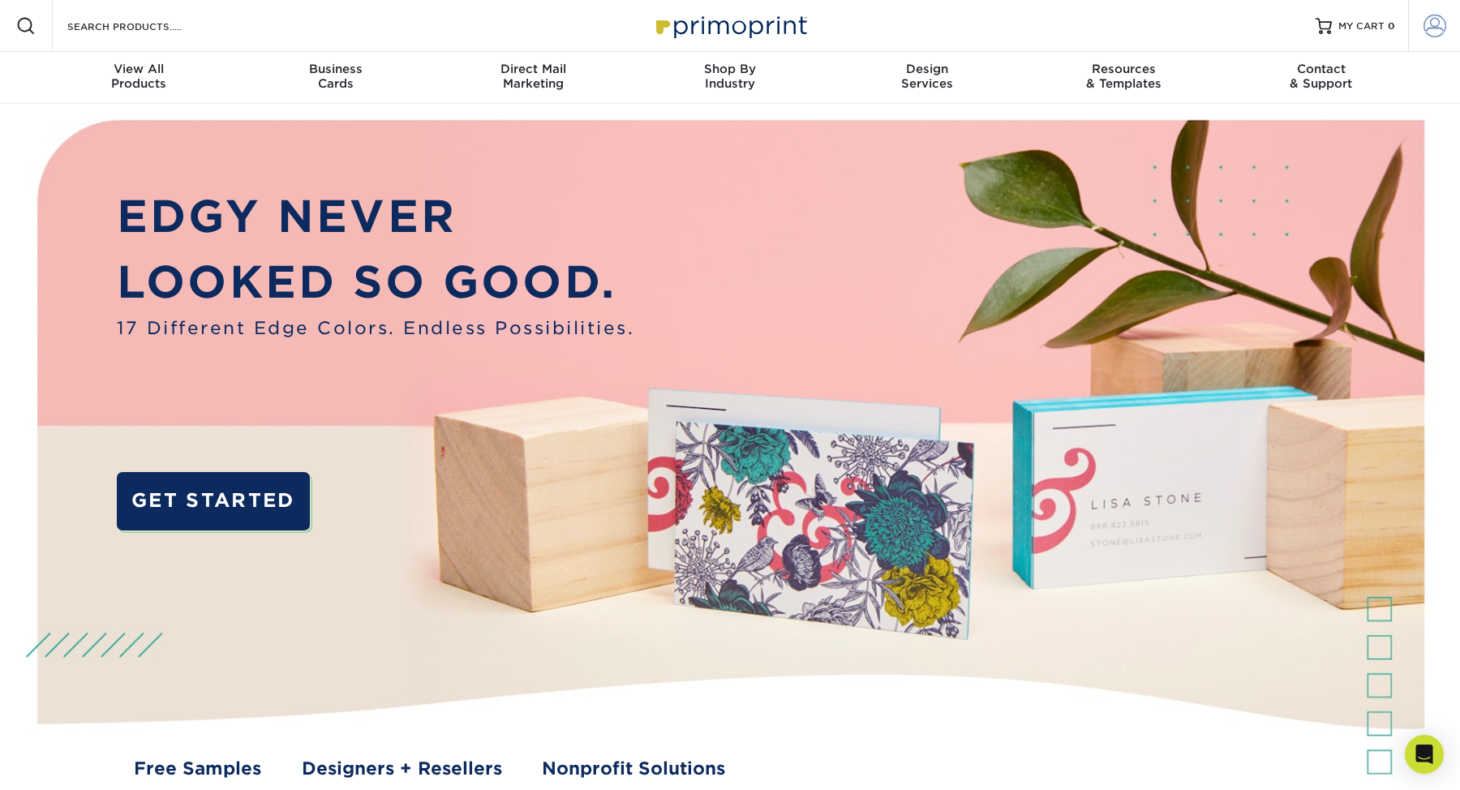
click at [1434, 22] on span at bounding box center [1435, 26] width 23 height 23
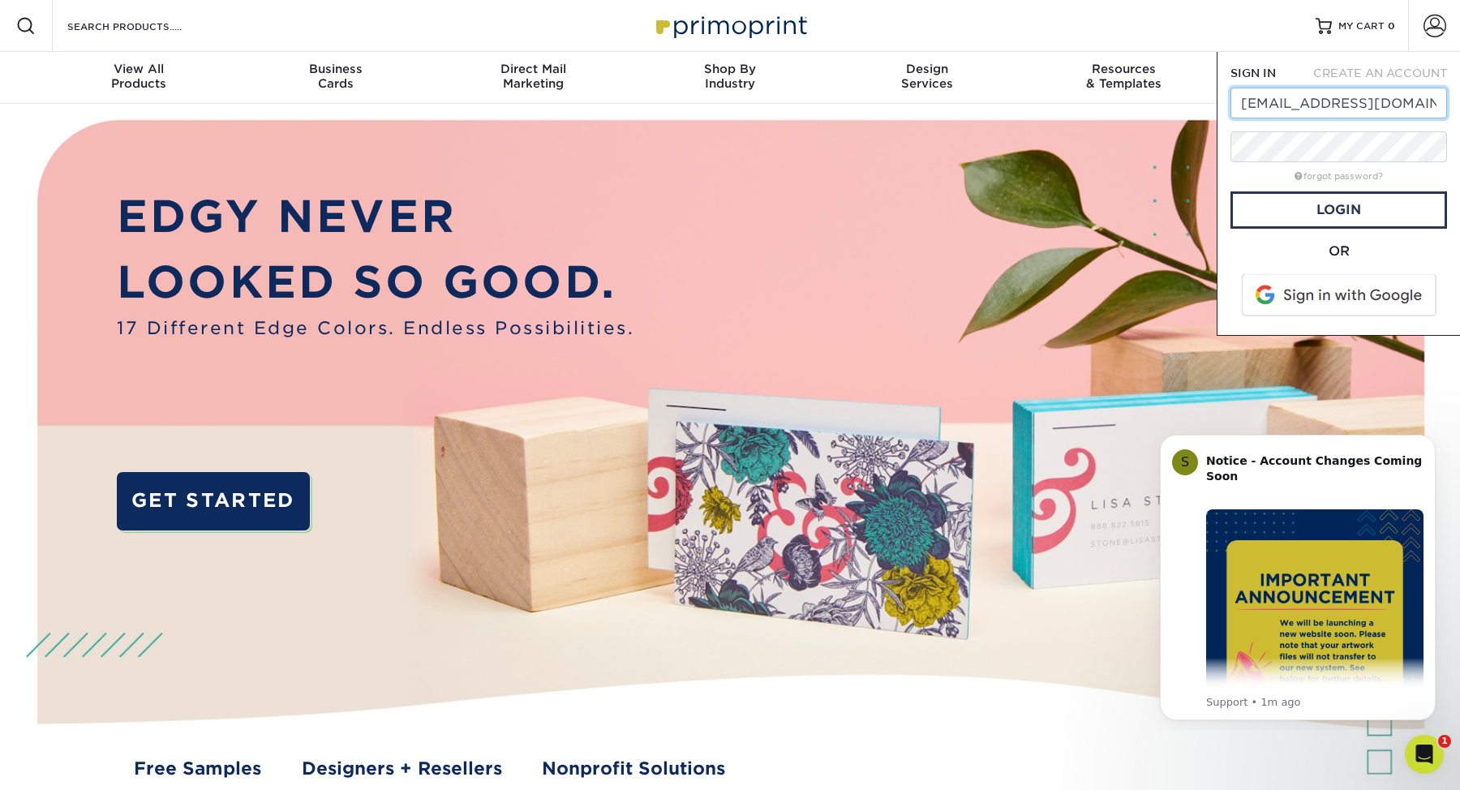
type input "joaopauloros@gmail.com"
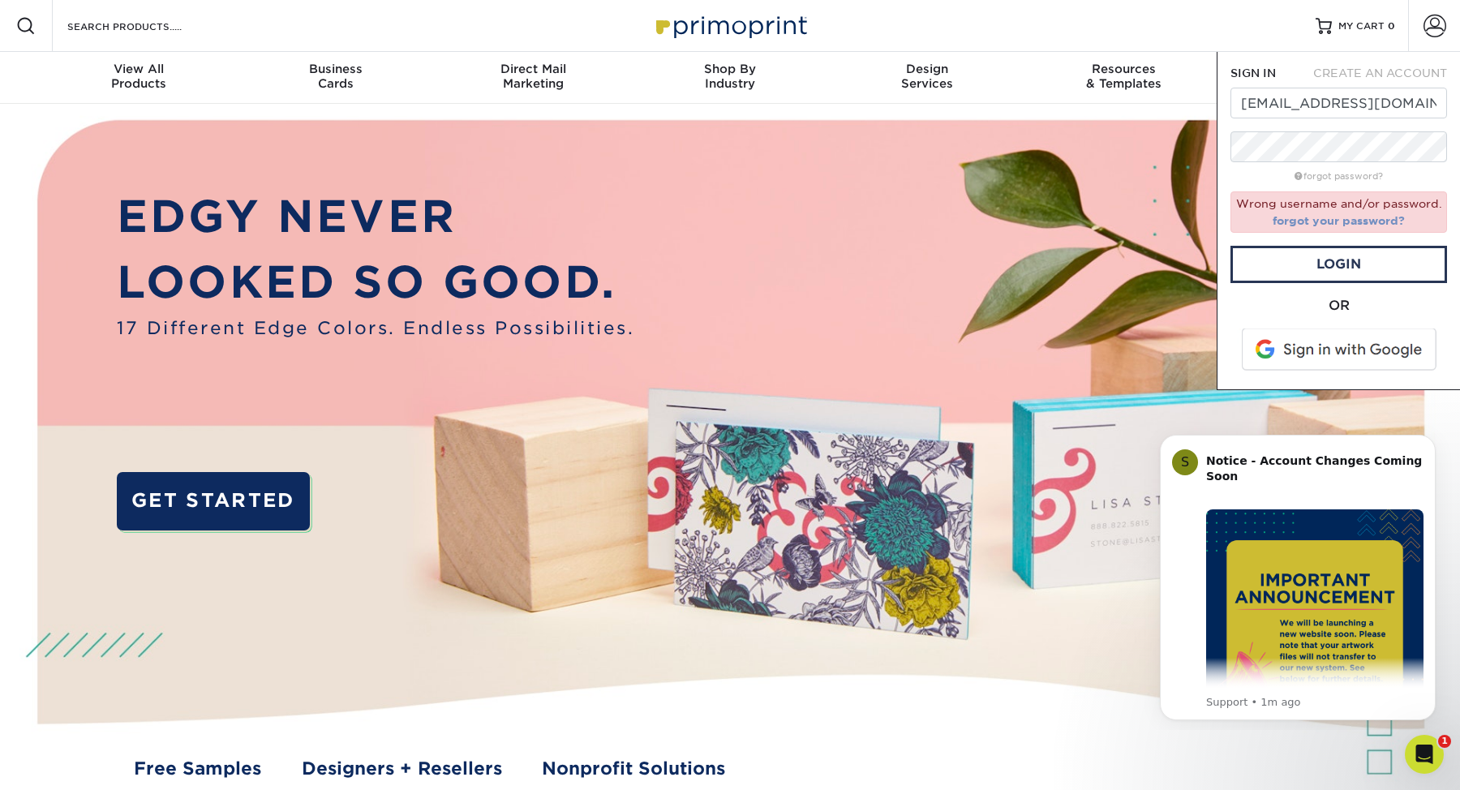
click at [1341, 225] on link "forgot your password?" at bounding box center [1339, 220] width 132 height 13
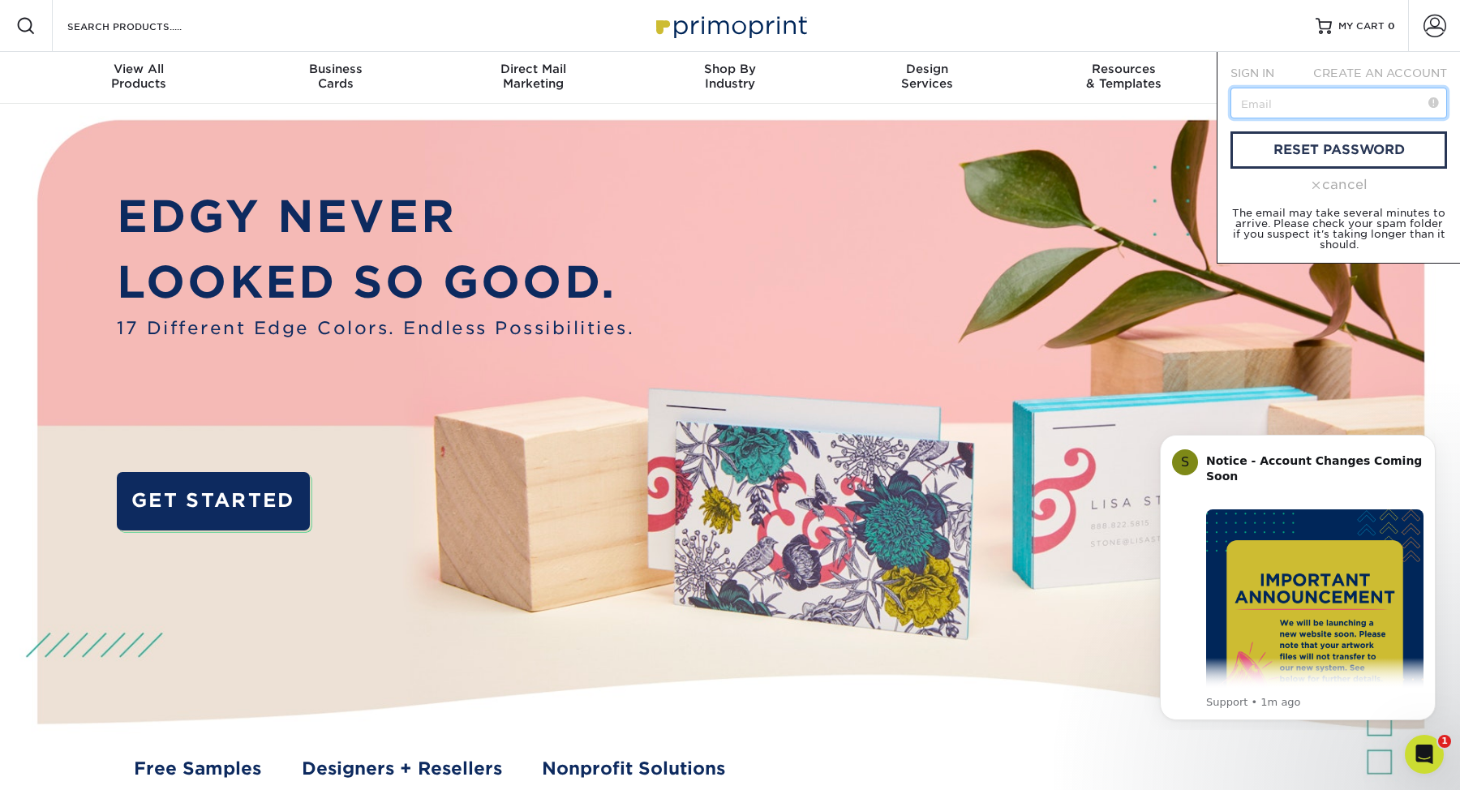
click at [1328, 112] on input "text" at bounding box center [1339, 103] width 217 height 31
type input "joaopauloros@gmail.com"
click at [1330, 150] on link "reset password" at bounding box center [1339, 149] width 217 height 37
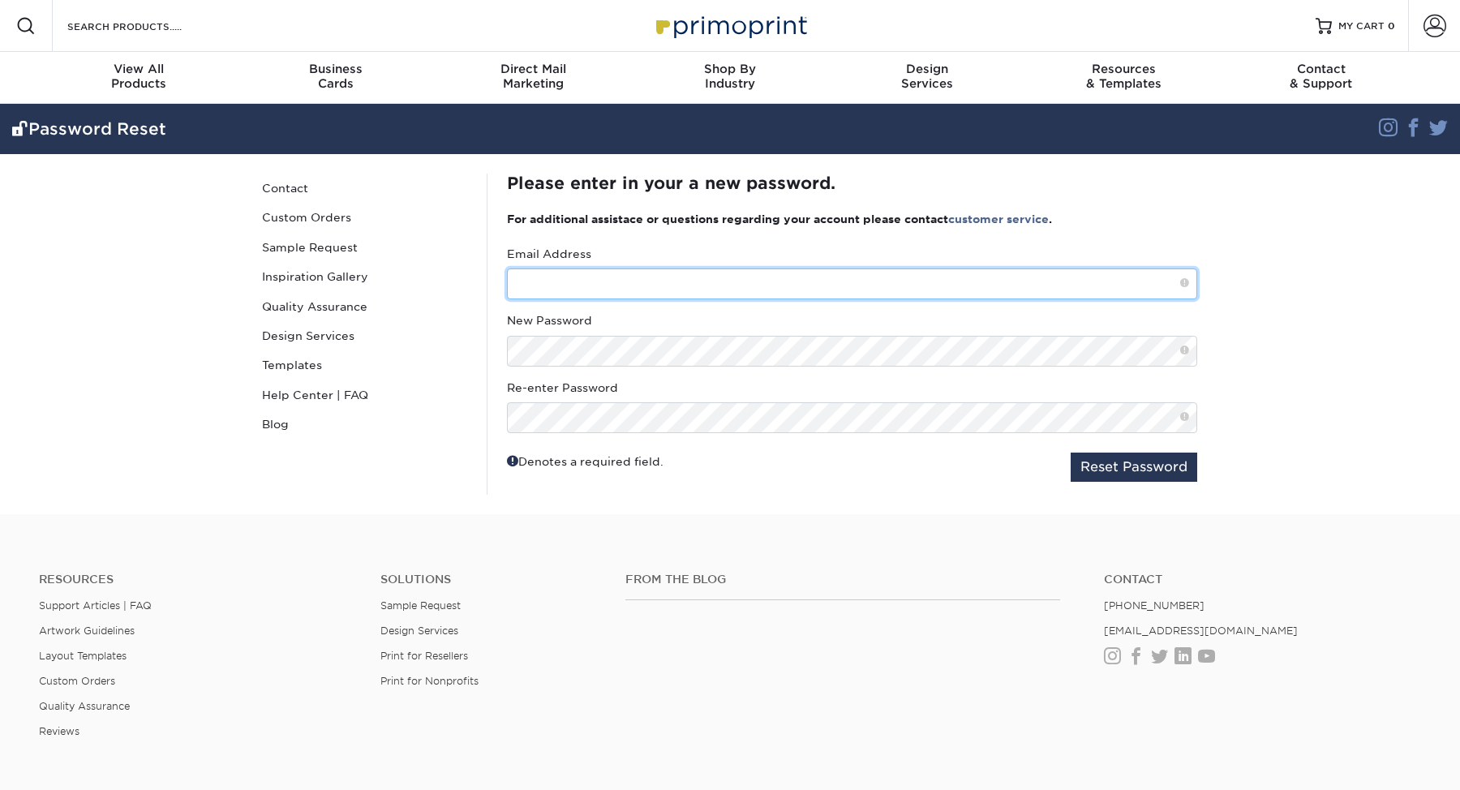
click at [644, 275] on input "text" at bounding box center [852, 284] width 690 height 31
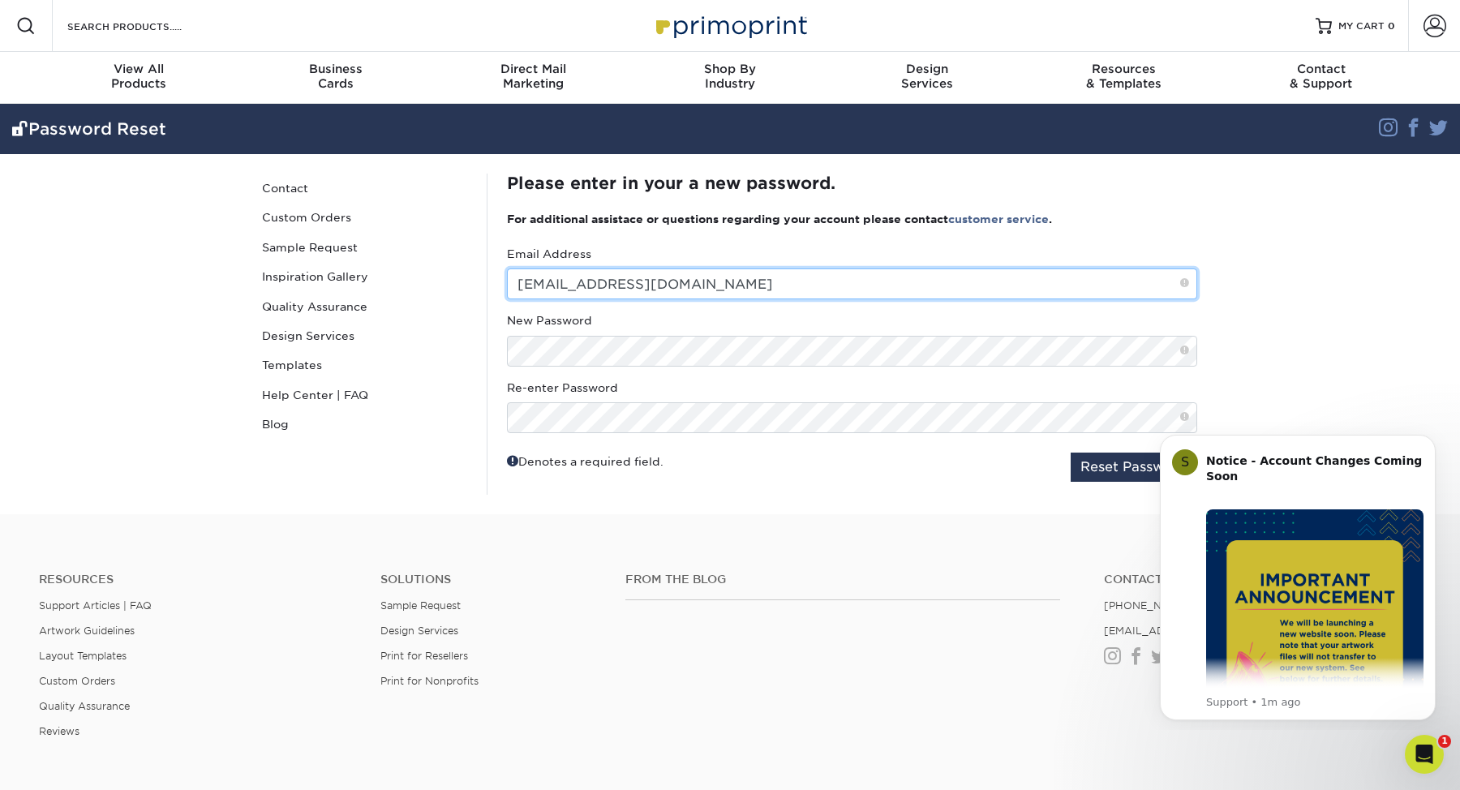
type input "joaopauloros@gmail.com"
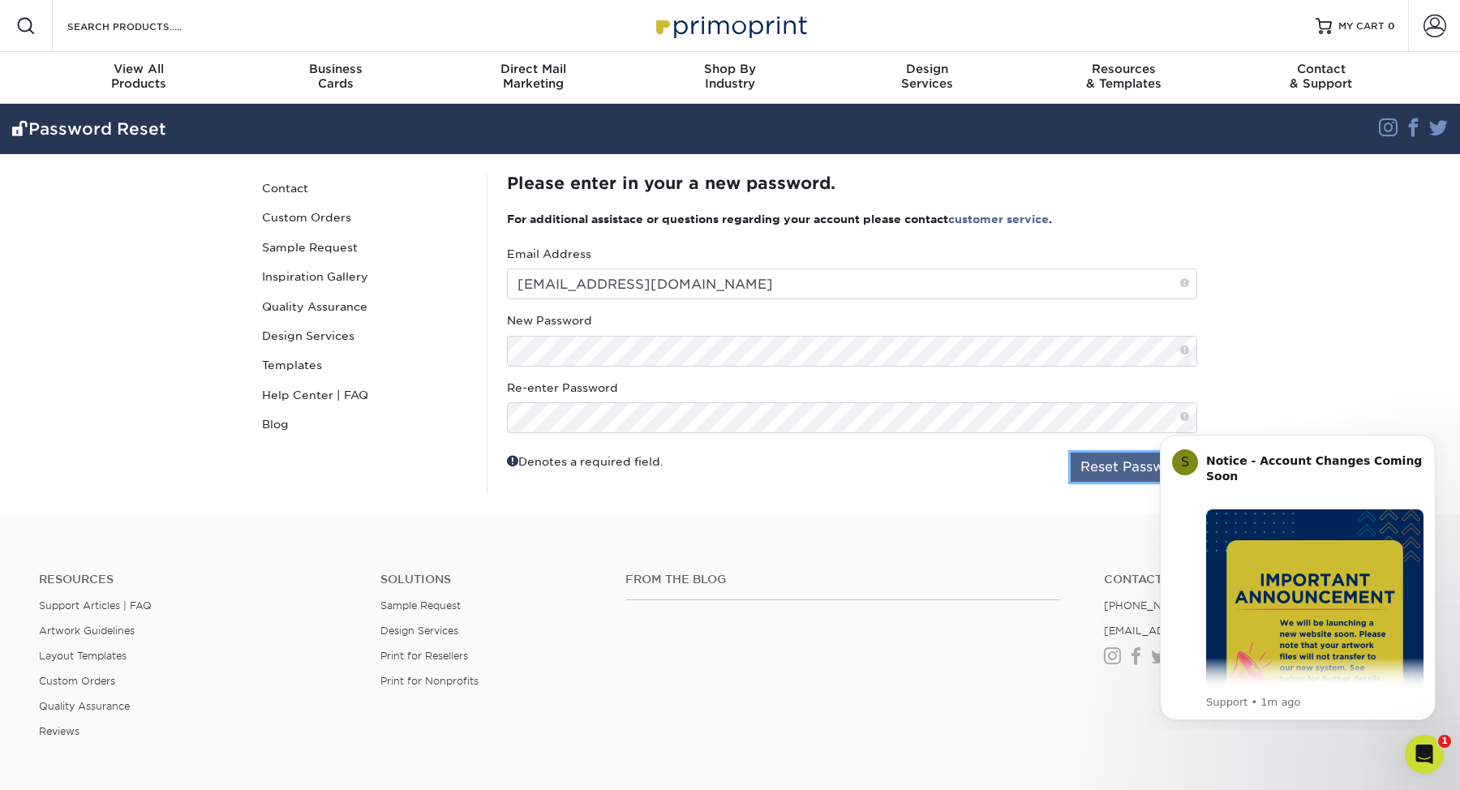
click at [1096, 467] on button "Reset Password" at bounding box center [1134, 467] width 127 height 29
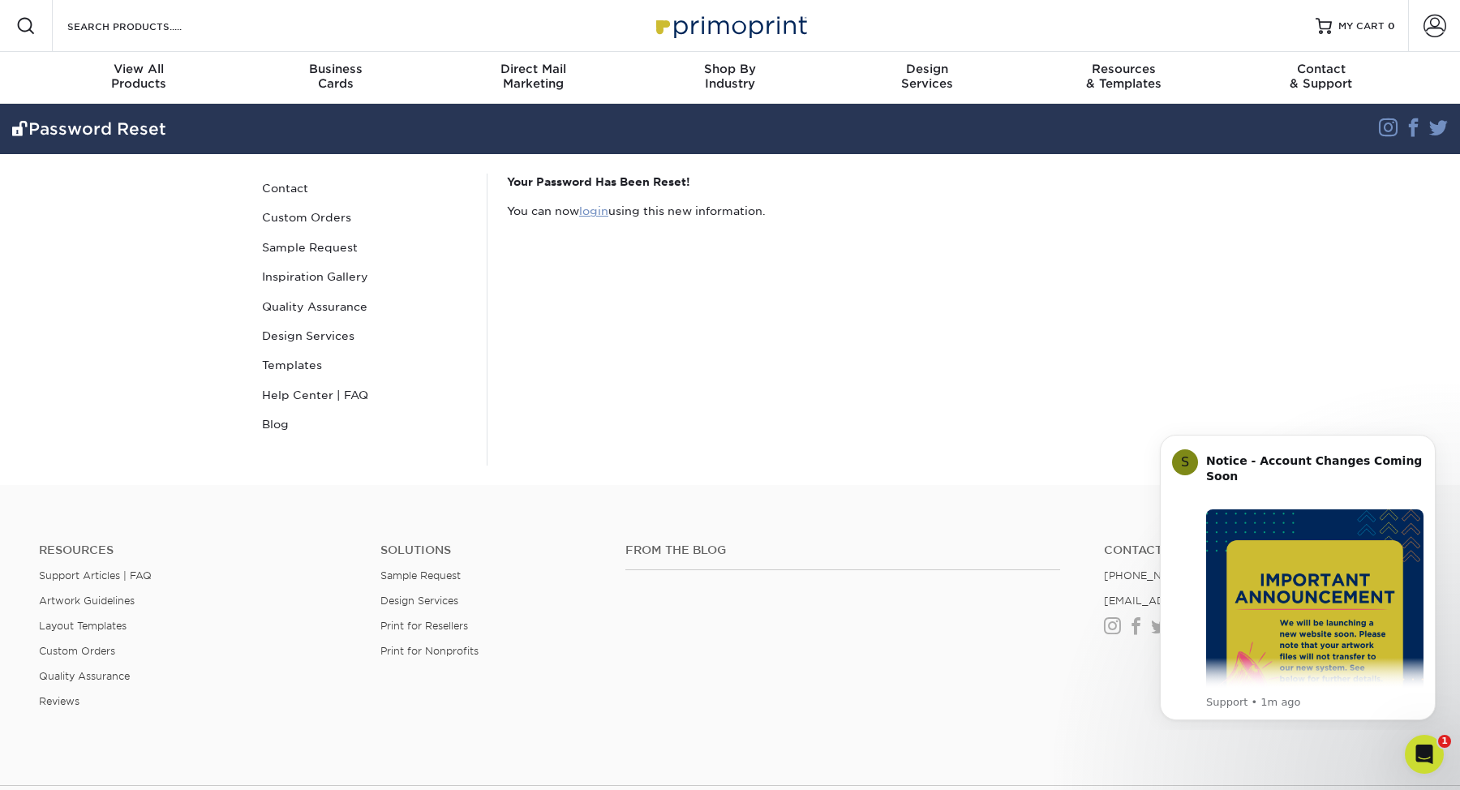
click at [601, 211] on link "login" at bounding box center [593, 210] width 29 height 13
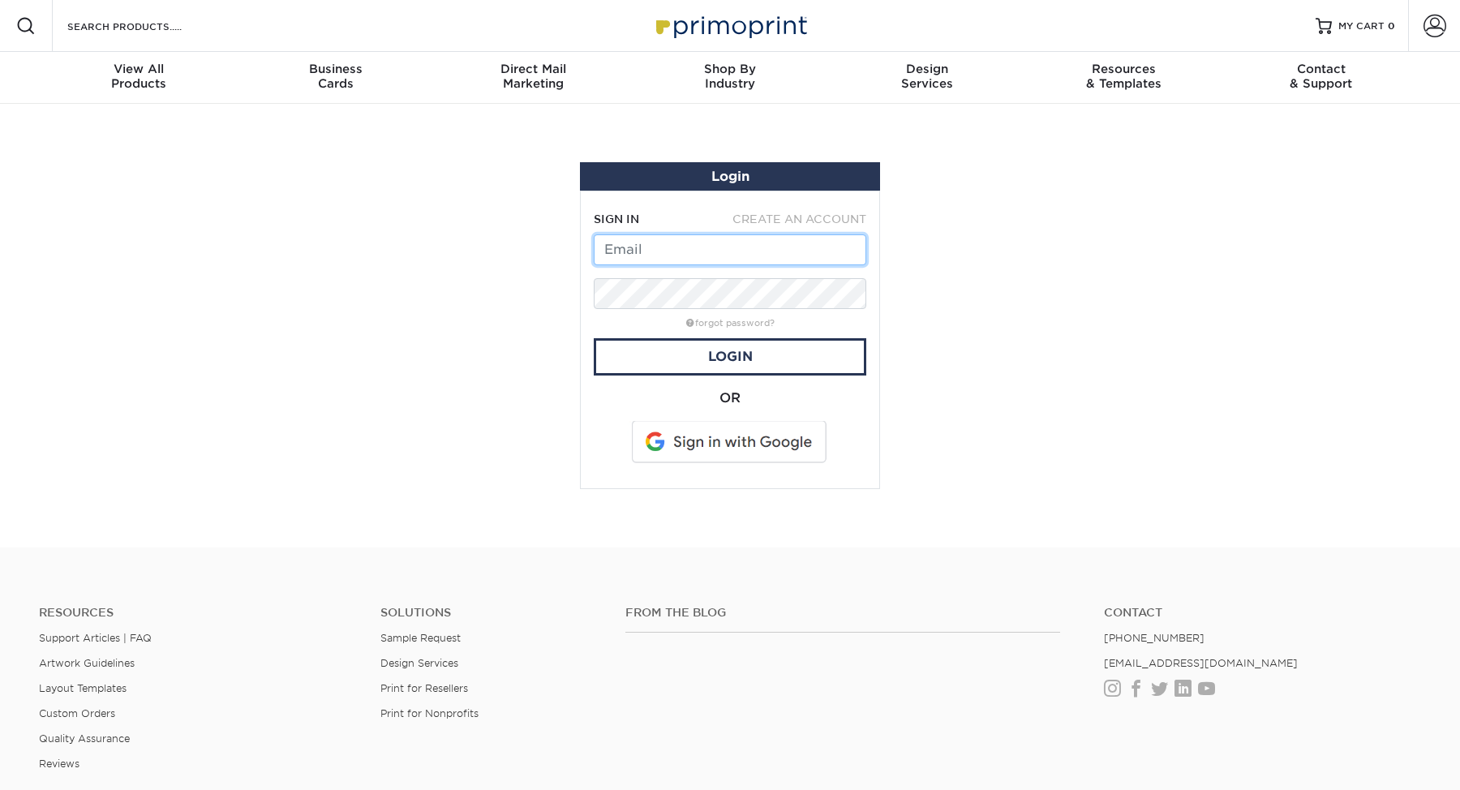
click at [657, 256] on input "text" at bounding box center [730, 249] width 273 height 31
type input "[EMAIL_ADDRESS][DOMAIN_NAME]"
